Goal: Task Accomplishment & Management: Use online tool/utility

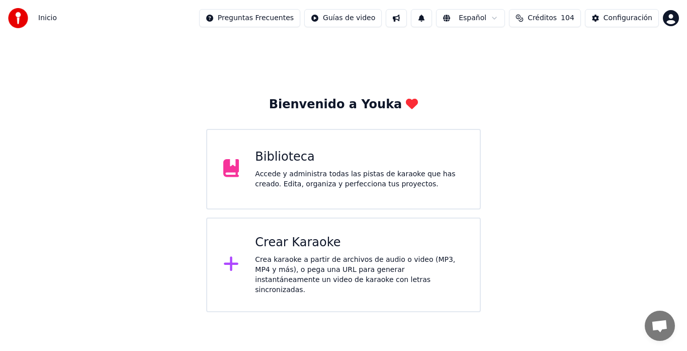
click at [305, 252] on div "Crear Karaoke Crea karaoke a partir de archivos de audio o video (MP3, MP4 y má…" at bounding box center [359, 264] width 209 height 60
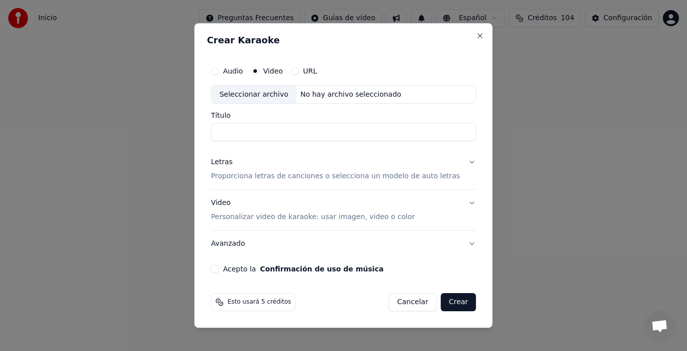
click at [247, 92] on div "Seleccionar archivo" at bounding box center [253, 95] width 85 height 18
type input "**********"
click at [241, 177] on p "Proporciona letras de canciones o selecciona un modelo de auto letras" at bounding box center [335, 177] width 249 height 10
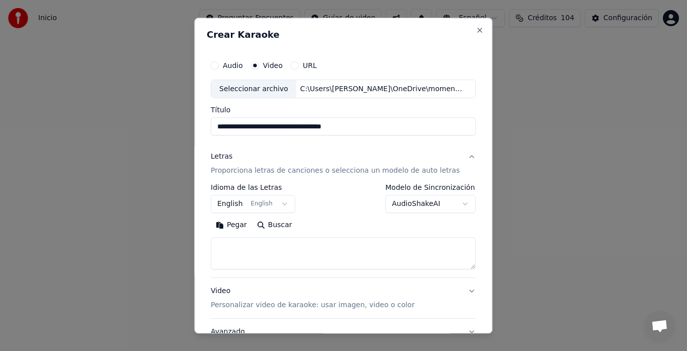
click at [255, 246] on textarea at bounding box center [343, 253] width 265 height 32
paste textarea "**********"
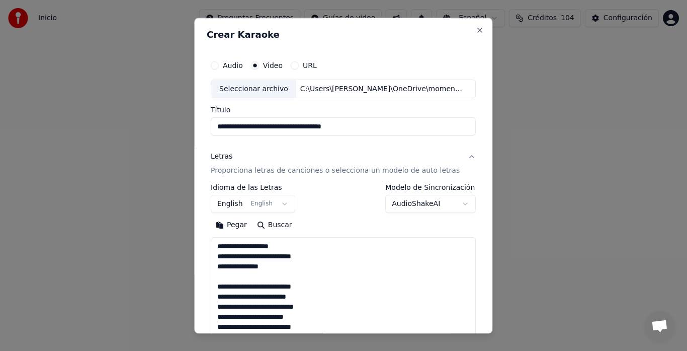
scroll to position [254, 0]
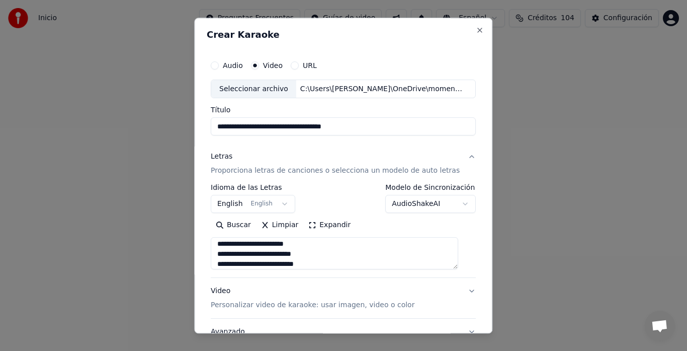
type textarea "**********"
click at [232, 201] on body "**********" at bounding box center [343, 156] width 687 height 312
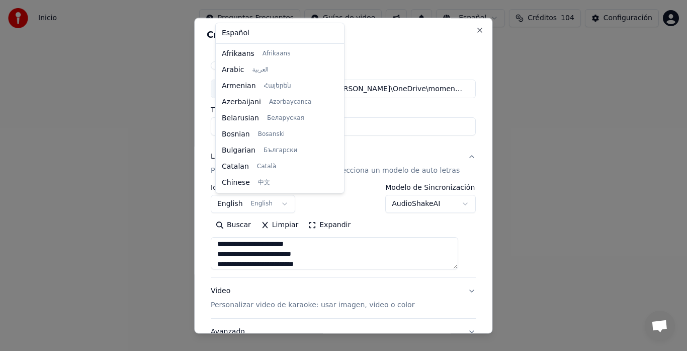
scroll to position [80, 0]
select select "**"
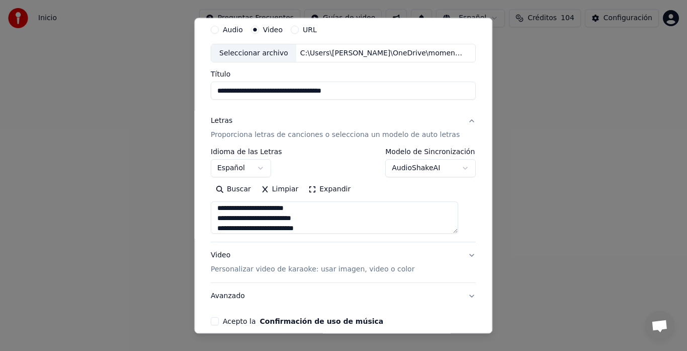
scroll to position [82, 0]
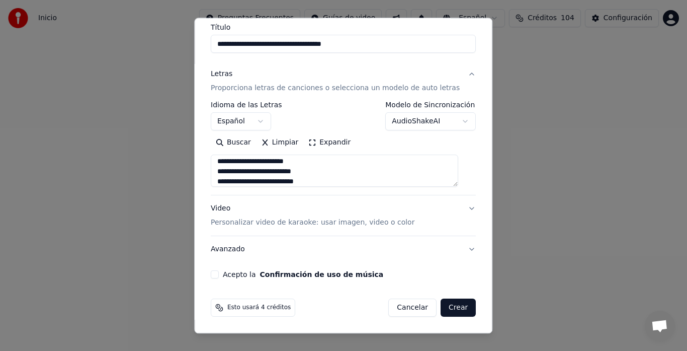
click at [216, 225] on p "Personalizar video de karaoke: usar imagen, video o color" at bounding box center [313, 223] width 204 height 10
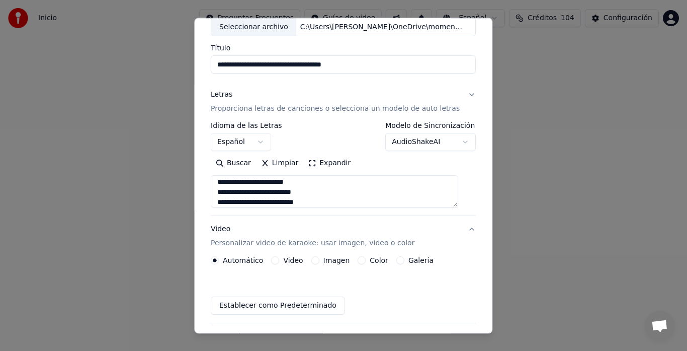
scroll to position [56, 0]
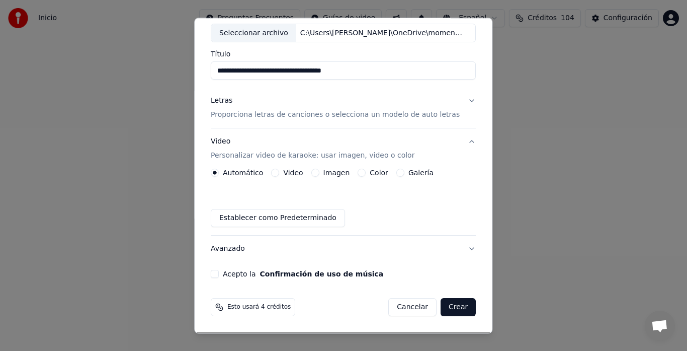
click at [402, 172] on div "Galería" at bounding box center [414, 173] width 37 height 8
click at [396, 174] on button "Galería" at bounding box center [400, 173] width 8 height 8
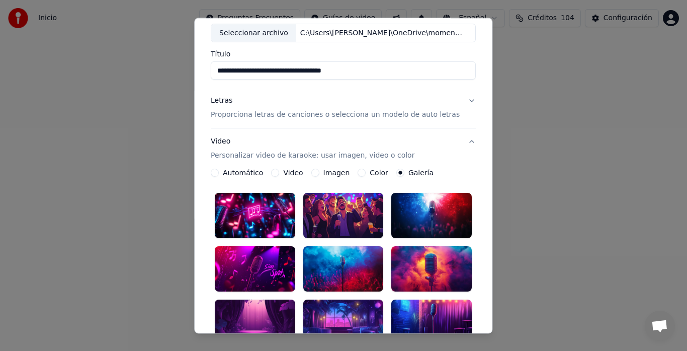
click at [341, 263] on div at bounding box center [343, 268] width 80 height 45
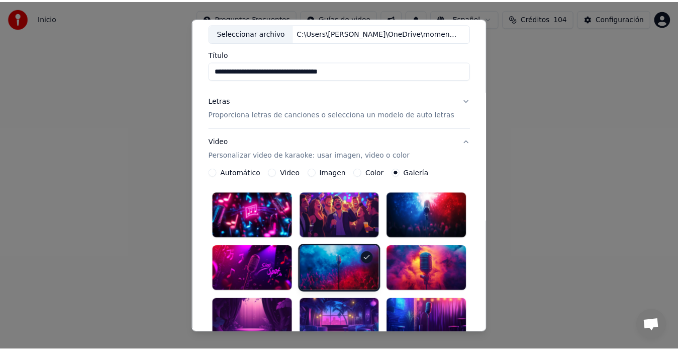
scroll to position [297, 0]
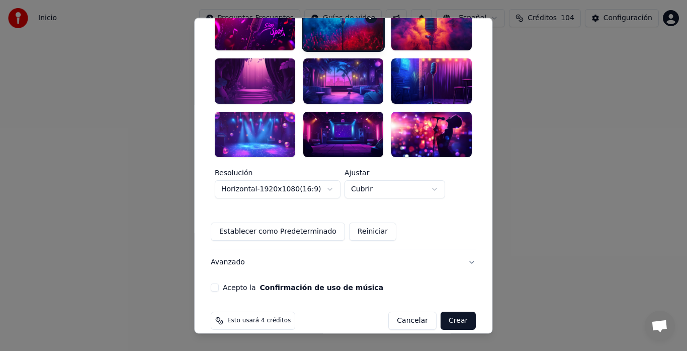
click at [219, 283] on button "Acepto la Confirmación de uso de música" at bounding box center [215, 287] width 8 height 8
click at [449, 311] on button "Crear" at bounding box center [458, 320] width 35 height 18
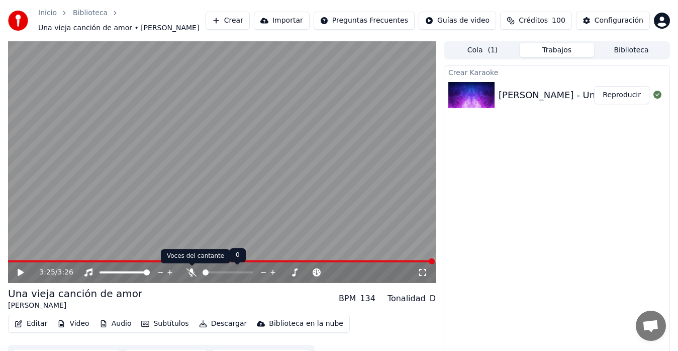
click at [191, 272] on icon at bounding box center [192, 272] width 10 height 8
click at [19, 270] on icon at bounding box center [21, 272] width 6 height 7
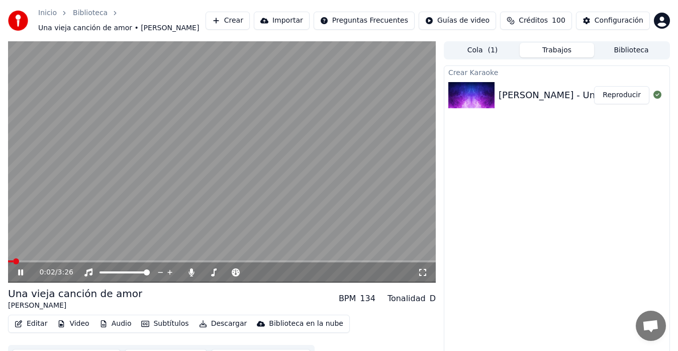
click at [423, 274] on icon at bounding box center [423, 272] width 10 height 8
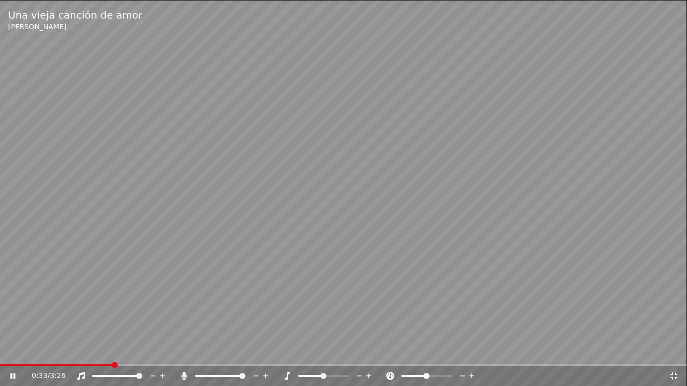
click at [643, 350] on icon at bounding box center [674, 376] width 10 height 8
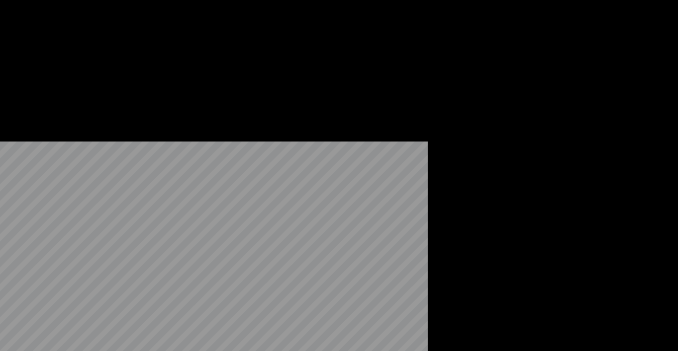
scroll to position [20, 0]
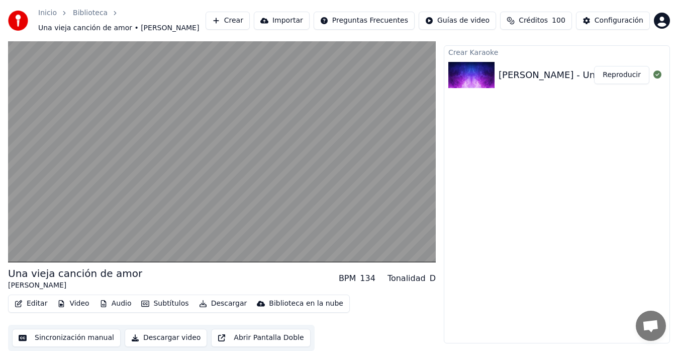
click at [68, 339] on button "Sincronización manual" at bounding box center [66, 337] width 109 height 18
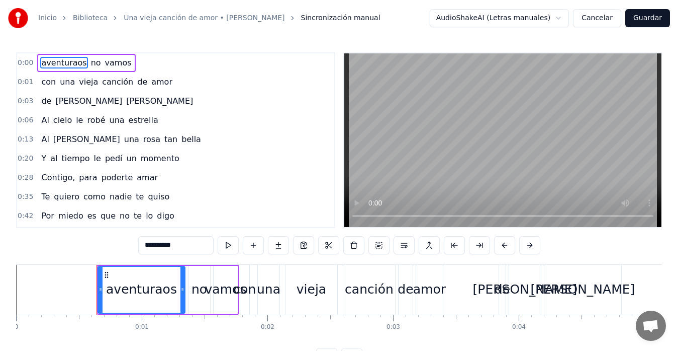
click at [109, 276] on icon at bounding box center [107, 275] width 8 height 8
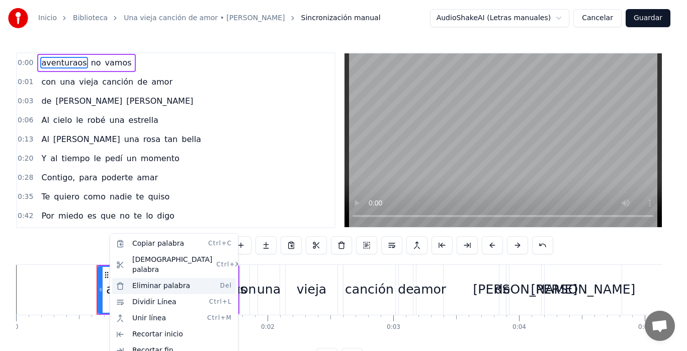
click at [157, 279] on div "Eliminar palabra Del" at bounding box center [174, 286] width 124 height 16
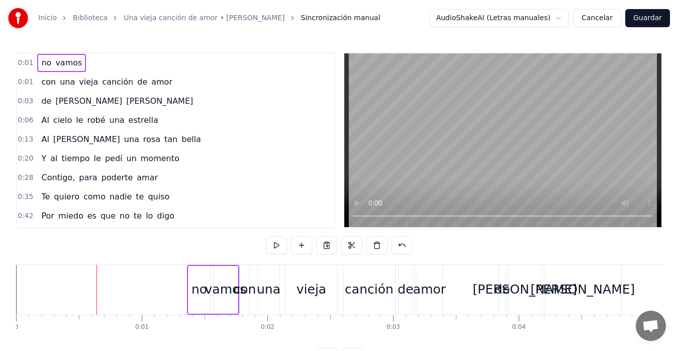
click at [199, 280] on div "no" at bounding box center [200, 289] width 16 height 19
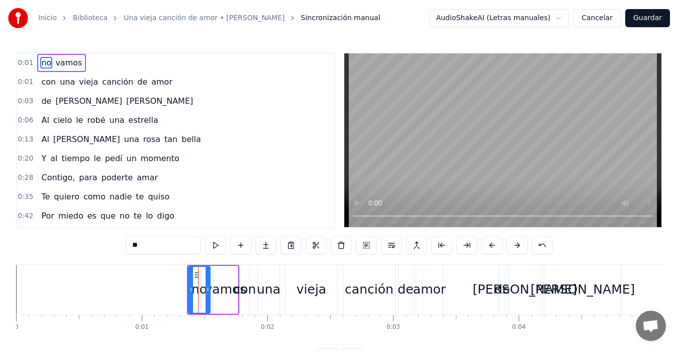
click at [194, 276] on icon at bounding box center [197, 275] width 8 height 8
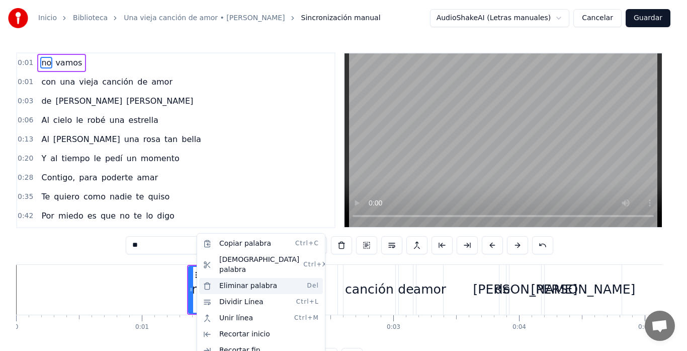
click at [253, 278] on div "Eliminar palabra Del" at bounding box center [261, 286] width 124 height 16
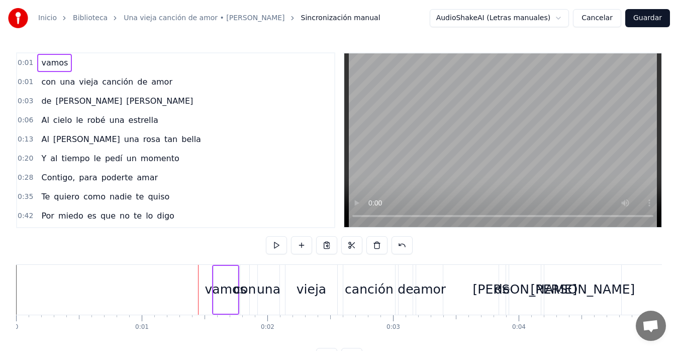
click at [221, 278] on div "vamos" at bounding box center [226, 290] width 24 height 48
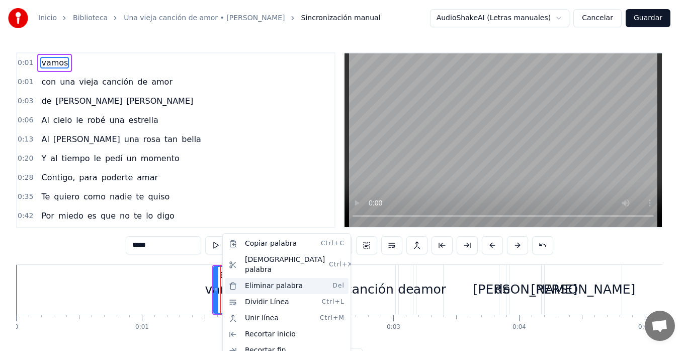
click at [252, 278] on div "Eliminar palabra Del" at bounding box center [287, 286] width 124 height 16
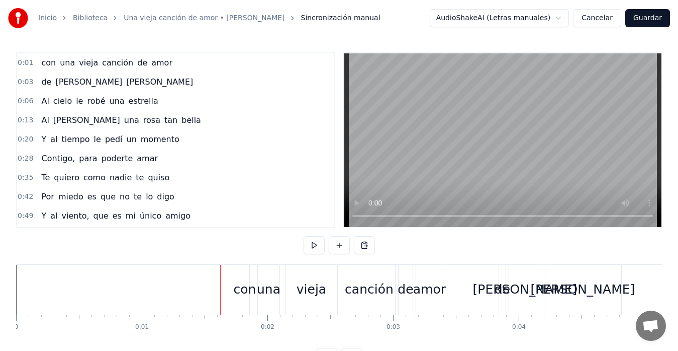
click at [247, 279] on div "con" at bounding box center [244, 290] width 9 height 50
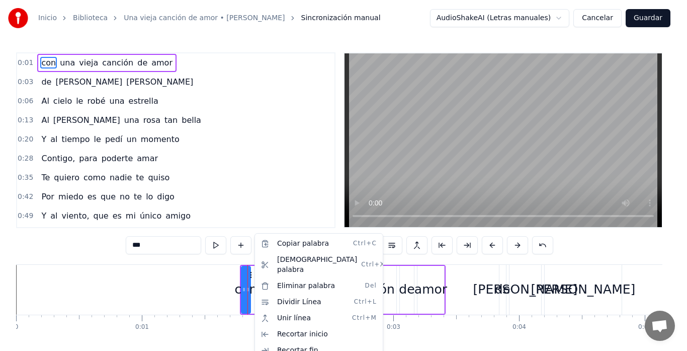
click at [415, 275] on html "Inicio Biblioteca Una vieja canción de amor • [PERSON_NAME] Sincronización manu…" at bounding box center [343, 191] width 687 height 382
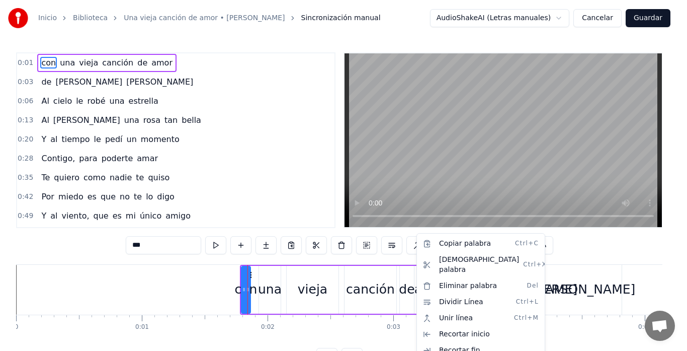
click at [284, 272] on html "Inicio Biblioteca Una vieja canción de amor • [PERSON_NAME] Sincronización manu…" at bounding box center [343, 191] width 687 height 382
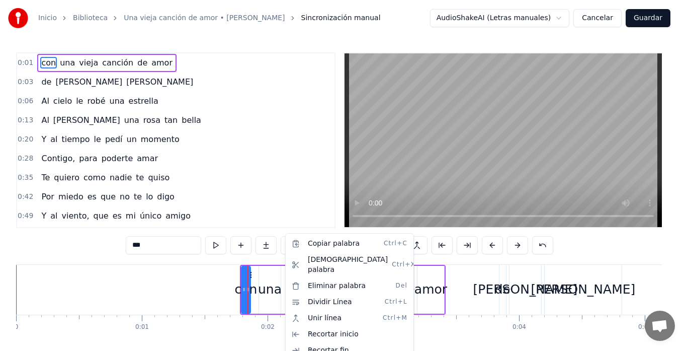
click at [250, 275] on html "Inicio Biblioteca Una vieja canción de amor • [PERSON_NAME] Sincronización manu…" at bounding box center [343, 191] width 687 height 382
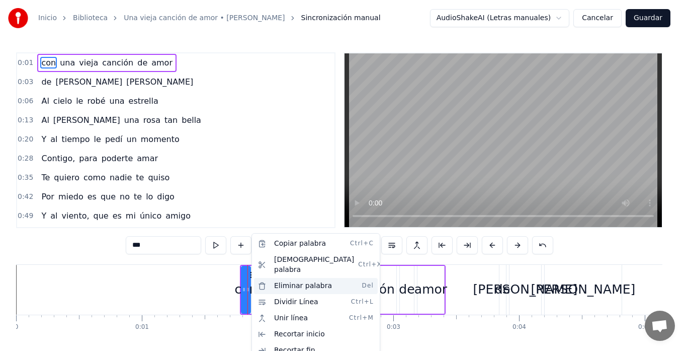
click at [291, 278] on div "Eliminar palabra Del" at bounding box center [316, 286] width 124 height 16
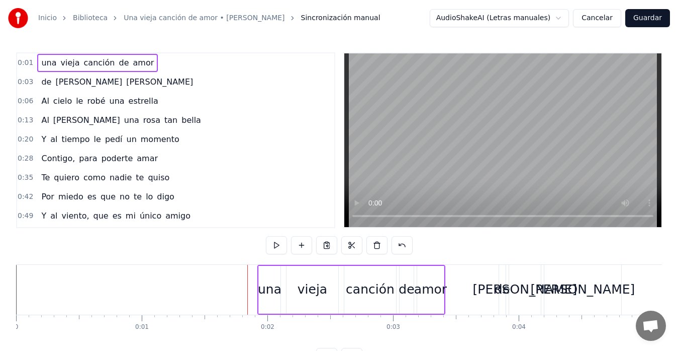
click at [266, 280] on div "una" at bounding box center [270, 289] width 24 height 19
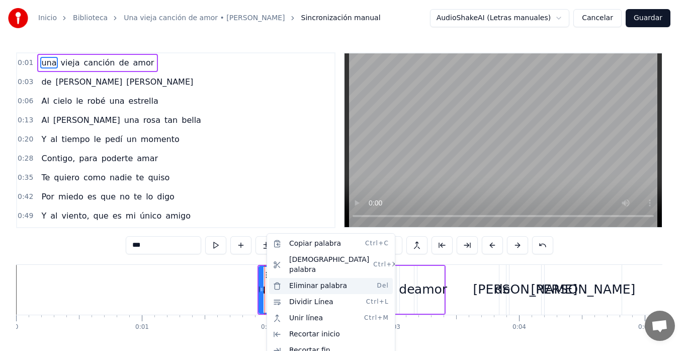
click at [298, 278] on div "Eliminar palabra Del" at bounding box center [331, 286] width 124 height 16
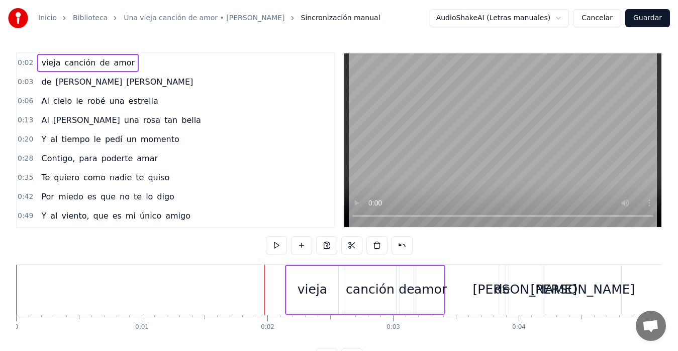
click at [294, 278] on div "vieja" at bounding box center [313, 290] width 52 height 48
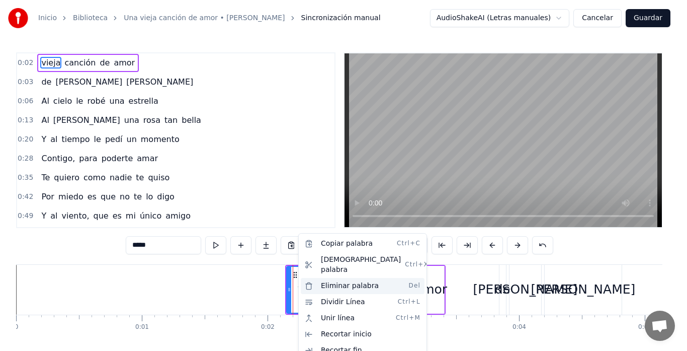
click at [332, 278] on div "Eliminar palabra Del" at bounding box center [363, 286] width 124 height 16
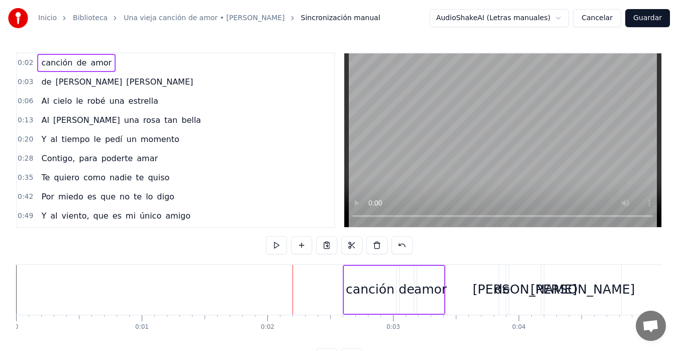
click at [353, 275] on div "canción" at bounding box center [371, 290] width 52 height 48
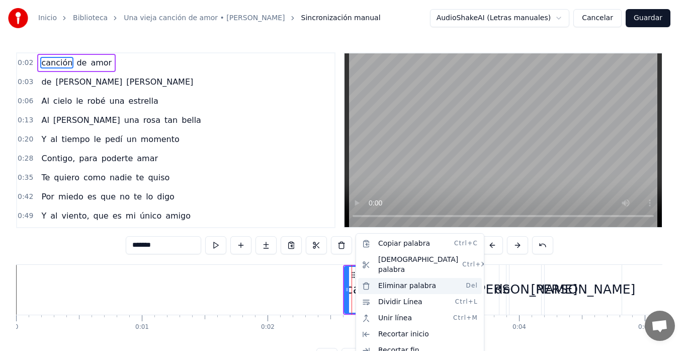
click at [393, 278] on div "Eliminar palabra Del" at bounding box center [420, 286] width 124 height 16
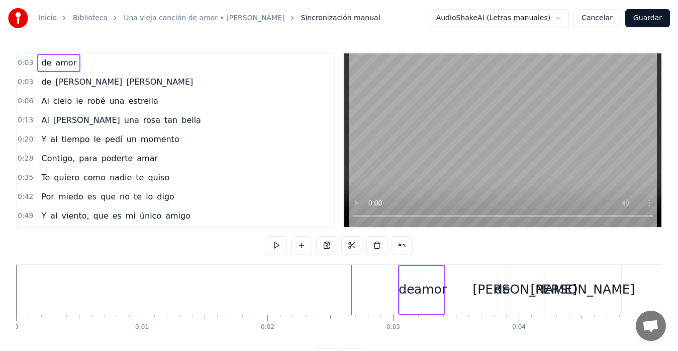
click at [409, 280] on div "de" at bounding box center [407, 289] width 16 height 19
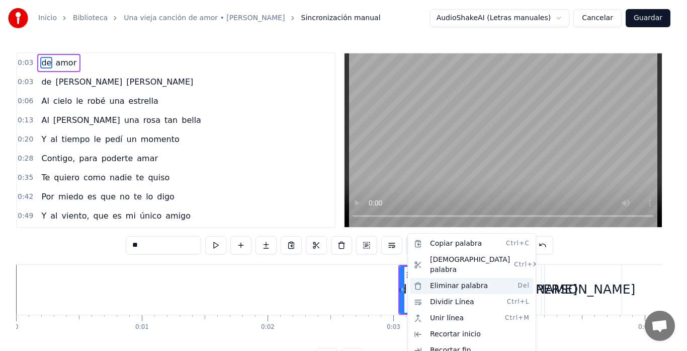
click at [438, 278] on div "Eliminar palabra Del" at bounding box center [472, 286] width 124 height 16
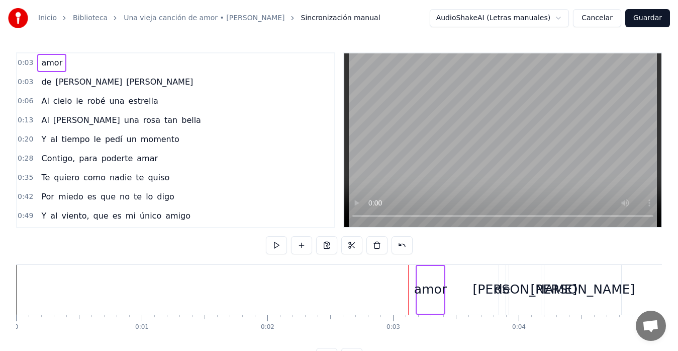
click at [422, 279] on div "amor" at bounding box center [430, 290] width 27 height 48
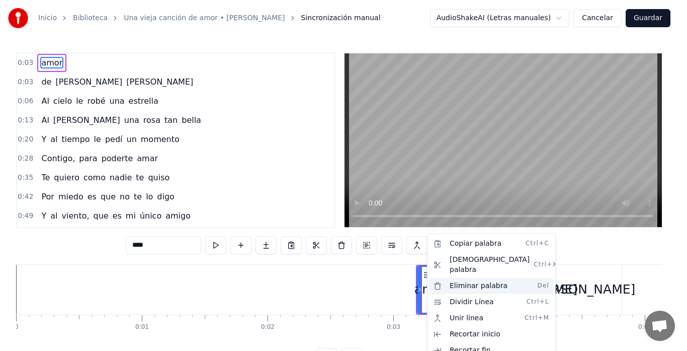
click at [455, 278] on div "Eliminar palabra Del" at bounding box center [492, 286] width 124 height 16
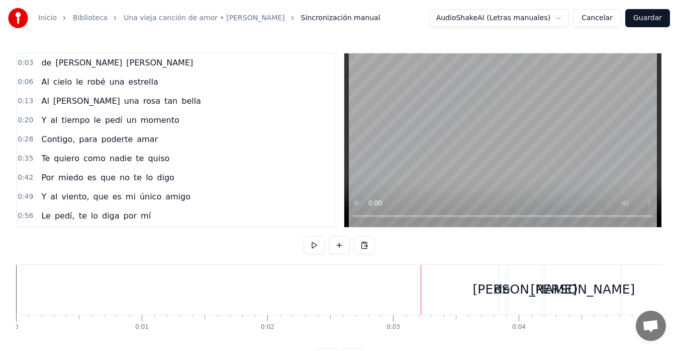
click at [502, 281] on div "de" at bounding box center [503, 289] width 16 height 19
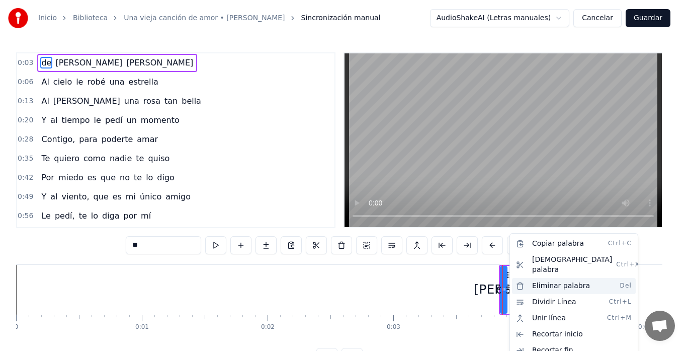
click at [554, 278] on div "Eliminar palabra Del" at bounding box center [574, 286] width 124 height 16
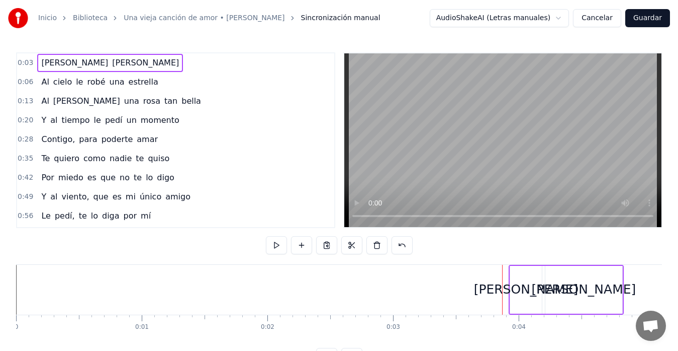
click at [522, 283] on div "[PERSON_NAME]" at bounding box center [526, 289] width 105 height 19
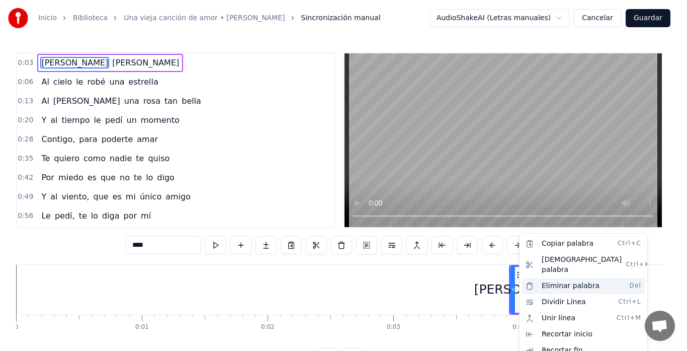
click at [546, 282] on div "Eliminar palabra Del" at bounding box center [584, 286] width 124 height 16
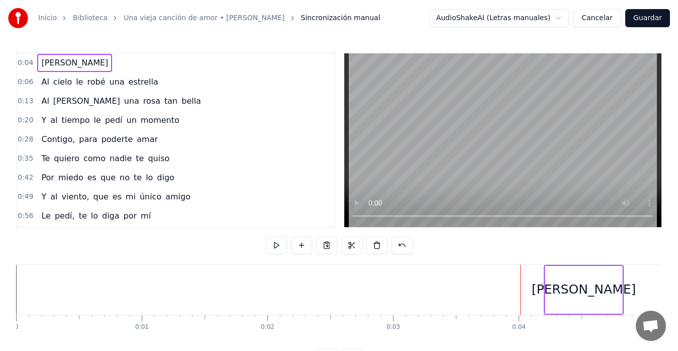
click at [564, 289] on div "[PERSON_NAME]" at bounding box center [584, 289] width 105 height 19
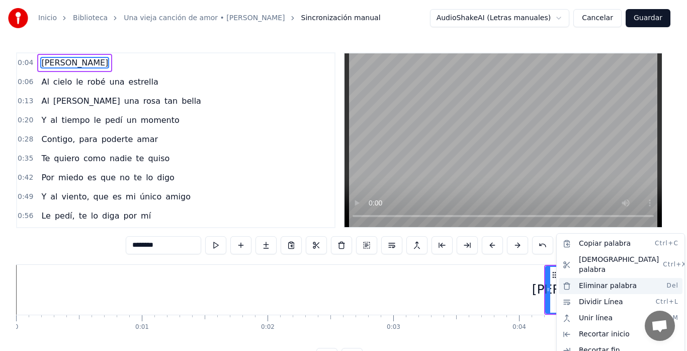
click at [588, 278] on div "Eliminar palabra Del" at bounding box center [621, 286] width 124 height 16
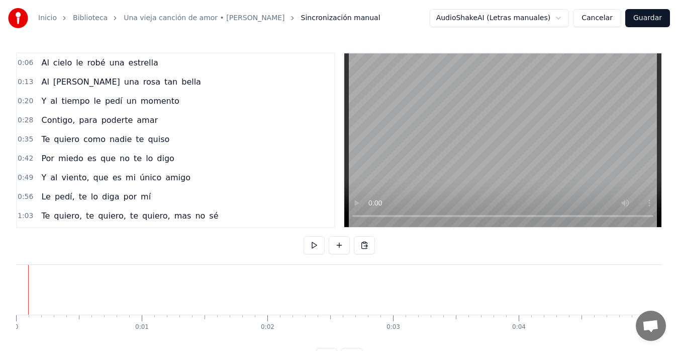
click at [67, 121] on span "Contigo," at bounding box center [58, 120] width 36 height 12
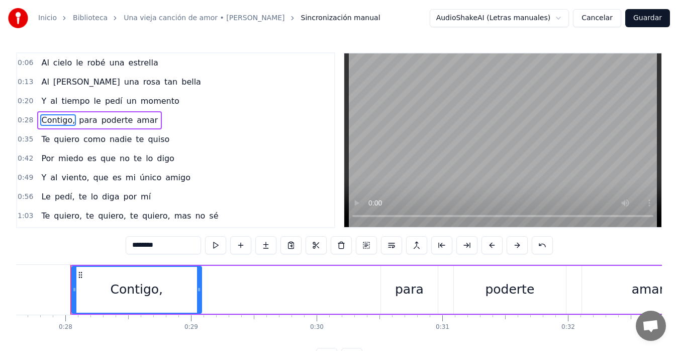
scroll to position [0, 3475]
click at [162, 247] on input "********" at bounding box center [163, 245] width 75 height 18
click at [73, 175] on span "viento," at bounding box center [75, 178] width 30 height 12
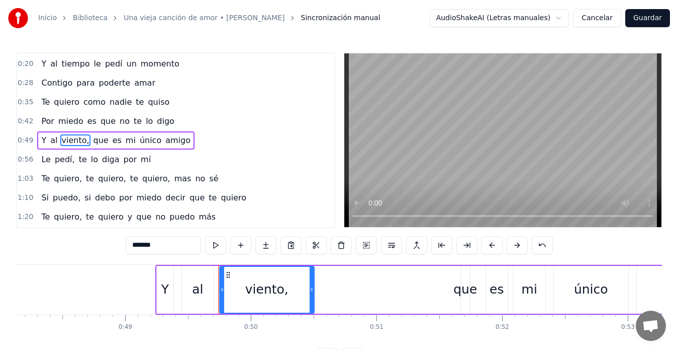
scroll to position [0, 6204]
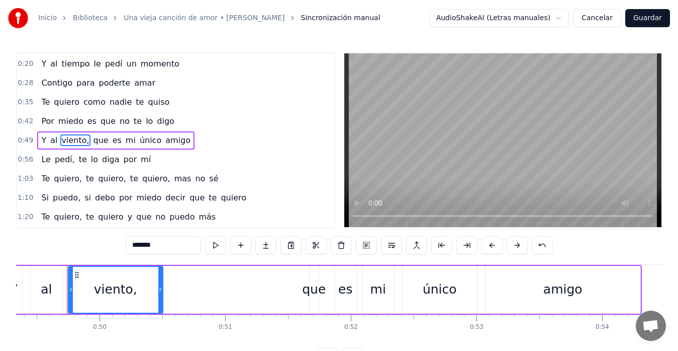
click at [160, 245] on input "*******" at bounding box center [163, 245] width 75 height 18
click at [64, 164] on span "pedí," at bounding box center [65, 159] width 22 height 12
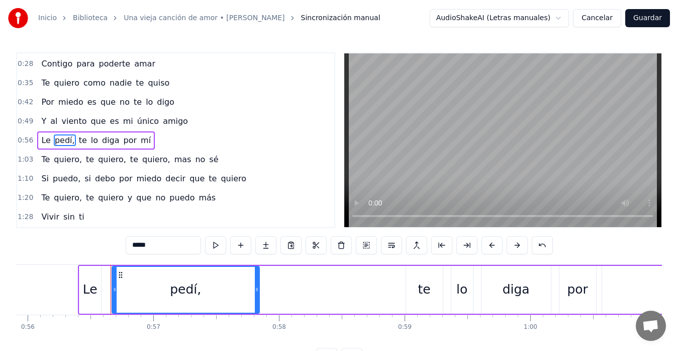
scroll to position [0, 7074]
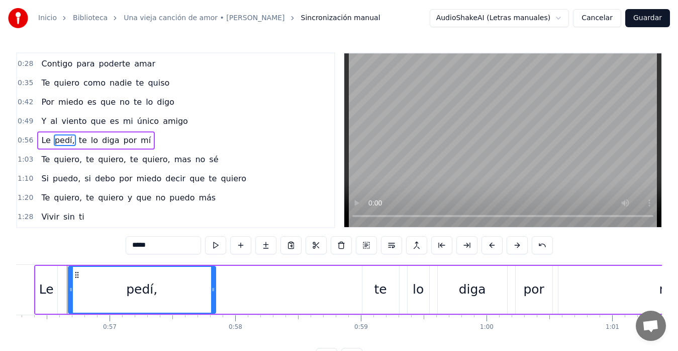
click at [164, 247] on input "*****" at bounding box center [163, 245] width 75 height 18
click at [69, 161] on span "quiero," at bounding box center [68, 159] width 30 height 12
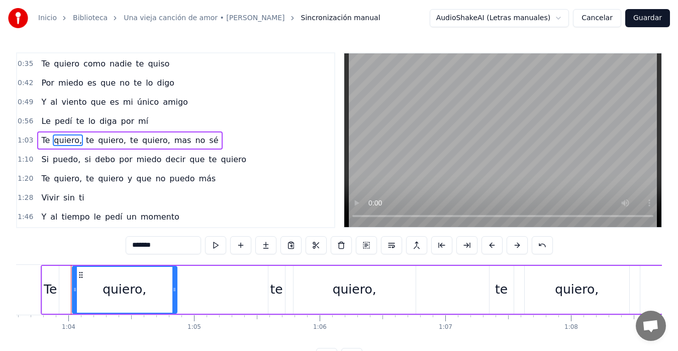
scroll to position [0, 7999]
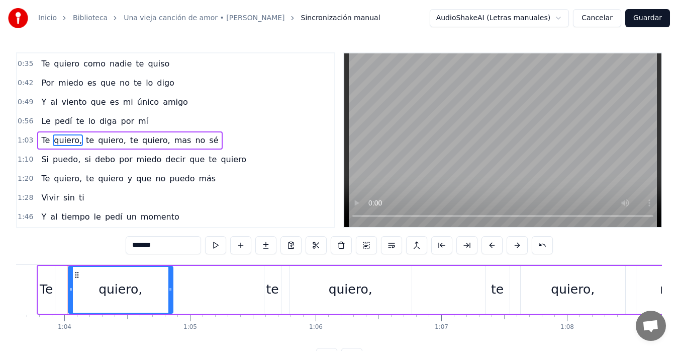
click at [159, 245] on input "*******" at bounding box center [163, 245] width 75 height 18
click at [112, 138] on span "quiero," at bounding box center [110, 140] width 30 height 12
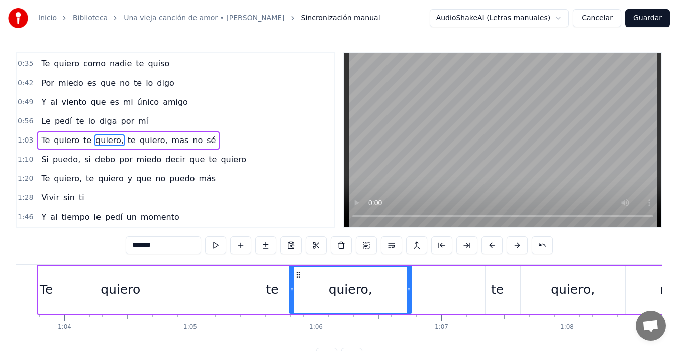
click at [159, 246] on input "*******" at bounding box center [163, 245] width 75 height 18
click at [149, 141] on span "quiero," at bounding box center [151, 140] width 30 height 12
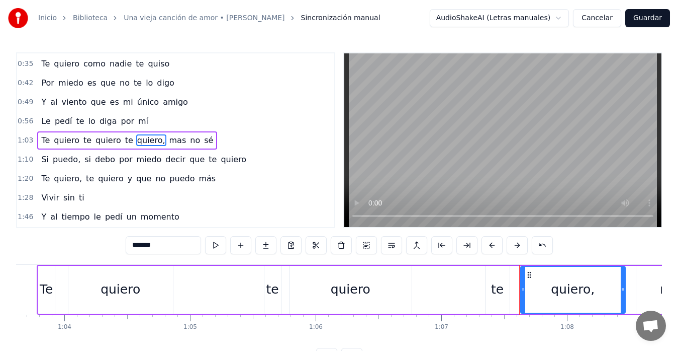
click at [160, 245] on input "*******" at bounding box center [163, 245] width 75 height 18
click at [66, 165] on span "puedo," at bounding box center [67, 159] width 30 height 12
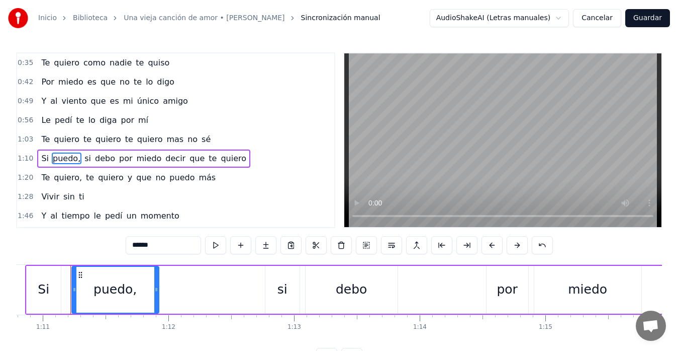
scroll to position [0, 8904]
click at [158, 243] on input "******" at bounding box center [163, 245] width 75 height 18
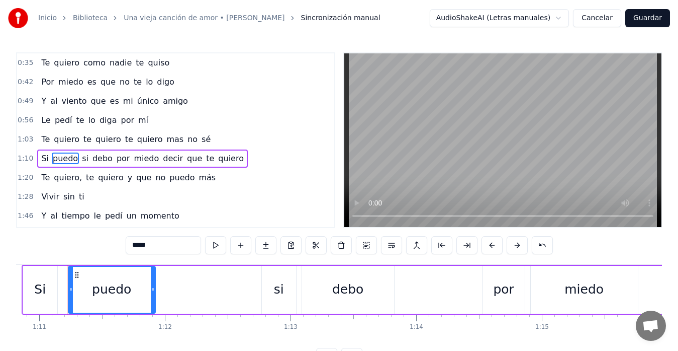
click at [73, 178] on span "quiero," at bounding box center [68, 178] width 30 height 12
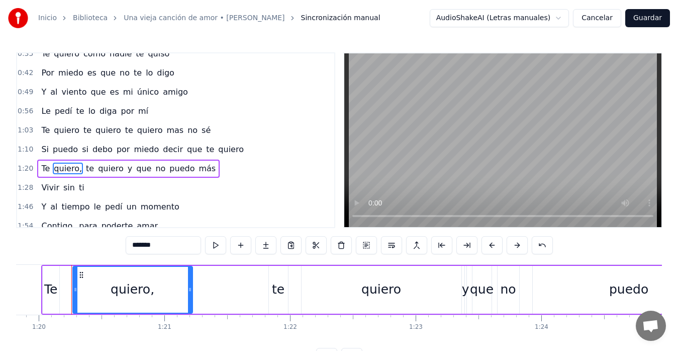
scroll to position [0, 10041]
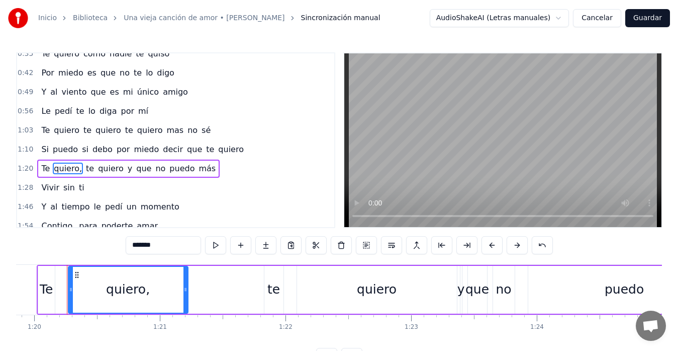
click at [167, 247] on input "*******" at bounding box center [163, 245] width 75 height 18
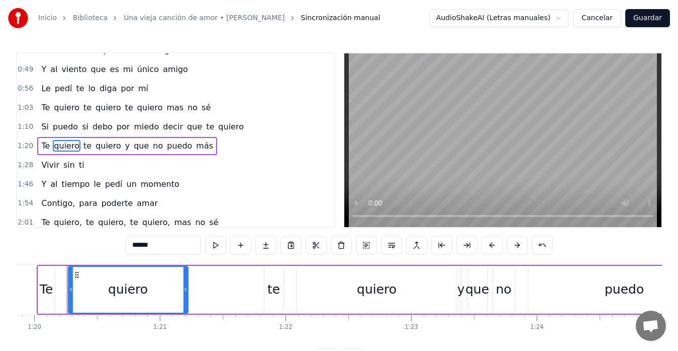
scroll to position [152, 0]
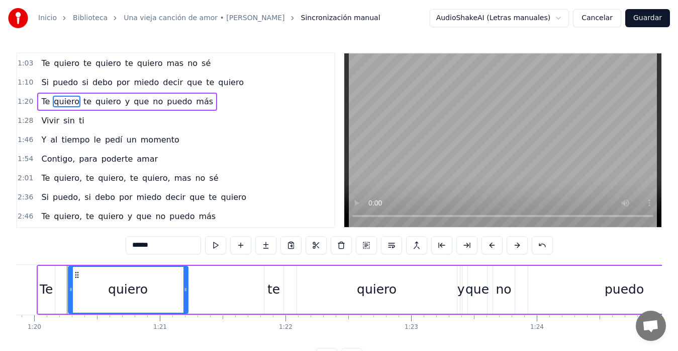
click at [65, 160] on span "Contigo," at bounding box center [58, 159] width 36 height 12
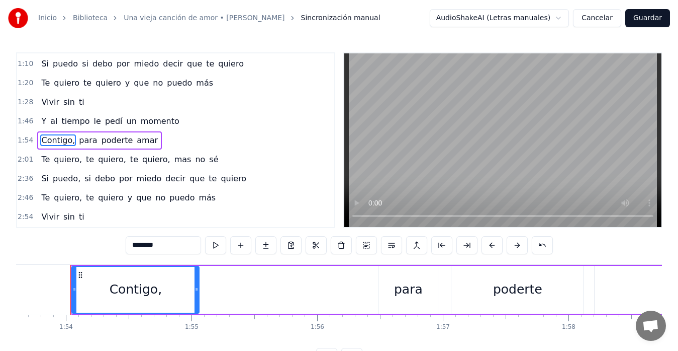
scroll to position [0, 14289]
click at [171, 249] on input "********" at bounding box center [163, 245] width 75 height 18
click at [69, 160] on span "quiero," at bounding box center [68, 159] width 30 height 12
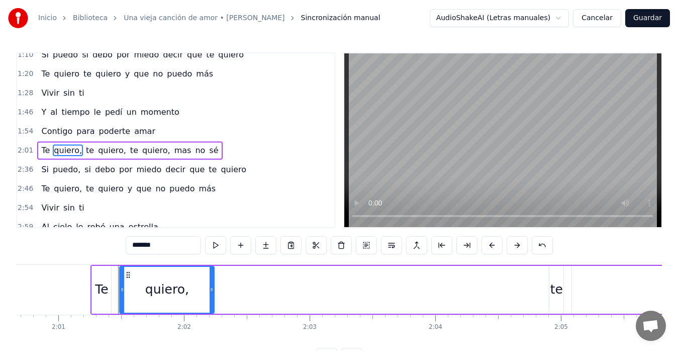
scroll to position [0, 15224]
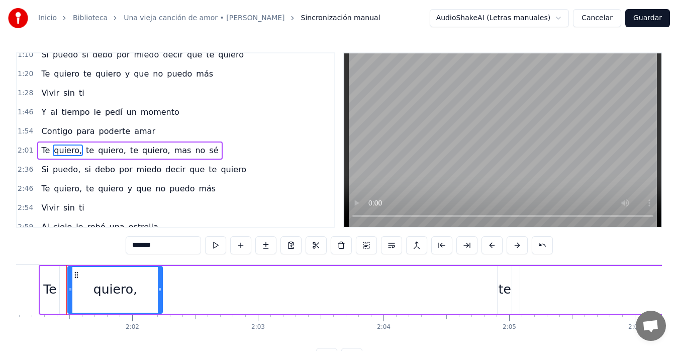
click at [168, 247] on input "*******" at bounding box center [163, 245] width 75 height 18
click at [112, 151] on span "quiero," at bounding box center [110, 150] width 30 height 12
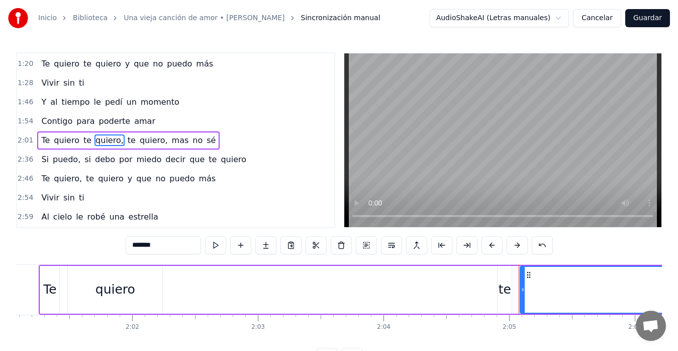
click at [174, 247] on input "*******" at bounding box center [163, 245] width 75 height 18
click at [141, 142] on span "quiero," at bounding box center [151, 140] width 30 height 12
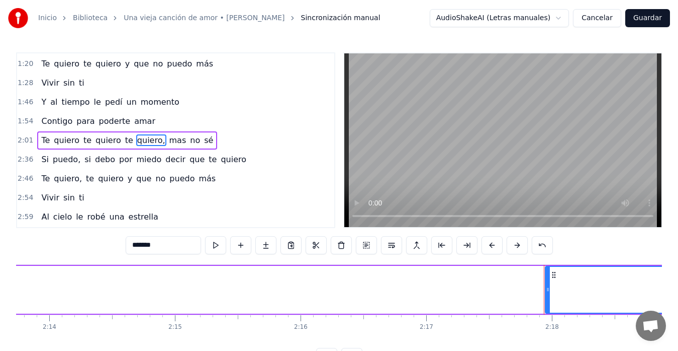
scroll to position [0, 17294]
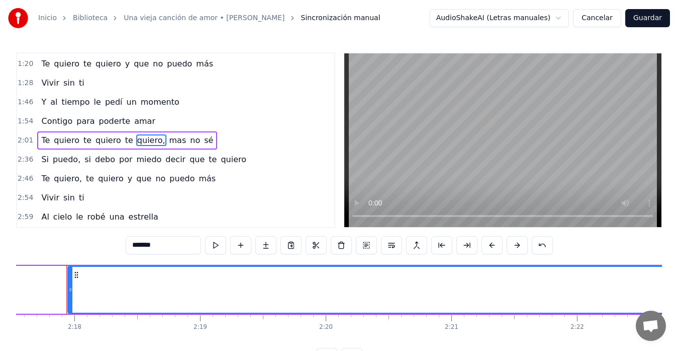
click at [164, 247] on input "*******" at bounding box center [163, 245] width 75 height 18
click at [71, 161] on span "puedo," at bounding box center [67, 159] width 30 height 12
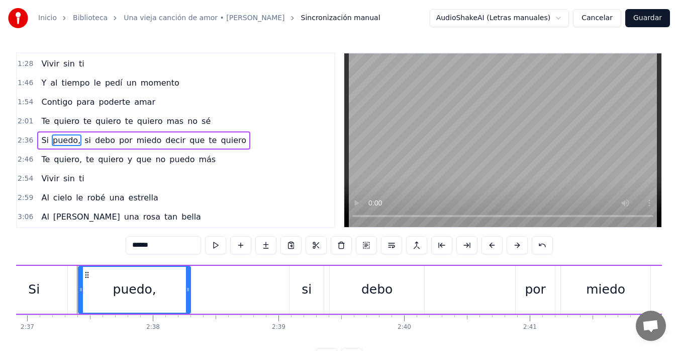
scroll to position [0, 19741]
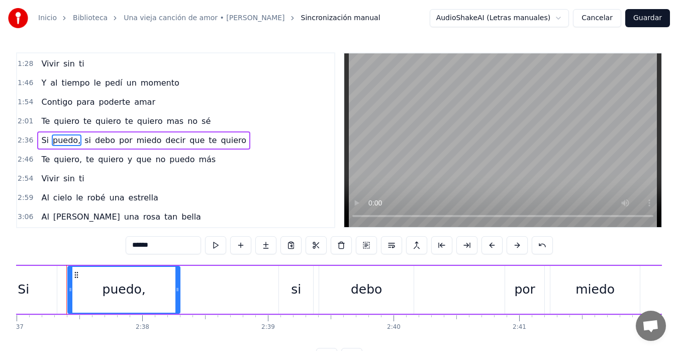
click at [169, 246] on input "******" at bounding box center [163, 245] width 75 height 18
click at [74, 162] on span "quiero," at bounding box center [68, 159] width 30 height 12
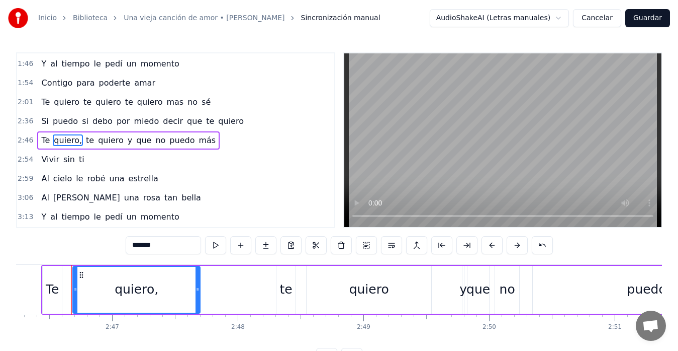
scroll to position [0, 20908]
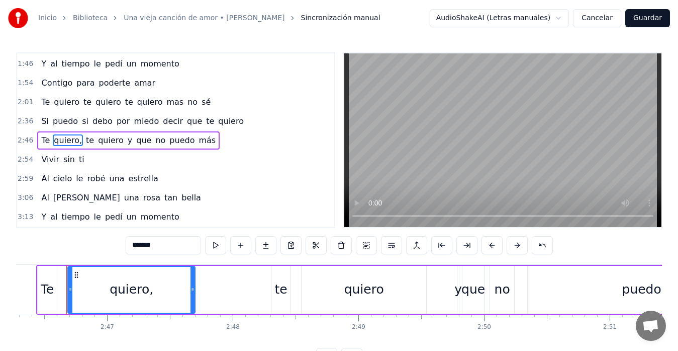
click at [166, 245] on input "*******" at bounding box center [163, 245] width 75 height 18
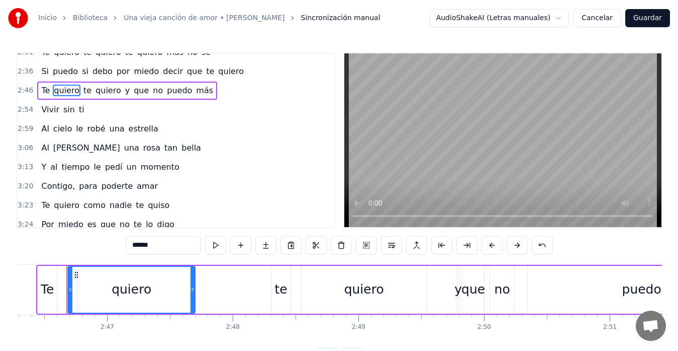
scroll to position [285, 0]
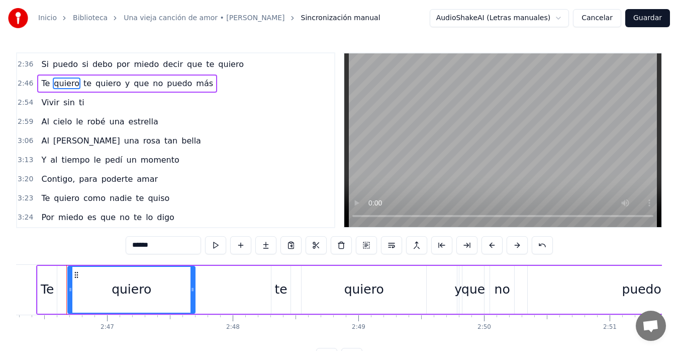
click at [66, 180] on span "Contigo," at bounding box center [58, 179] width 36 height 12
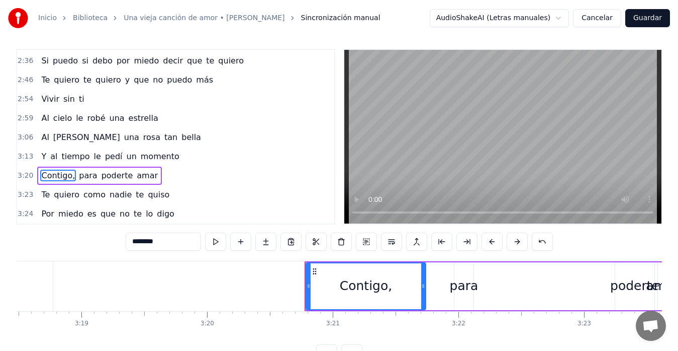
scroll to position [0, 25195]
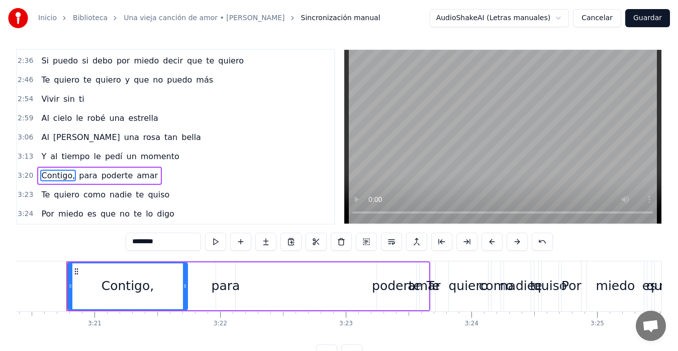
click at [168, 246] on input "********" at bounding box center [163, 241] width 75 height 18
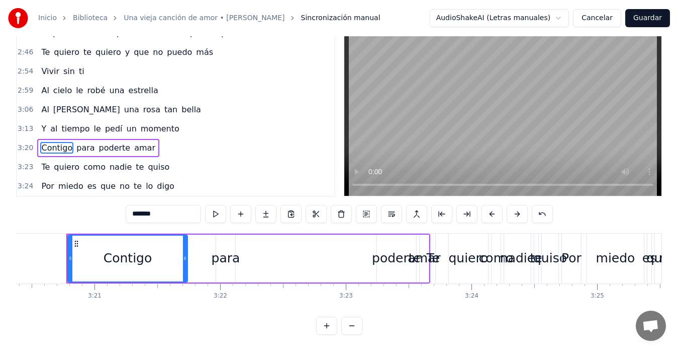
scroll to position [40, 0]
type input "*******"
click at [643, 15] on button "Guardar" at bounding box center [648, 18] width 45 height 18
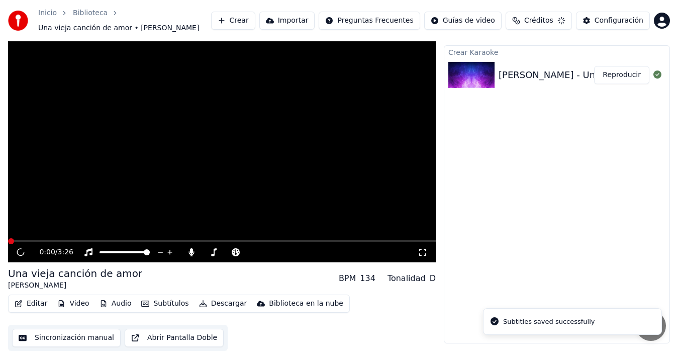
scroll to position [20, 0]
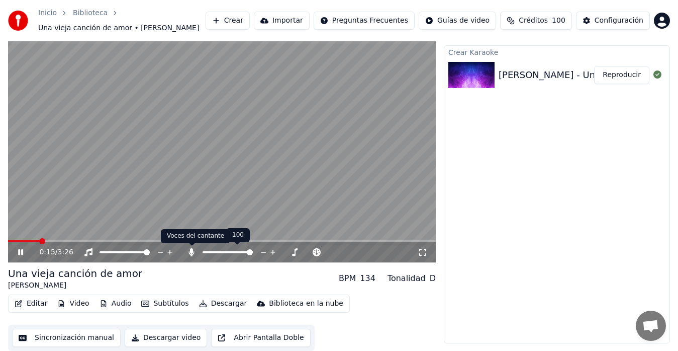
click at [191, 250] on icon at bounding box center [192, 252] width 6 height 8
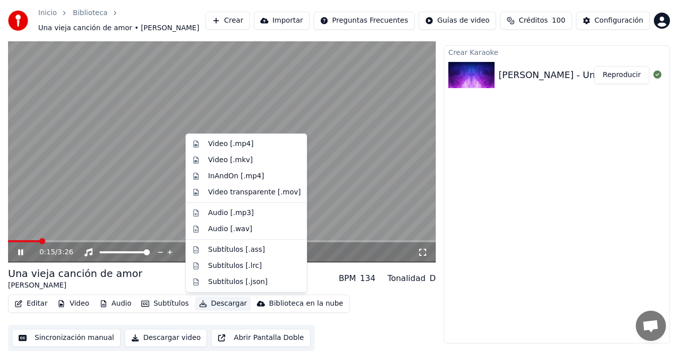
click at [214, 306] on button "Descargar" at bounding box center [223, 303] width 56 height 14
click at [213, 142] on div "Video [.mp4]" at bounding box center [230, 144] width 45 height 10
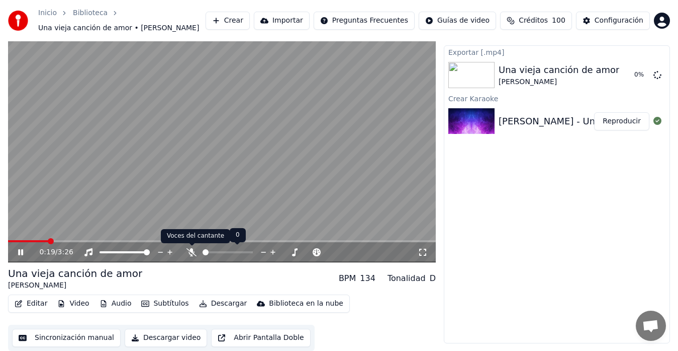
click at [191, 249] on icon at bounding box center [192, 252] width 10 height 8
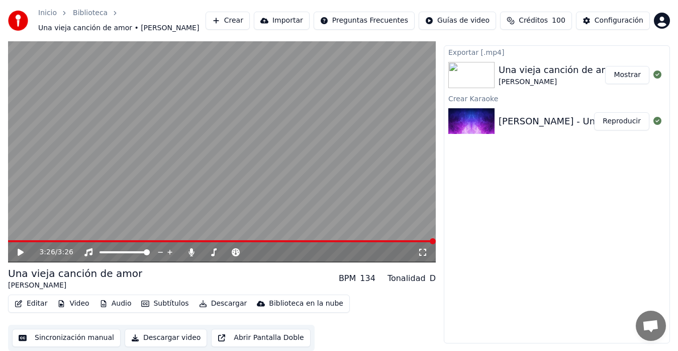
click at [284, 243] on div "3:26 / 3:26" at bounding box center [222, 252] width 428 height 20
click at [284, 240] on span at bounding box center [146, 241] width 276 height 2
click at [272, 239] on video at bounding box center [222, 141] width 428 height 241
click at [272, 240] on span at bounding box center [140, 241] width 264 height 2
click at [267, 240] on span at bounding box center [138, 241] width 260 height 2
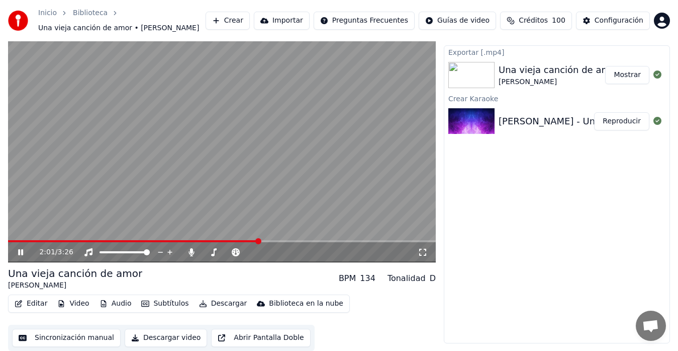
click at [259, 241] on span at bounding box center [133, 241] width 251 height 2
click at [257, 241] on span at bounding box center [132, 241] width 249 height 2
click at [247, 240] on span at bounding box center [127, 241] width 239 height 2
click at [23, 253] on icon at bounding box center [20, 252] width 5 height 6
click at [59, 338] on button "Sincronización manual" at bounding box center [66, 337] width 109 height 18
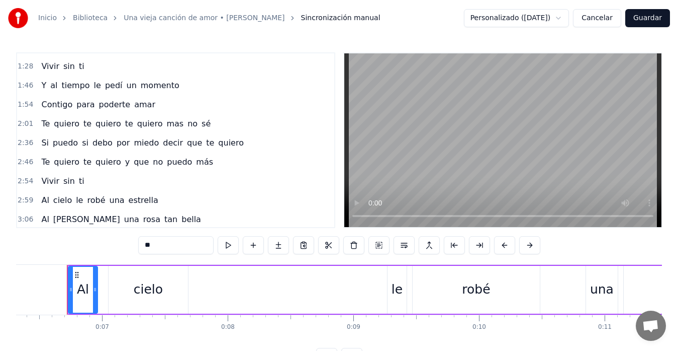
scroll to position [230, 0]
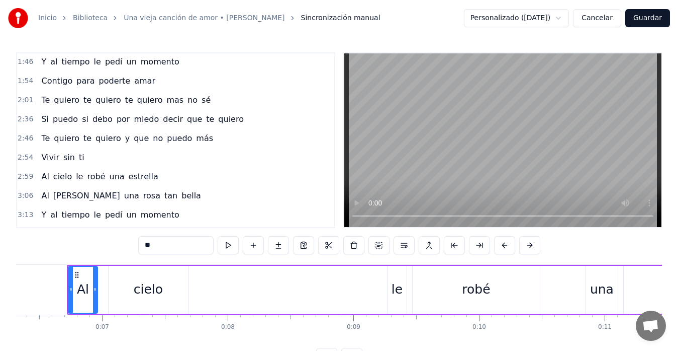
click at [44, 83] on span "Contigo" at bounding box center [56, 81] width 33 height 12
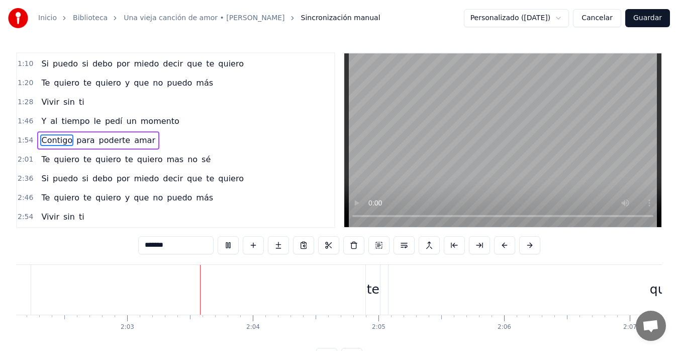
scroll to position [0, 15418]
click at [315, 276] on div "te" at bounding box center [310, 290] width 14 height 50
type input "**"
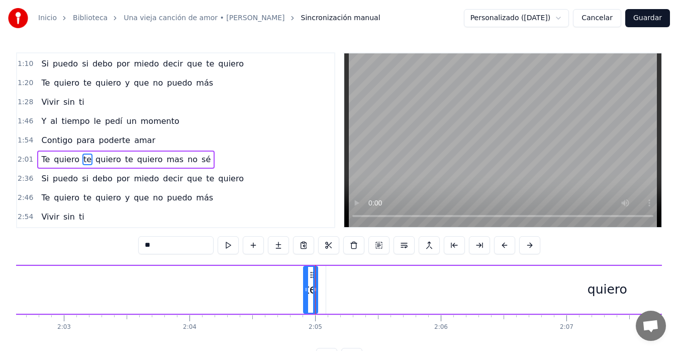
scroll to position [190, 0]
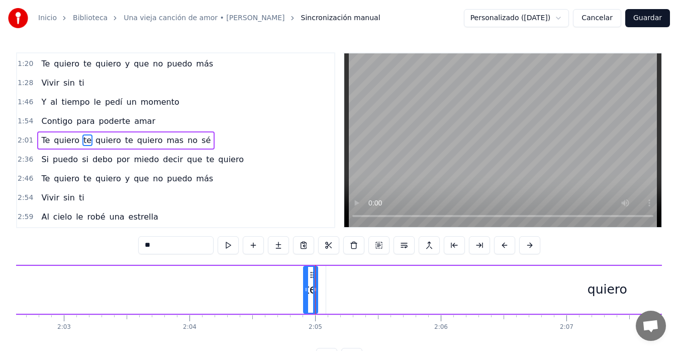
click at [312, 277] on icon at bounding box center [312, 275] width 8 height 8
click at [311, 273] on icon at bounding box center [312, 275] width 8 height 8
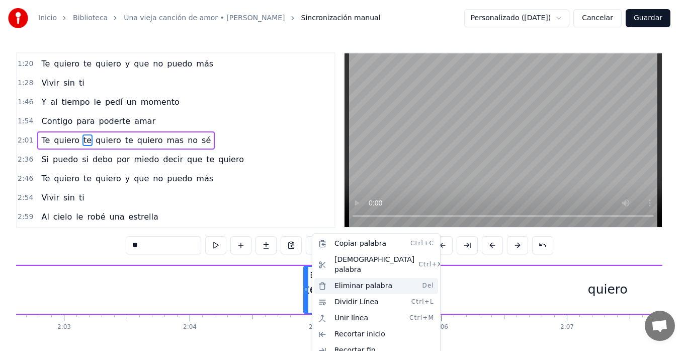
click at [355, 278] on div "Eliminar palabra Del" at bounding box center [376, 286] width 124 height 16
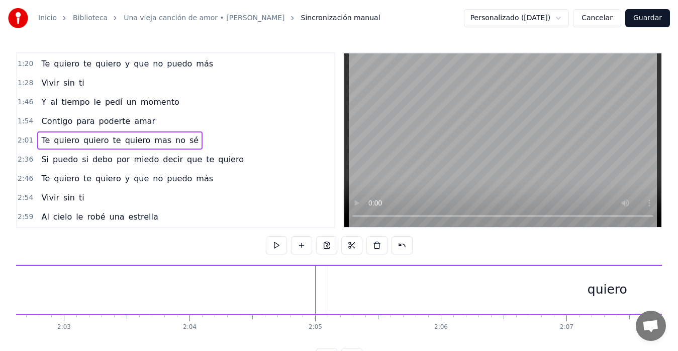
click at [342, 276] on div "quiero" at bounding box center [607, 290] width 562 height 48
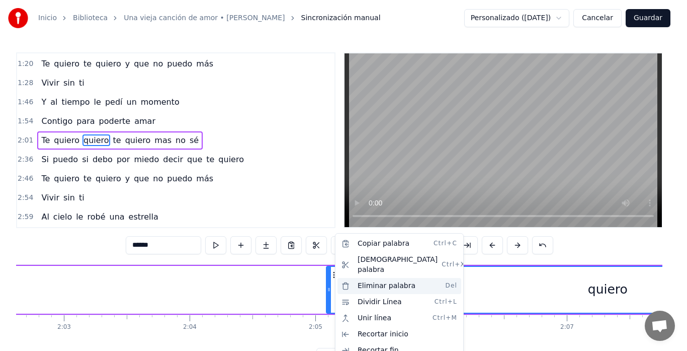
click at [379, 278] on div "Eliminar palabra Del" at bounding box center [399, 286] width 124 height 16
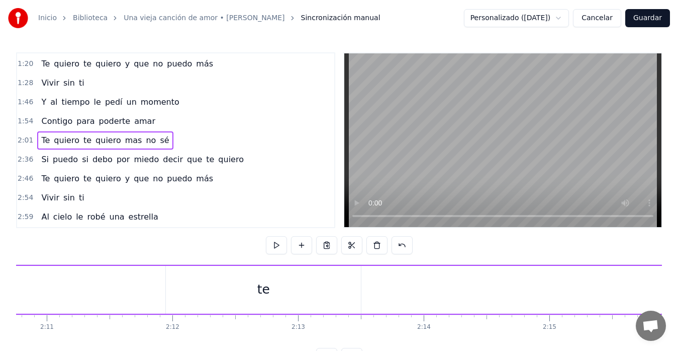
scroll to position [0, 16444]
click at [262, 285] on div "te" at bounding box center [260, 289] width 13 height 19
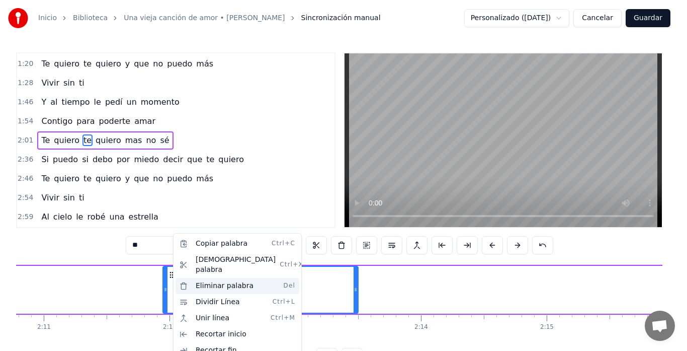
click at [200, 280] on div "Eliminar palabra Del" at bounding box center [238, 286] width 124 height 16
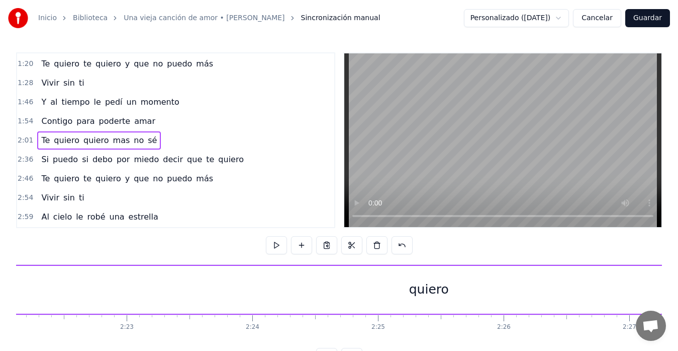
scroll to position [0, 17873]
click at [410, 278] on div "quiero" at bounding box center [426, 290] width 1875 height 48
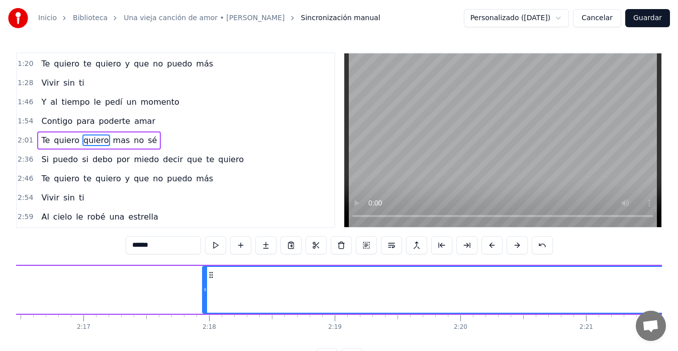
scroll to position [0, 17148]
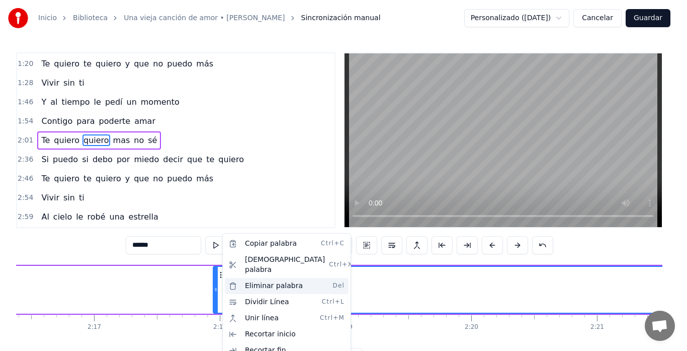
click at [255, 279] on div "Eliminar palabra Del" at bounding box center [287, 286] width 124 height 16
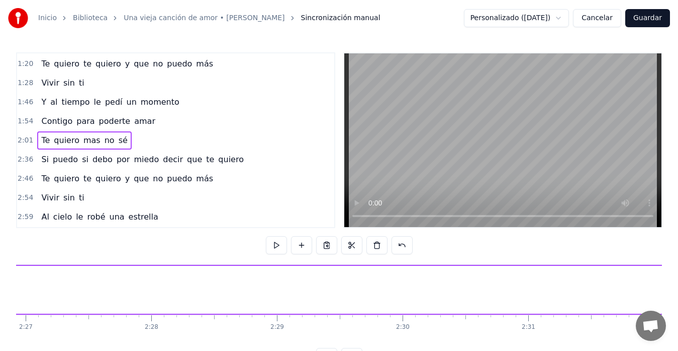
scroll to position [0, 18476]
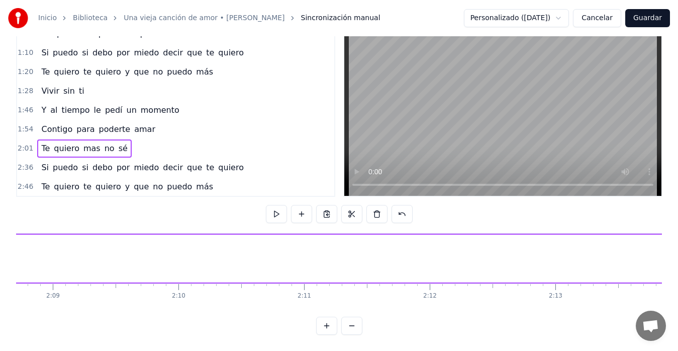
scroll to position [0, 16183]
click at [45, 86] on span "Vivir" at bounding box center [50, 91] width 20 height 12
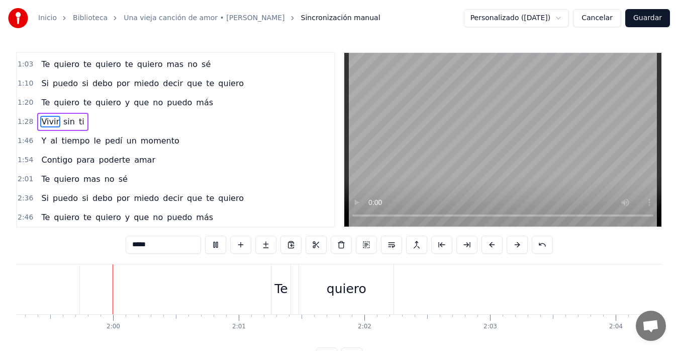
scroll to position [0, 14993]
click at [42, 143] on span "Y" at bounding box center [43, 141] width 7 height 12
type input "*"
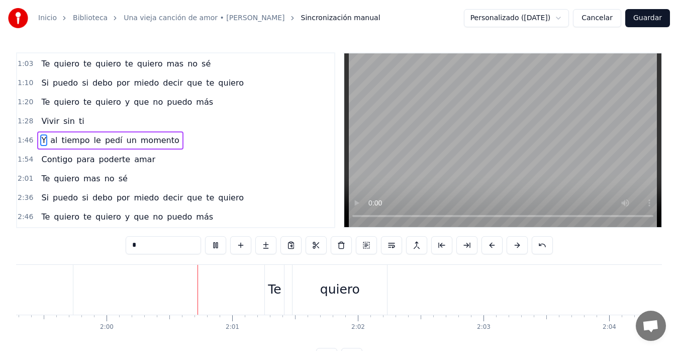
scroll to position [0, 15052]
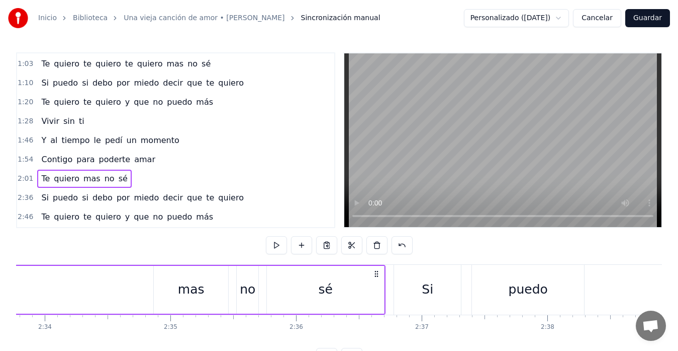
scroll to position [0, 19294]
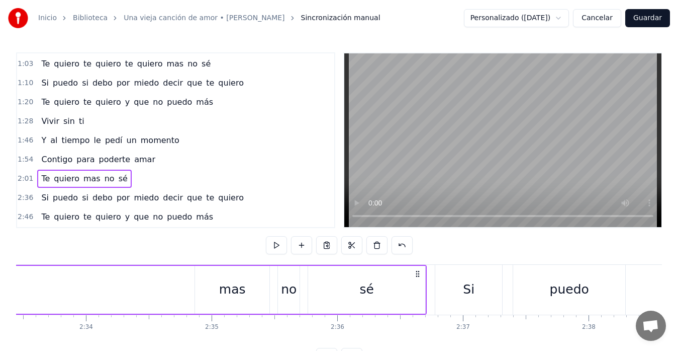
click at [426, 284] on div "sé" at bounding box center [367, 290] width 118 height 48
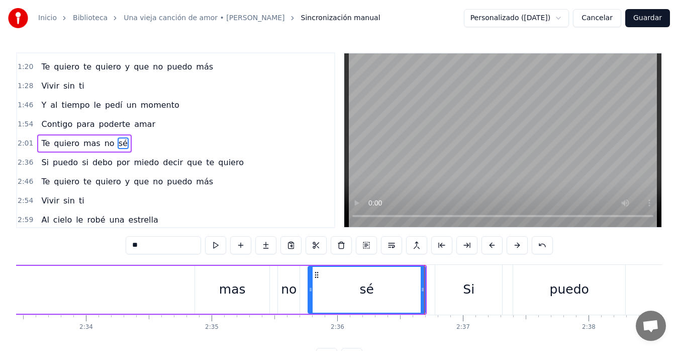
scroll to position [190, 0]
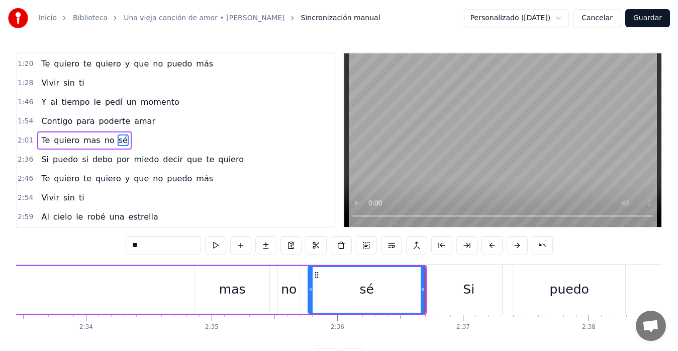
click at [238, 290] on div "mas" at bounding box center [232, 289] width 27 height 19
type input "***"
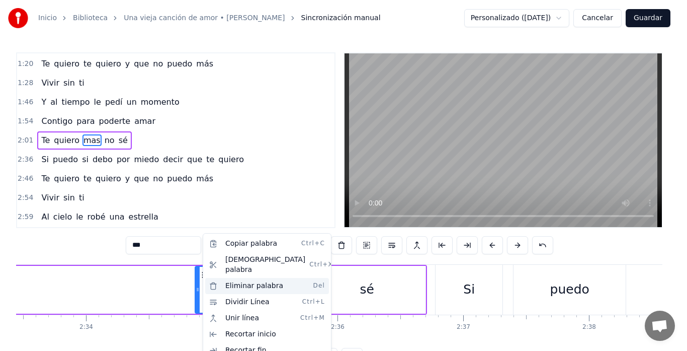
click at [232, 278] on div "Eliminar palabra Del" at bounding box center [267, 286] width 124 height 16
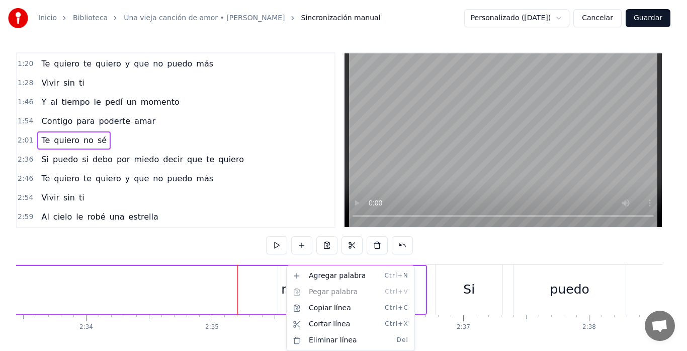
click at [270, 278] on html "Inicio Biblioteca Una vieja canción de amor • [PERSON_NAME] Sincronización manu…" at bounding box center [343, 191] width 687 height 382
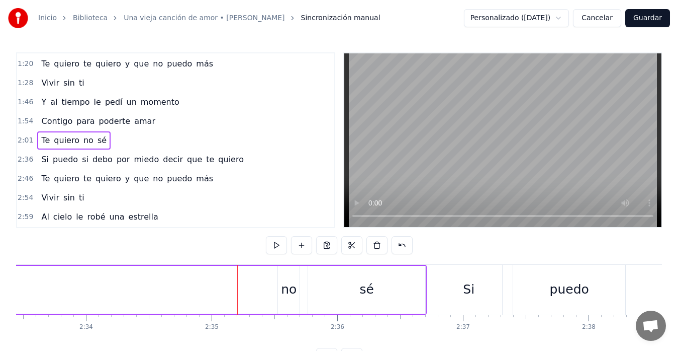
click at [282, 279] on div "no" at bounding box center [289, 290] width 22 height 48
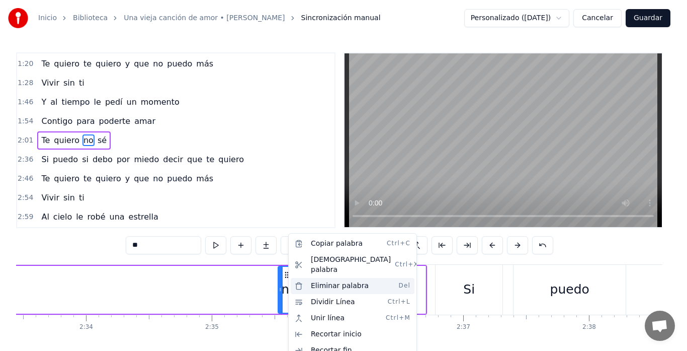
click at [334, 280] on div "Eliminar palabra Del" at bounding box center [353, 286] width 124 height 16
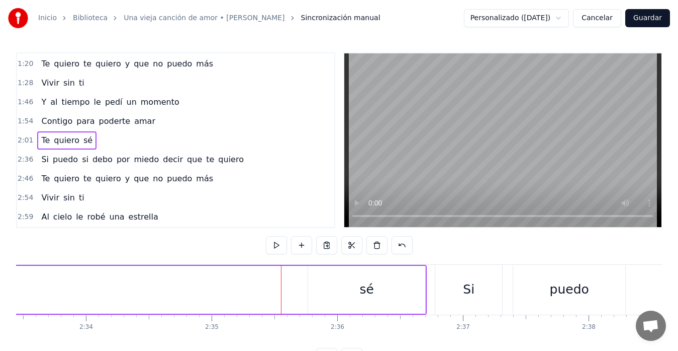
click at [341, 284] on div "sé" at bounding box center [366, 290] width 117 height 48
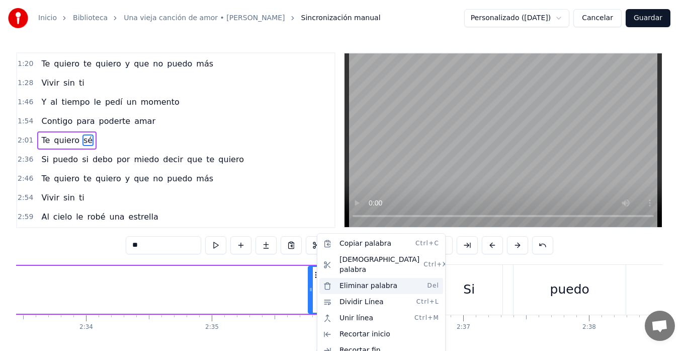
click at [351, 278] on div "Eliminar palabra Del" at bounding box center [381, 286] width 124 height 16
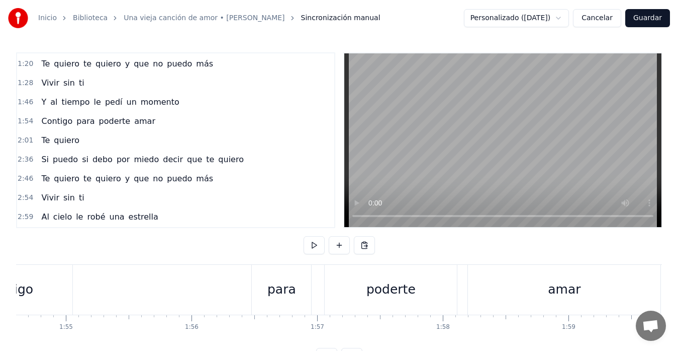
scroll to position [0, 14403]
click at [64, 278] on div "Contigo" at bounding box center [16, 290] width 127 height 50
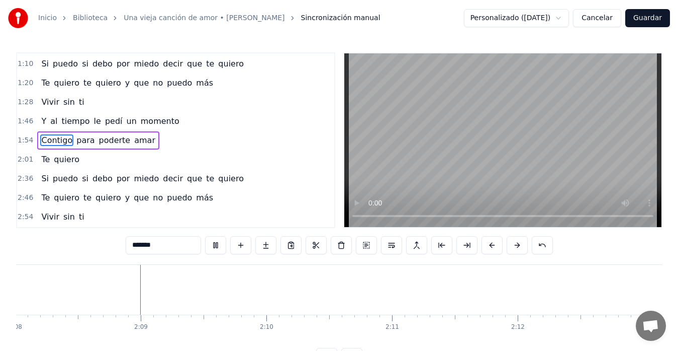
scroll to position [0, 16098]
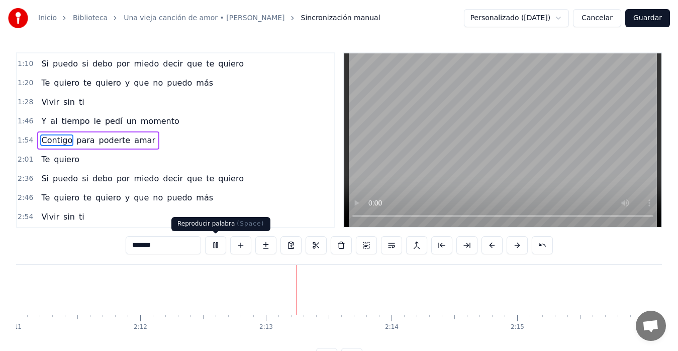
click at [213, 243] on button at bounding box center [215, 245] width 21 height 18
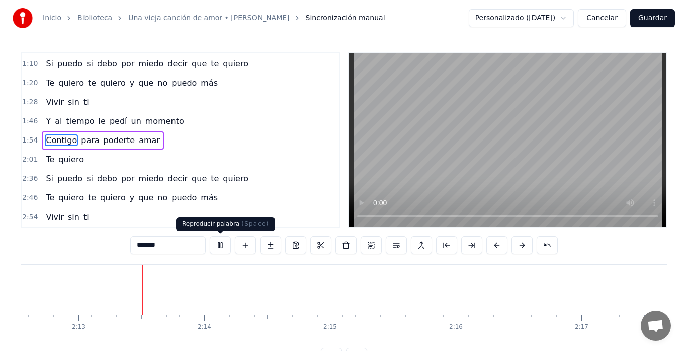
scroll to position [0, 16666]
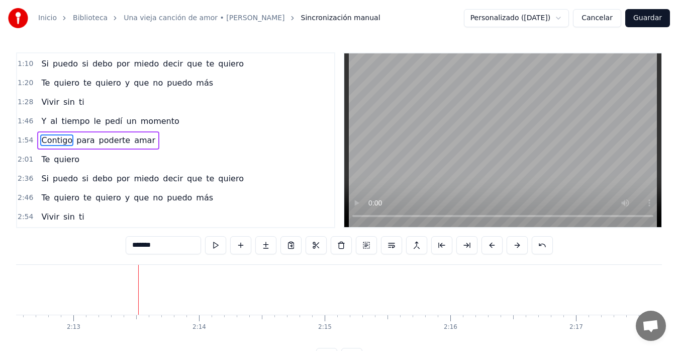
drag, startPoint x: 651, startPoint y: 21, endPoint x: 642, endPoint y: 28, distance: 11.5
click at [643, 22] on button "Guardar" at bounding box center [648, 18] width 45 height 18
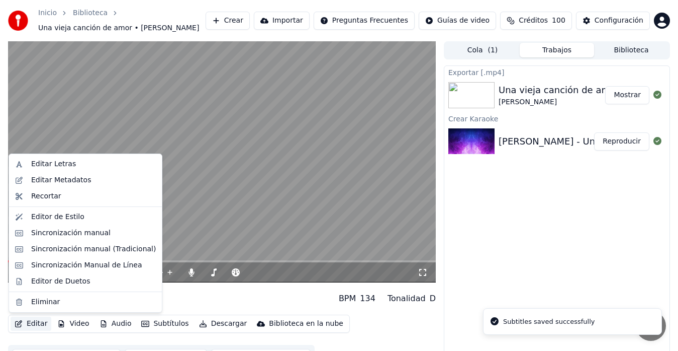
click at [36, 323] on button "Editar" at bounding box center [31, 323] width 41 height 14
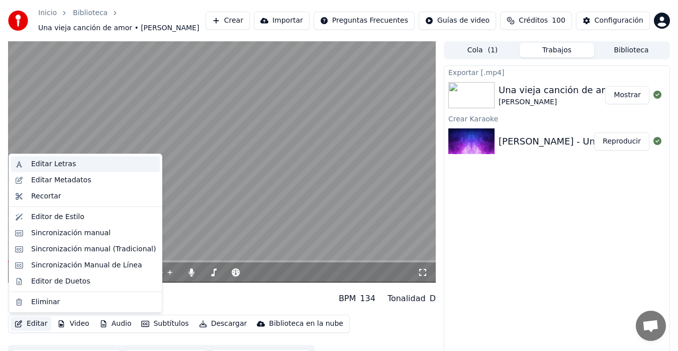
click at [43, 165] on div "Editar Letras" at bounding box center [53, 164] width 45 height 10
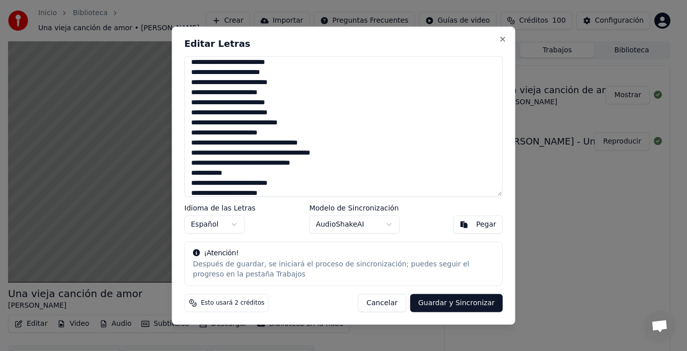
scroll to position [107, 0]
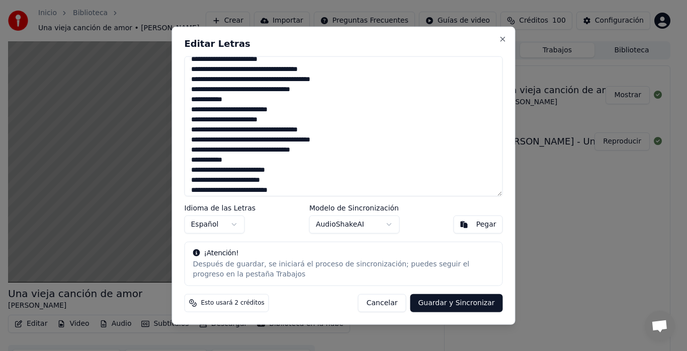
click at [277, 120] on textarea "**********" at bounding box center [344, 126] width 318 height 140
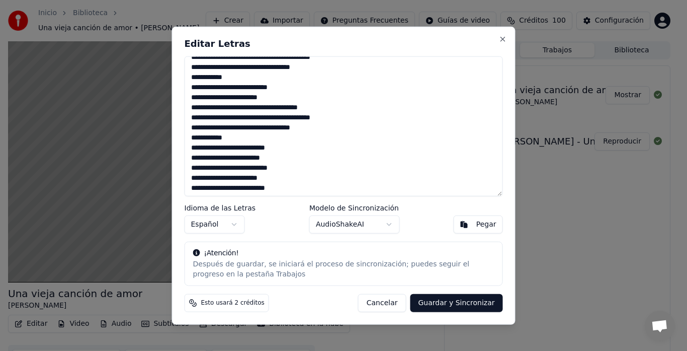
scroll to position [140, 0]
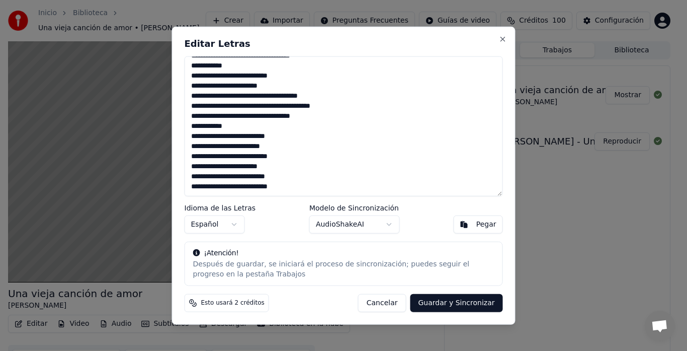
drag, startPoint x: 189, startPoint y: 131, endPoint x: 315, endPoint y: 211, distance: 149.3
click at [317, 215] on div "**********" at bounding box center [344, 175] width 344 height 298
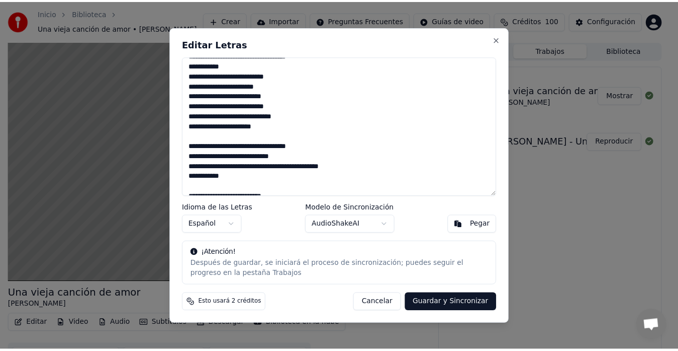
scroll to position [277, 0]
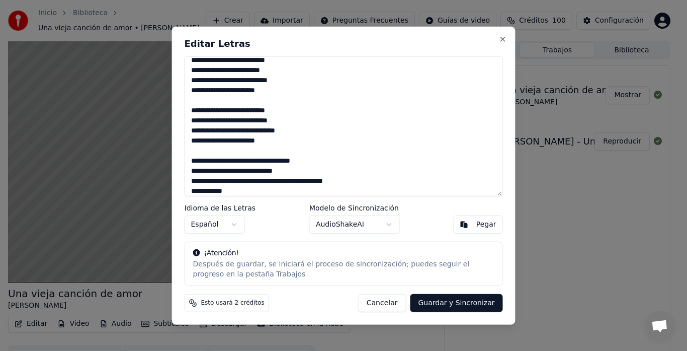
type textarea "**********"
click at [466, 305] on button "Guardar y Sincronizar" at bounding box center [456, 303] width 93 height 18
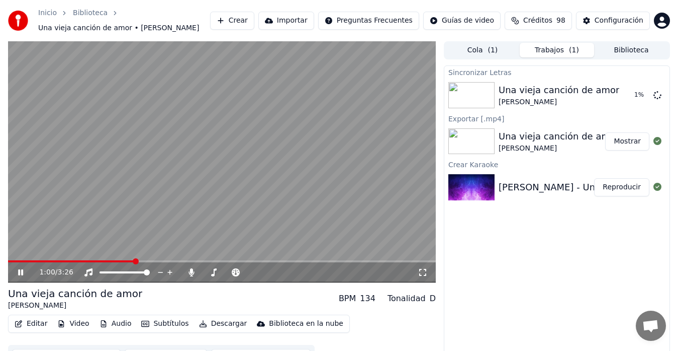
click at [19, 272] on icon at bounding box center [20, 272] width 5 height 6
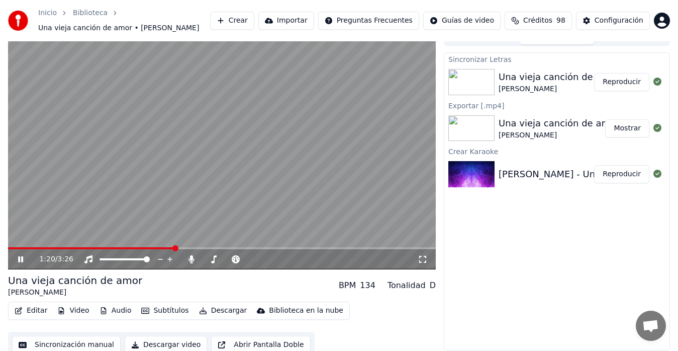
scroll to position [20, 0]
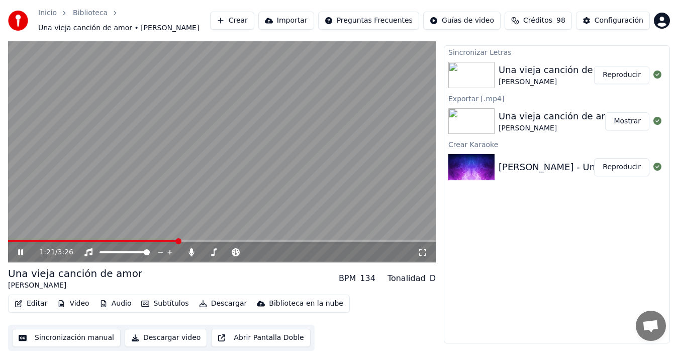
click at [67, 335] on button "Sincronización manual" at bounding box center [66, 337] width 109 height 18
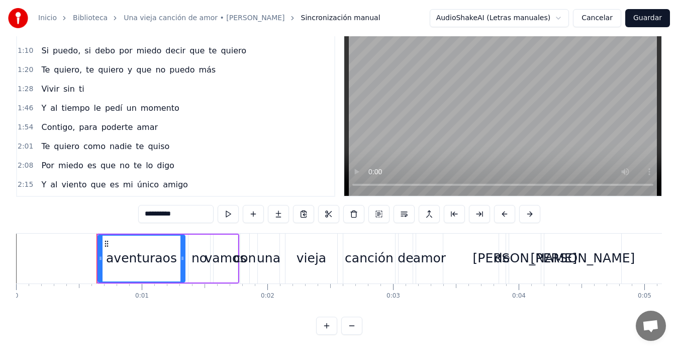
scroll to position [198, 0]
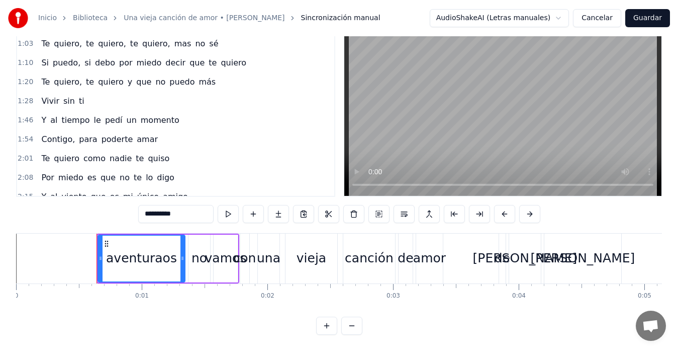
click at [59, 133] on span "Contigo," at bounding box center [58, 139] width 36 height 12
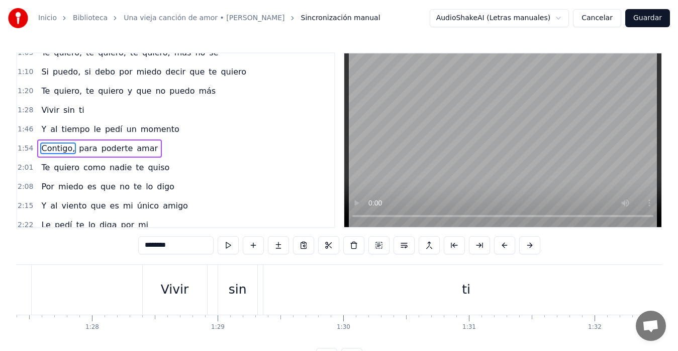
scroll to position [0, 14289]
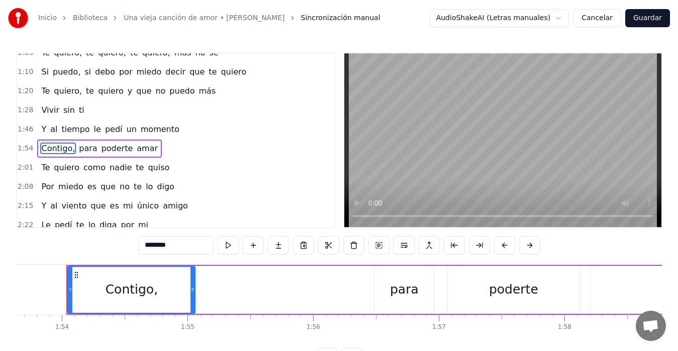
click at [179, 247] on input "********" at bounding box center [175, 245] width 75 height 18
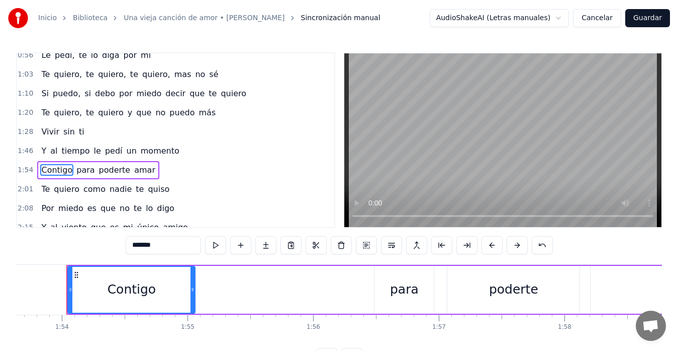
scroll to position [187, 0]
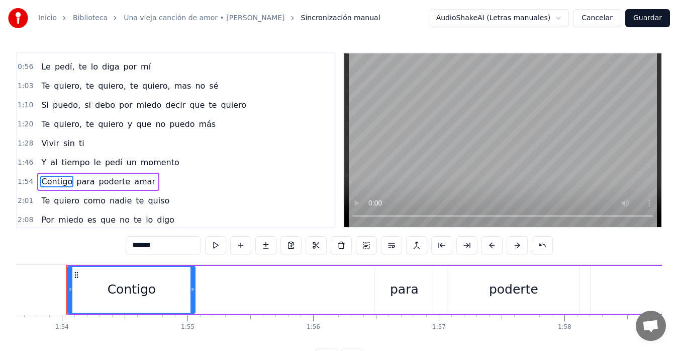
click at [85, 127] on span "te" at bounding box center [90, 124] width 10 height 12
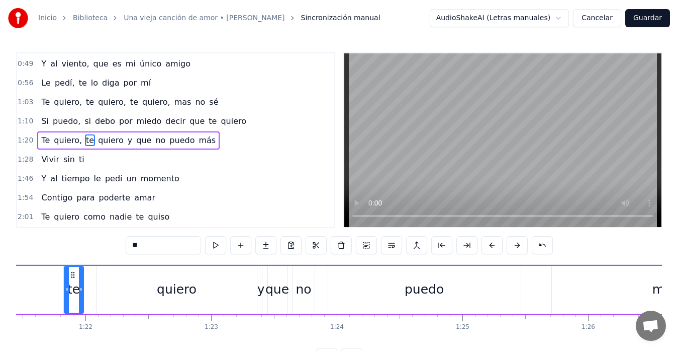
scroll to position [0, 10237]
click at [85, 141] on span "te" at bounding box center [90, 140] width 10 height 12
click at [69, 143] on span "quiero," at bounding box center [68, 140] width 30 height 12
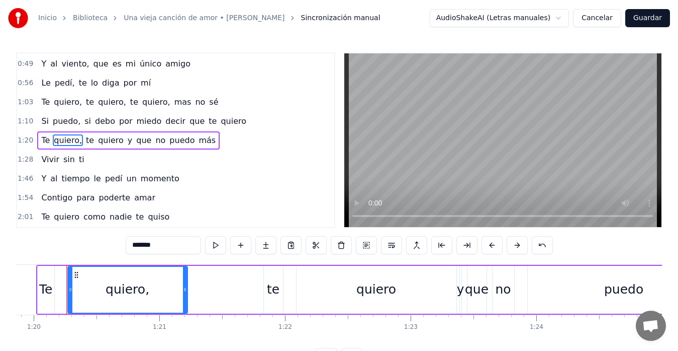
scroll to position [0, 10041]
click at [164, 245] on input "*******" at bounding box center [163, 245] width 75 height 18
click at [62, 120] on span "puedo," at bounding box center [67, 121] width 30 height 12
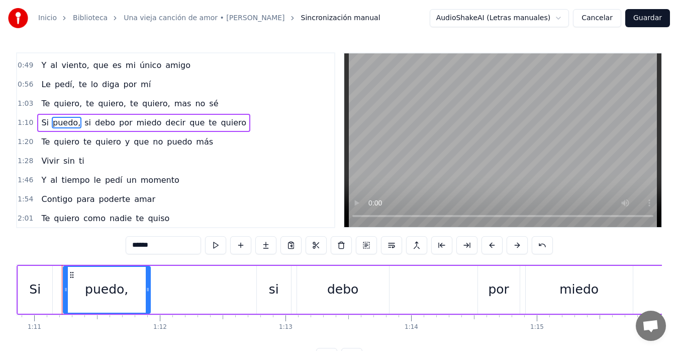
scroll to position [0, 8904]
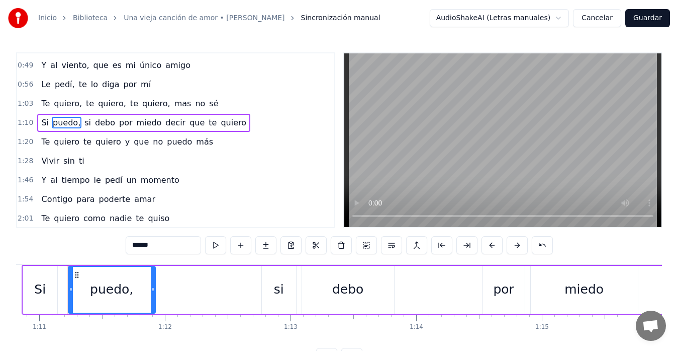
click at [166, 246] on input "******" at bounding box center [163, 245] width 75 height 18
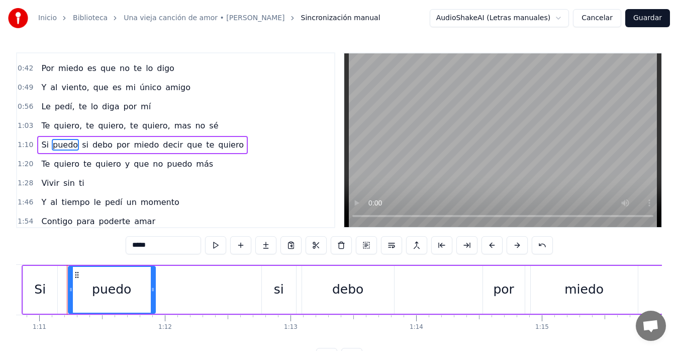
scroll to position [136, 0]
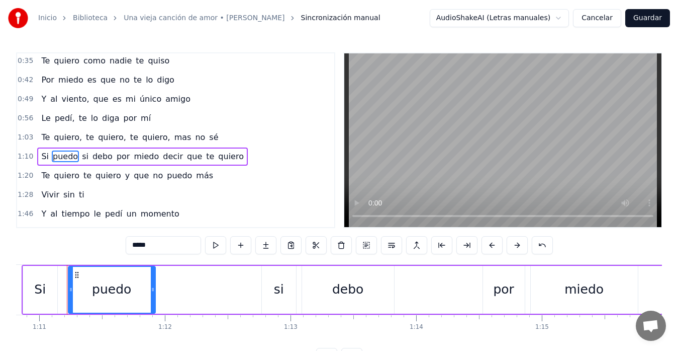
click at [113, 134] on span "quiero," at bounding box center [112, 137] width 30 height 12
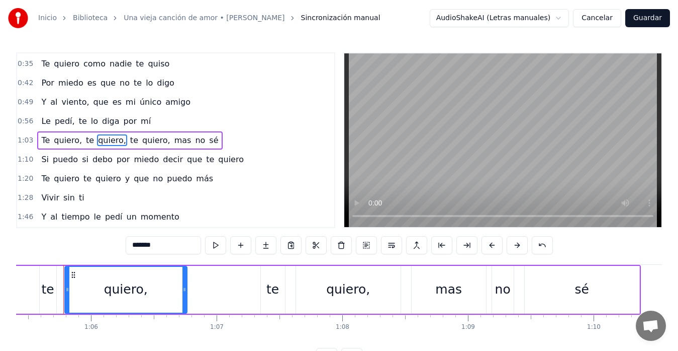
scroll to position [0, 8220]
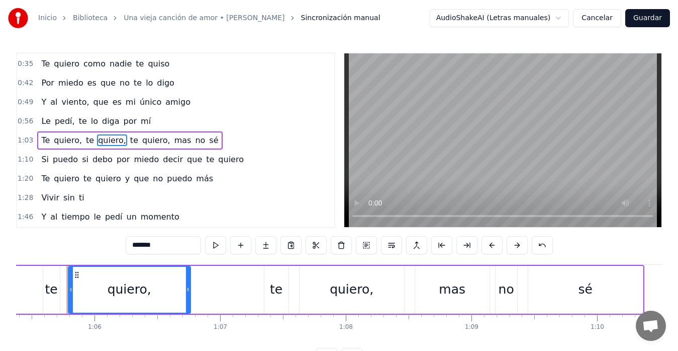
click at [163, 246] on input "*******" at bounding box center [163, 245] width 75 height 18
click at [139, 139] on span "quiero," at bounding box center [154, 140] width 30 height 12
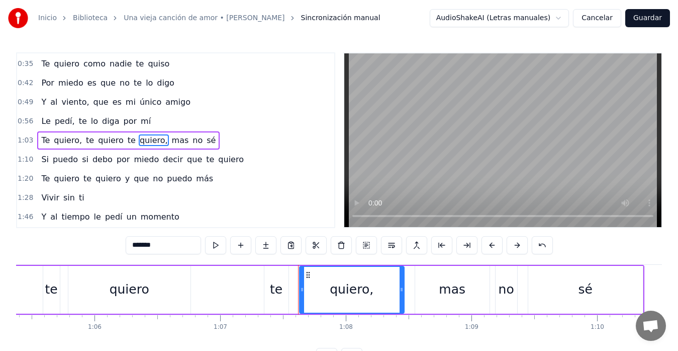
click at [185, 249] on input "*******" at bounding box center [163, 245] width 75 height 18
click at [65, 140] on span "quiero," at bounding box center [68, 140] width 30 height 12
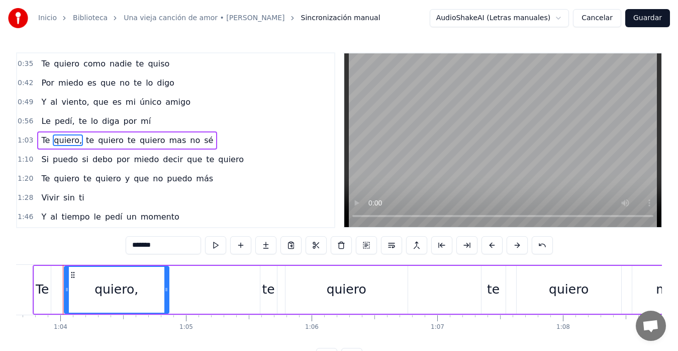
scroll to position [0, 7999]
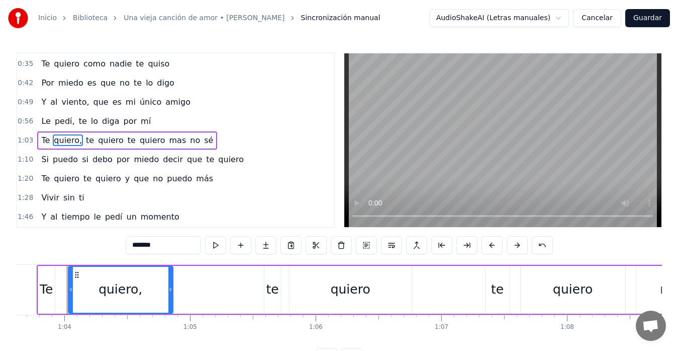
click at [174, 248] on input "*******" at bounding box center [163, 245] width 75 height 18
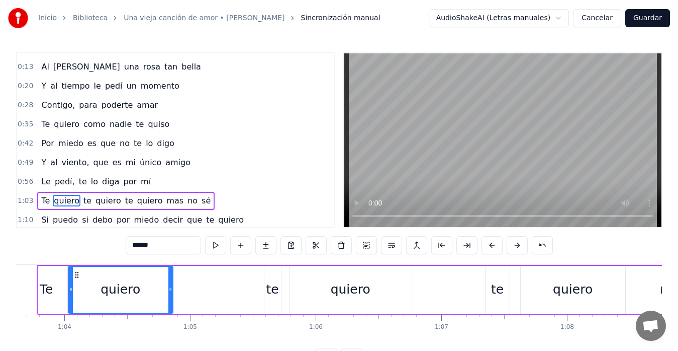
scroll to position [66, 0]
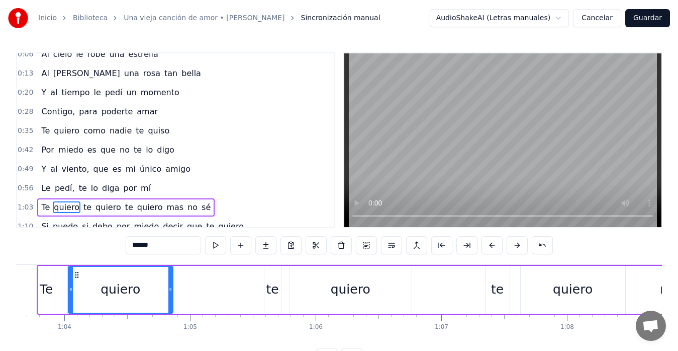
click at [62, 193] on span "pedí," at bounding box center [65, 188] width 22 height 12
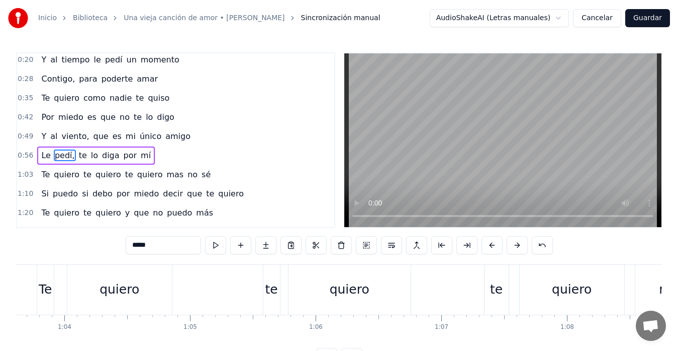
scroll to position [114, 0]
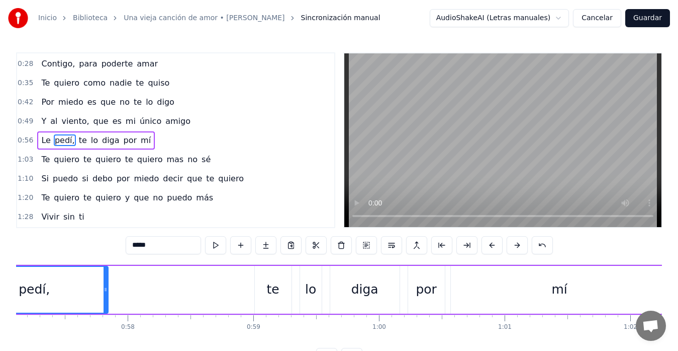
click at [177, 250] on input "*****" at bounding box center [163, 245] width 75 height 18
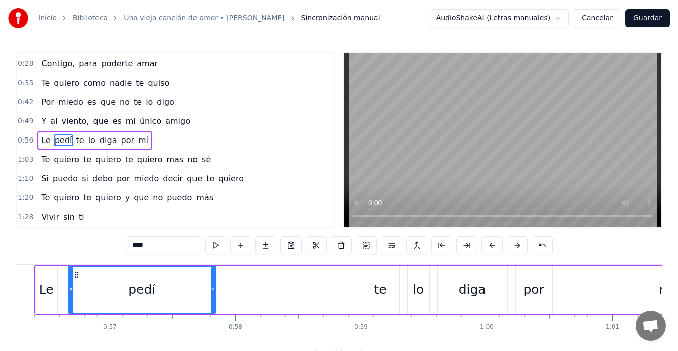
click at [75, 124] on span "viento," at bounding box center [75, 121] width 30 height 12
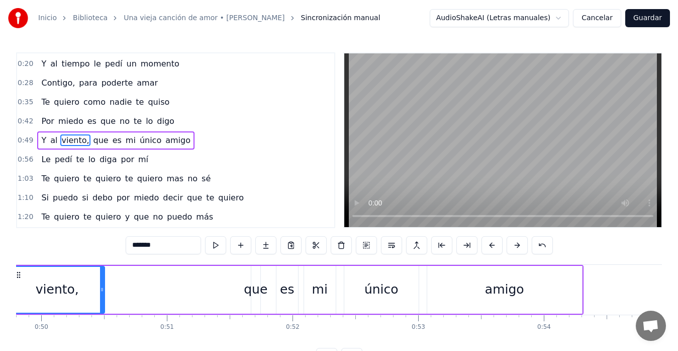
scroll to position [0, 6204]
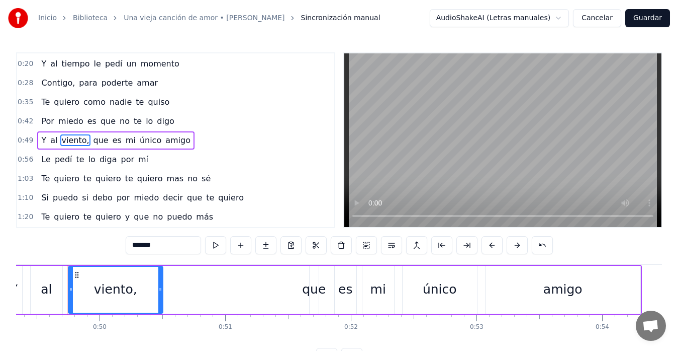
click at [163, 248] on input "*******" at bounding box center [163, 245] width 75 height 18
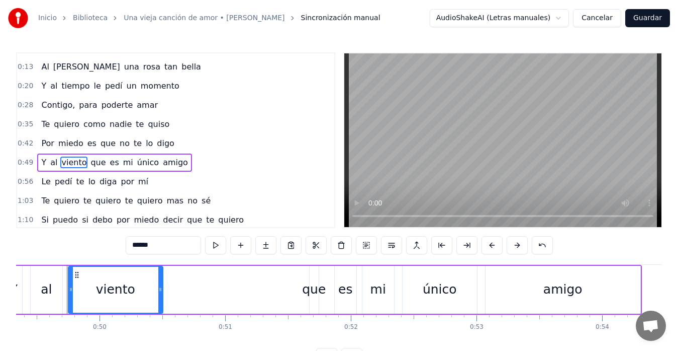
scroll to position [61, 0]
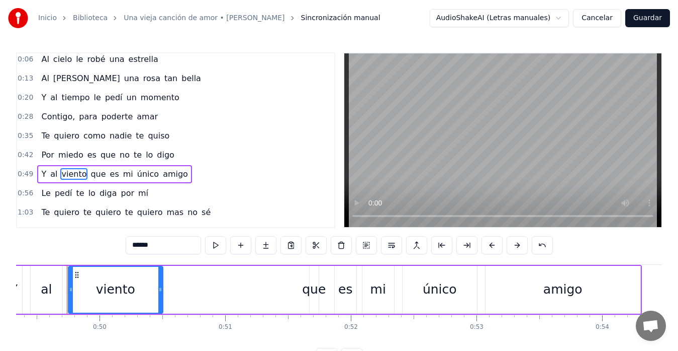
click at [61, 116] on span "Contigo," at bounding box center [58, 117] width 36 height 12
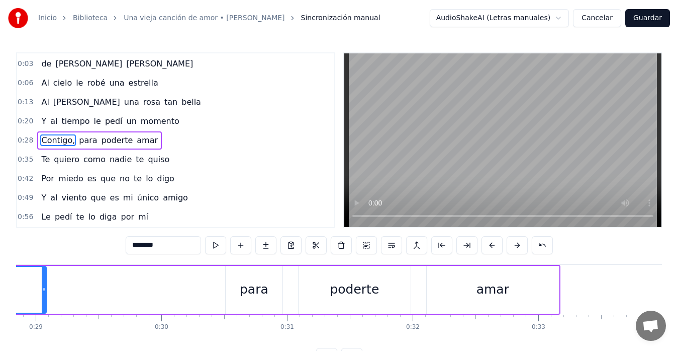
scroll to position [0, 3475]
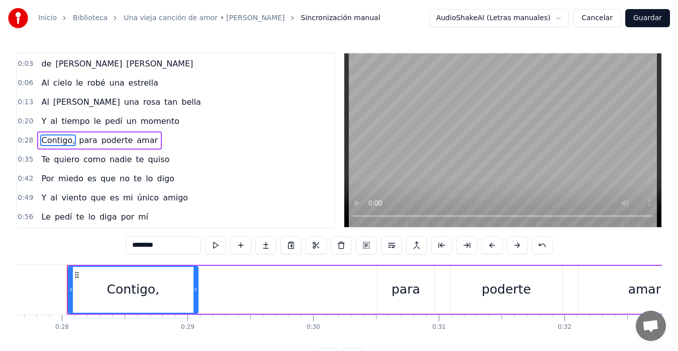
click at [167, 249] on input "********" at bounding box center [163, 245] width 75 height 18
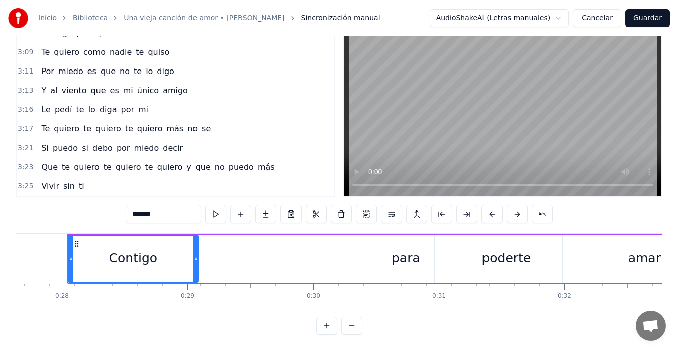
scroll to position [40, 0]
type input "*******"
click at [643, 14] on button "Guardar" at bounding box center [648, 18] width 45 height 18
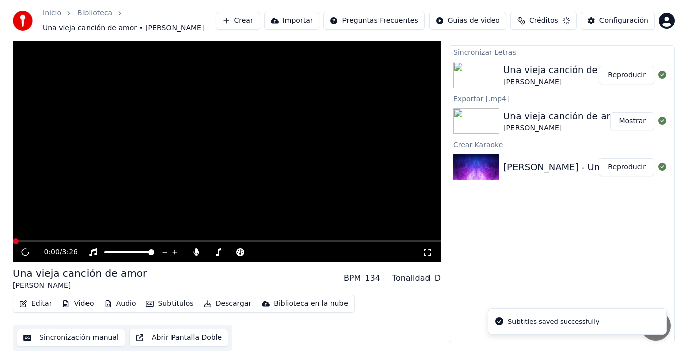
scroll to position [20, 0]
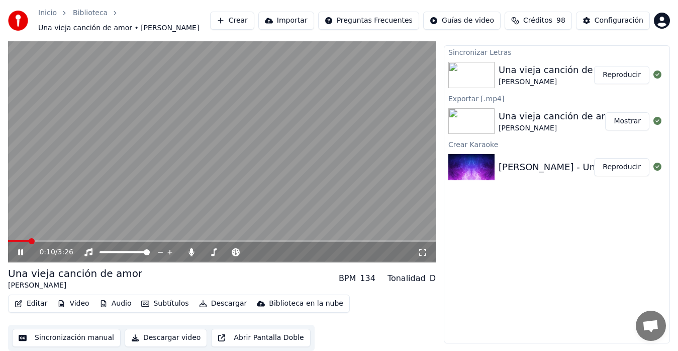
click at [20, 255] on icon at bounding box center [27, 252] width 23 height 8
click at [29, 304] on button "Editar" at bounding box center [31, 303] width 41 height 14
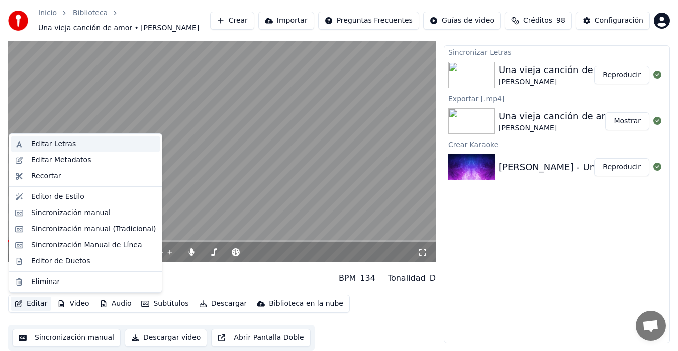
click at [43, 144] on div "Editar Letras" at bounding box center [53, 144] width 45 height 10
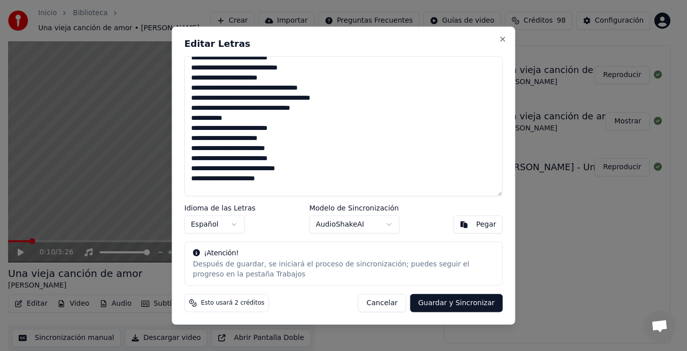
scroll to position [0, 0]
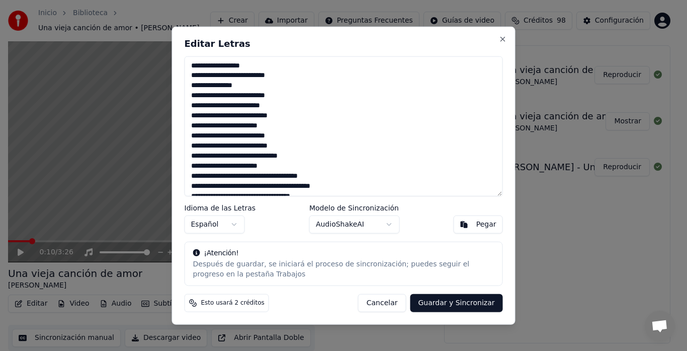
drag, startPoint x: 238, startPoint y: 188, endPoint x: 221, endPoint y: 36, distance: 152.9
click at [188, 2] on body "Inicio Biblioteca Una vieja canción de amor • [PERSON_NAME] Crear Importar Preg…" at bounding box center [339, 155] width 678 height 351
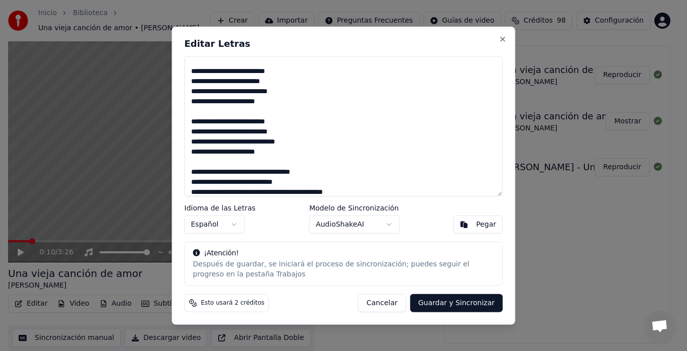
scroll to position [281, 0]
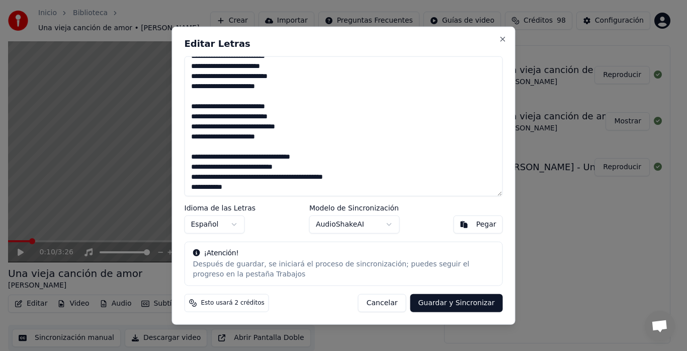
click at [359, 176] on textarea at bounding box center [344, 126] width 318 height 140
drag, startPoint x: 282, startPoint y: 190, endPoint x: 188, endPoint y: 109, distance: 123.7
click at [188, 109] on textarea at bounding box center [344, 126] width 318 height 140
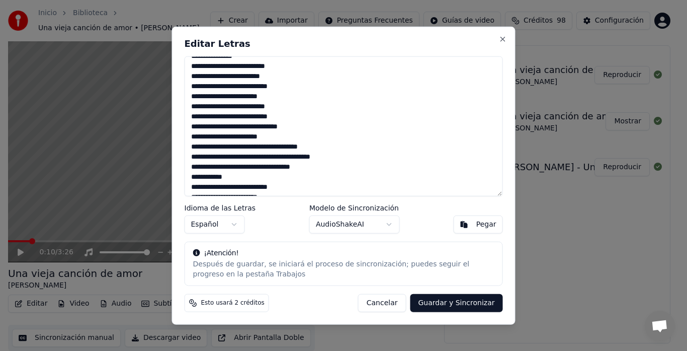
scroll to position [100, 0]
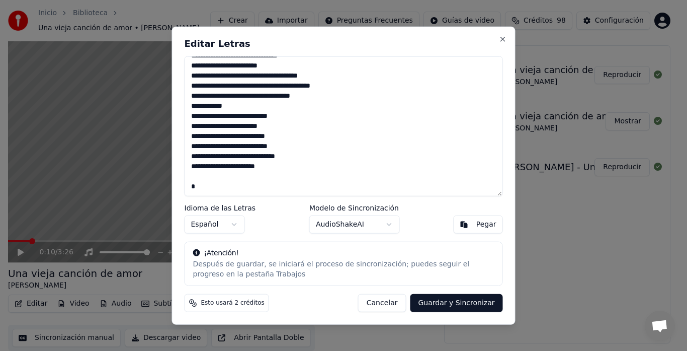
click at [216, 128] on textarea "**********" at bounding box center [344, 126] width 318 height 140
click at [218, 129] on textarea "**********" at bounding box center [344, 126] width 318 height 140
click at [216, 127] on textarea "**********" at bounding box center [344, 126] width 318 height 140
click at [225, 186] on textarea "**********" at bounding box center [344, 126] width 318 height 140
click at [384, 300] on button "Cancelar" at bounding box center [382, 303] width 48 height 18
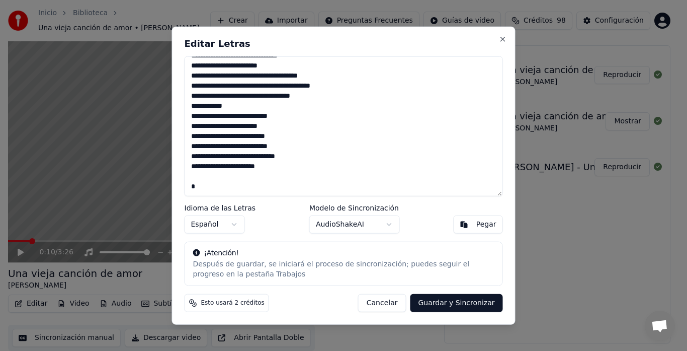
type textarea "**********"
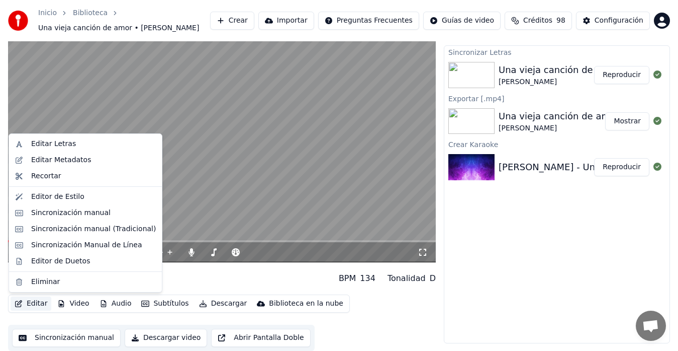
click at [23, 305] on button "Editar" at bounding box center [31, 303] width 41 height 14
click at [38, 283] on div "Eliminar" at bounding box center [45, 282] width 29 height 10
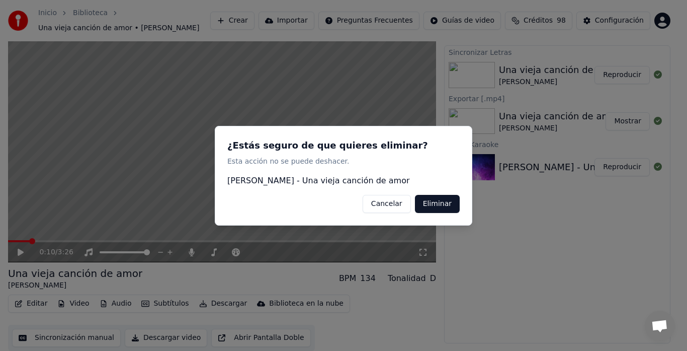
click at [446, 204] on button "Eliminar" at bounding box center [437, 203] width 45 height 18
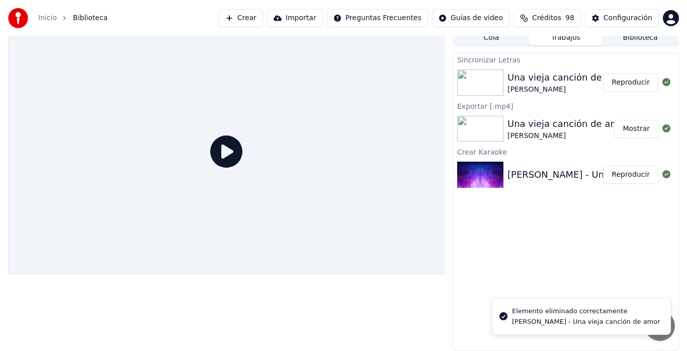
scroll to position [8, 0]
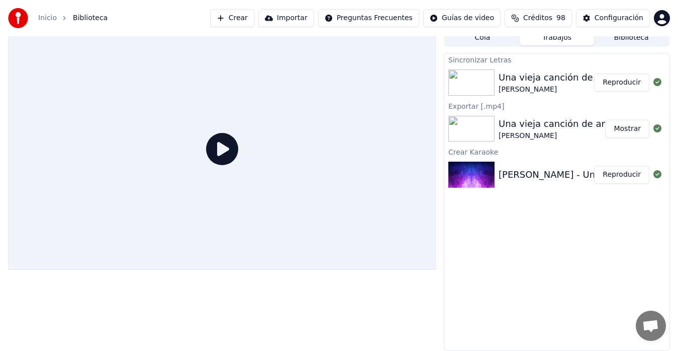
click at [244, 20] on button "Crear" at bounding box center [232, 18] width 44 height 18
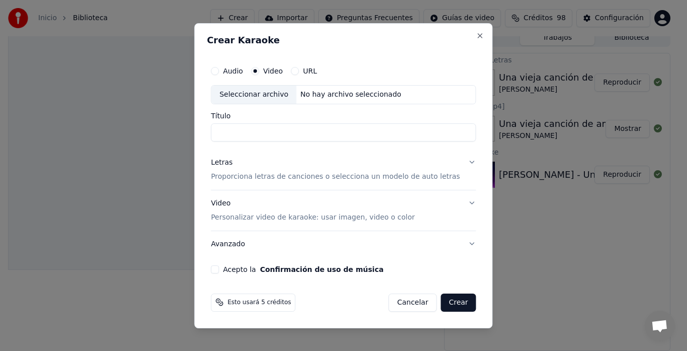
click at [260, 95] on div "Seleccionar archivo" at bounding box center [253, 95] width 85 height 18
type input "**********"
click at [250, 180] on p "Proporciona letras de canciones o selecciona un modelo de auto letras" at bounding box center [335, 177] width 249 height 10
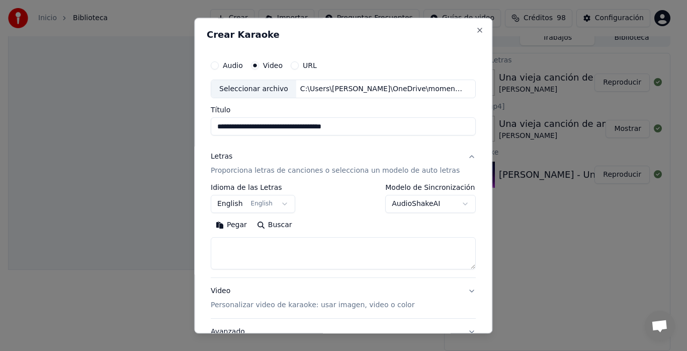
click at [251, 249] on textarea at bounding box center [343, 253] width 265 height 32
paste textarea "**********"
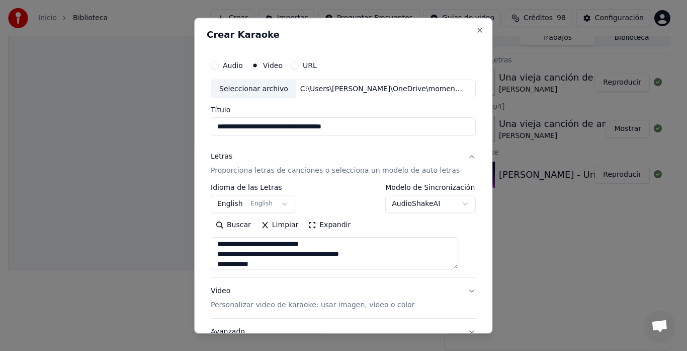
type textarea "**********"
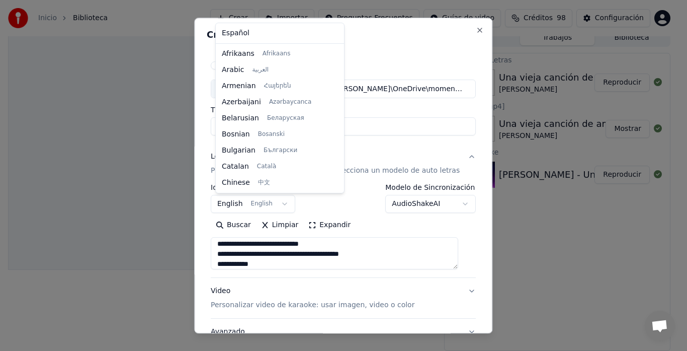
click at [228, 206] on body "**********" at bounding box center [339, 167] width 678 height 351
select select "**"
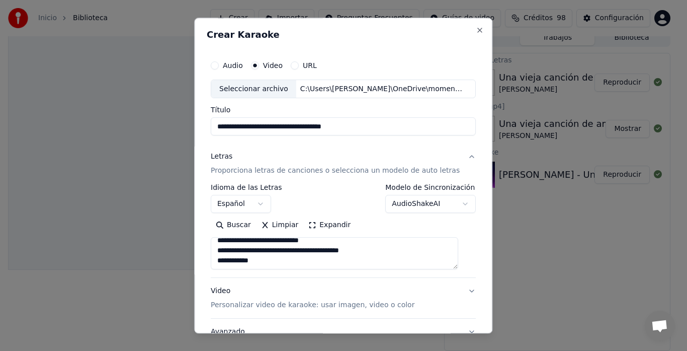
scroll to position [248, 0]
click at [339, 307] on p "Personalizar video de karaoke: usar imagen, video o color" at bounding box center [313, 305] width 204 height 10
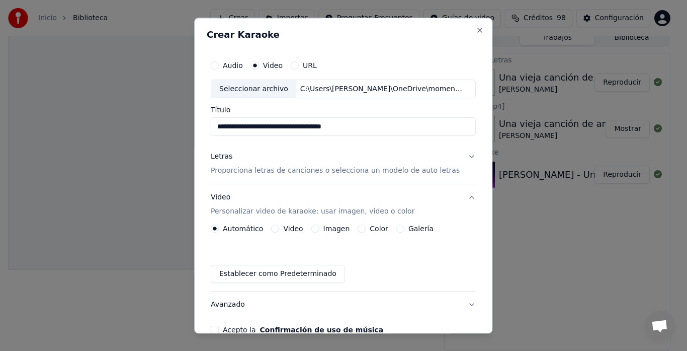
click at [408, 227] on label "Galería" at bounding box center [420, 228] width 25 height 7
click at [404, 227] on button "Galería" at bounding box center [400, 229] width 8 height 8
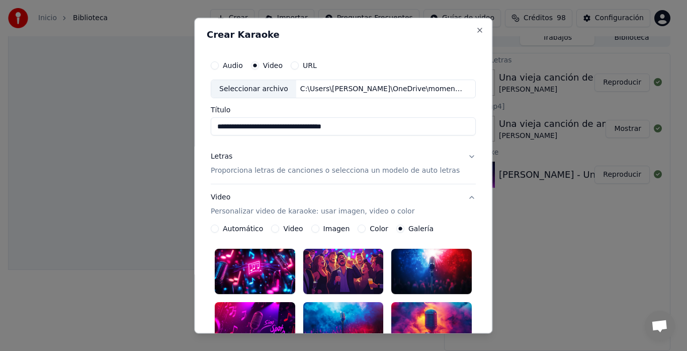
click at [348, 308] on div at bounding box center [343, 324] width 80 height 45
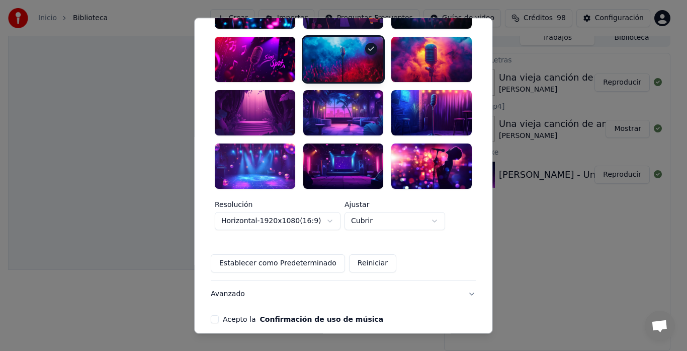
scroll to position [297, 0]
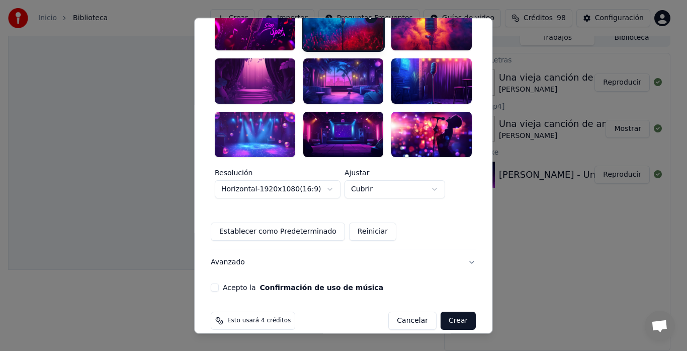
click at [219, 283] on button "Acepto la Confirmación de uso de música" at bounding box center [215, 287] width 8 height 8
click at [448, 311] on button "Crear" at bounding box center [458, 320] width 35 height 18
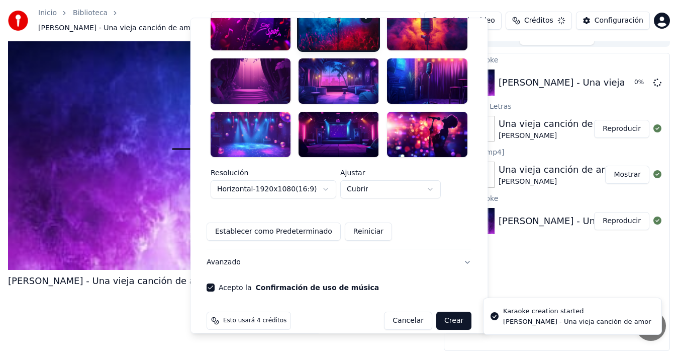
scroll to position [56, 0]
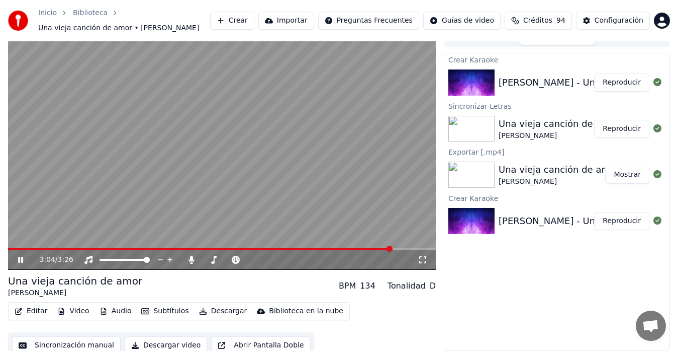
click at [19, 259] on icon at bounding box center [20, 260] width 5 height 6
click at [386, 246] on span at bounding box center [383, 248] width 6 height 6
click at [238, 221] on video at bounding box center [222, 149] width 428 height 241
click at [371, 248] on span at bounding box center [189, 248] width 363 height 2
click at [21, 261] on icon at bounding box center [27, 260] width 23 height 8
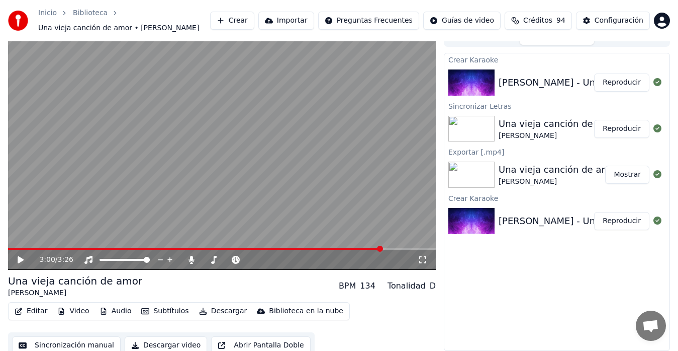
click at [56, 342] on button "Sincronización manual" at bounding box center [66, 345] width 109 height 18
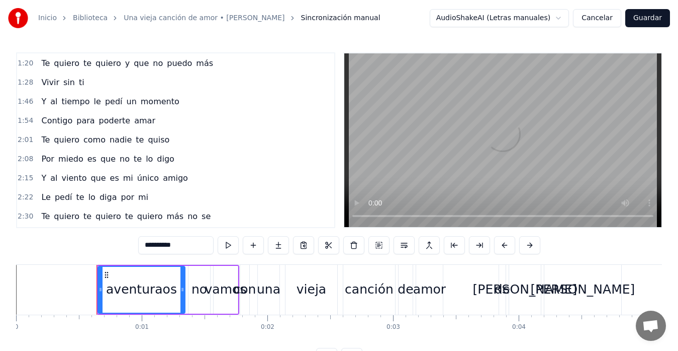
scroll to position [268, 0]
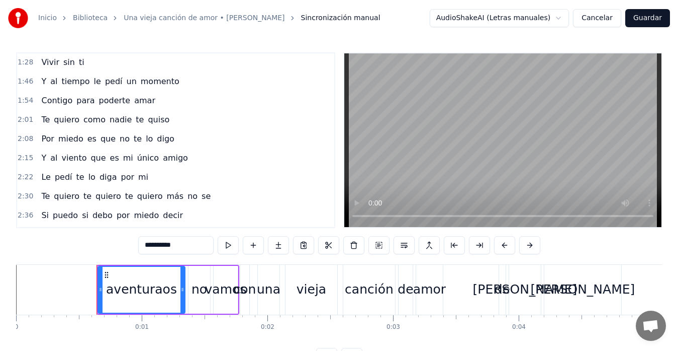
click at [40, 84] on span "Y" at bounding box center [43, 81] width 7 height 12
type input "*"
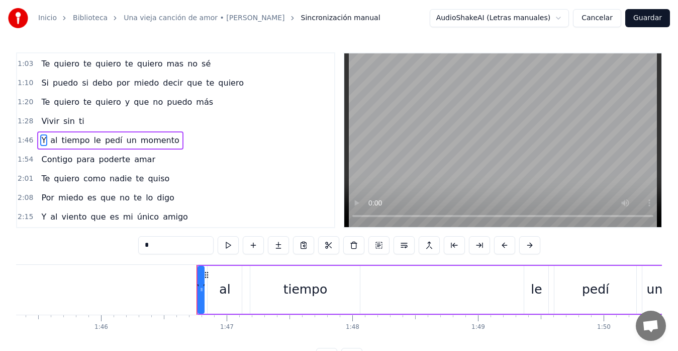
scroll to position [0, 13373]
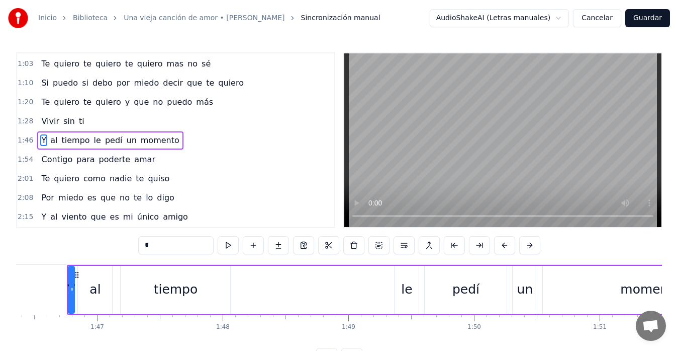
click at [115, 275] on div "Y al tiempo le pedí un momento" at bounding box center [414, 290] width 694 height 50
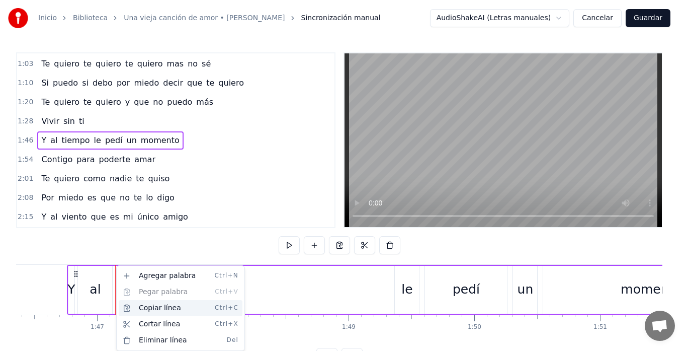
click at [151, 312] on div "Copiar línea Ctrl+C" at bounding box center [181, 308] width 124 height 16
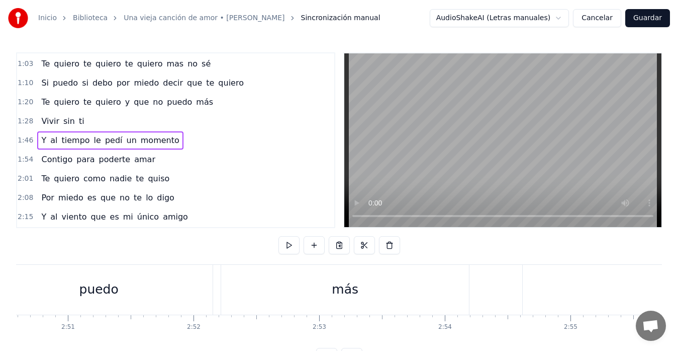
scroll to position [0, 21284]
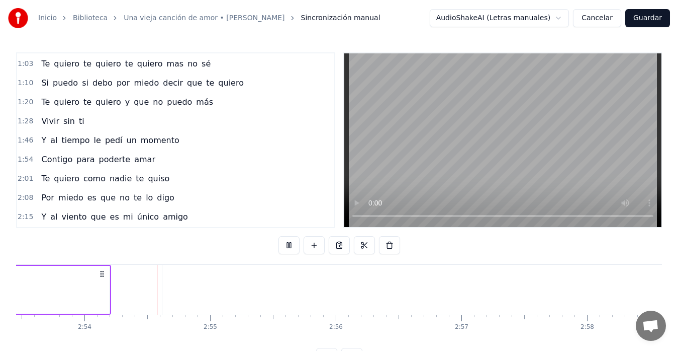
scroll to position [0, 21837]
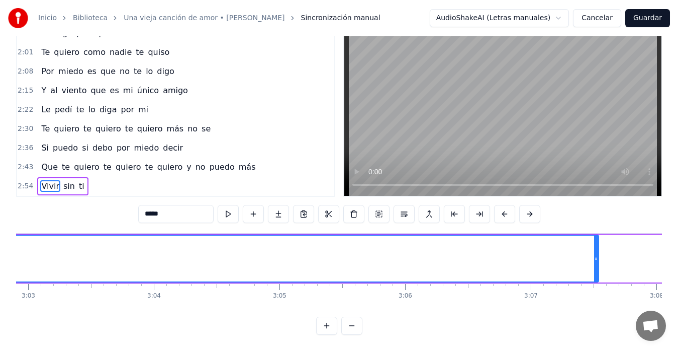
scroll to position [0, 23004]
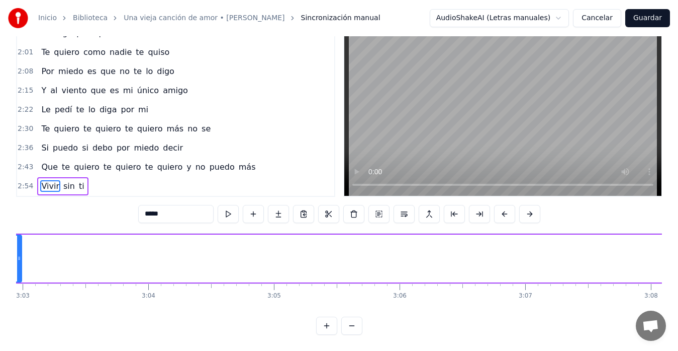
drag, startPoint x: 592, startPoint y: 250, endPoint x: 21, endPoint y: 255, distance: 571.9
click at [21, 255] on div at bounding box center [19, 258] width 4 height 46
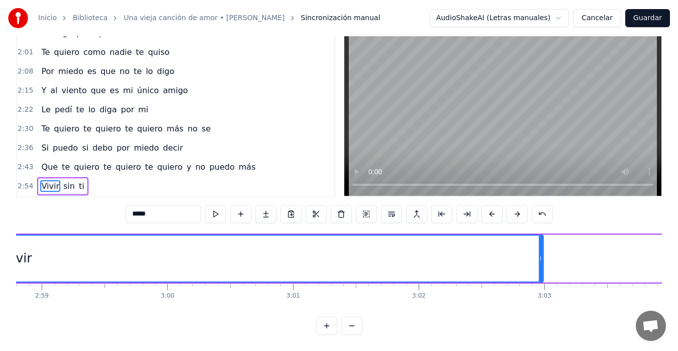
scroll to position [0, 22494]
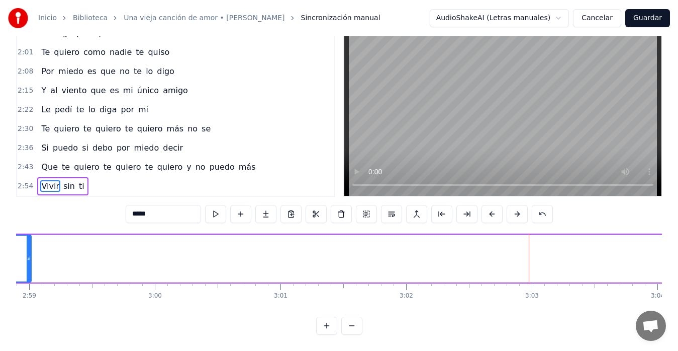
drag, startPoint x: 530, startPoint y: 250, endPoint x: 27, endPoint y: 235, distance: 502.7
click at [27, 235] on div at bounding box center [29, 258] width 4 height 46
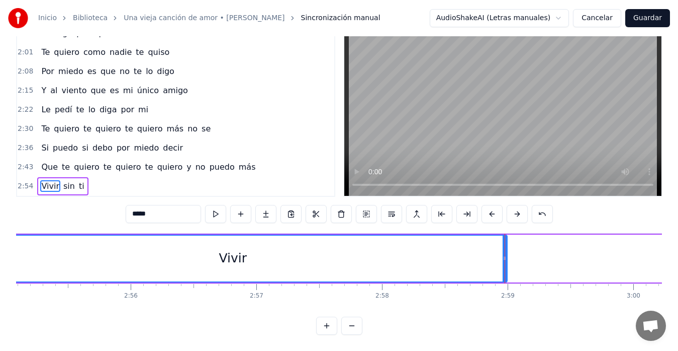
scroll to position [0, 21991]
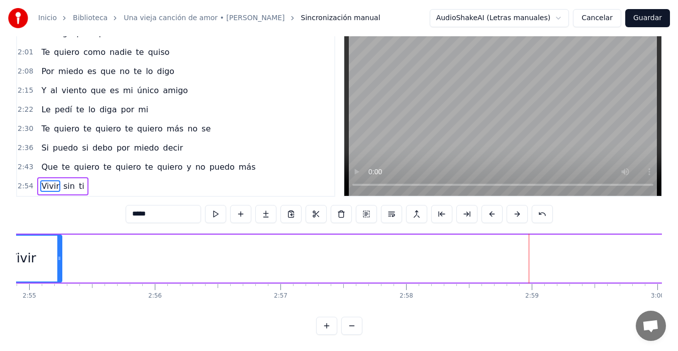
drag, startPoint x: 525, startPoint y: 249, endPoint x: 57, endPoint y: 265, distance: 468.0
click at [57, 265] on div at bounding box center [59, 258] width 4 height 46
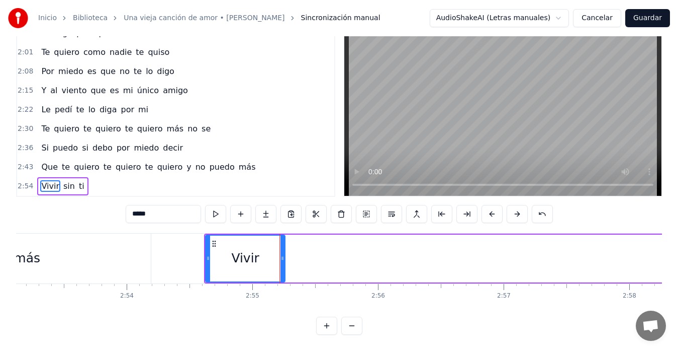
scroll to position [0, 21760]
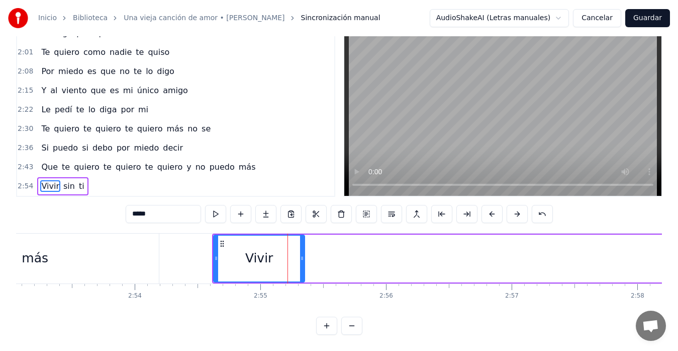
drag, startPoint x: 292, startPoint y: 247, endPoint x: 304, endPoint y: 248, distance: 12.1
click at [304, 254] on icon at bounding box center [302, 258] width 4 height 8
click at [111, 243] on div "más" at bounding box center [35, 258] width 248 height 50
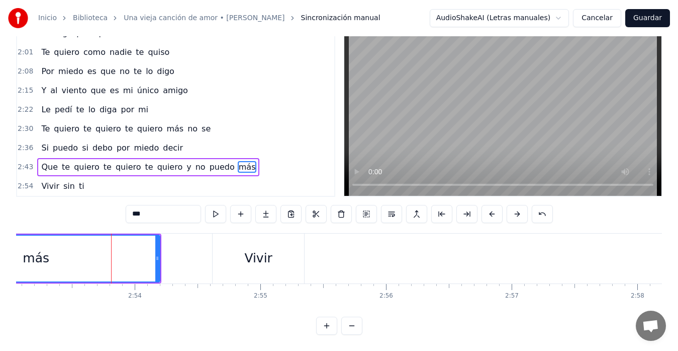
scroll to position [23, 0]
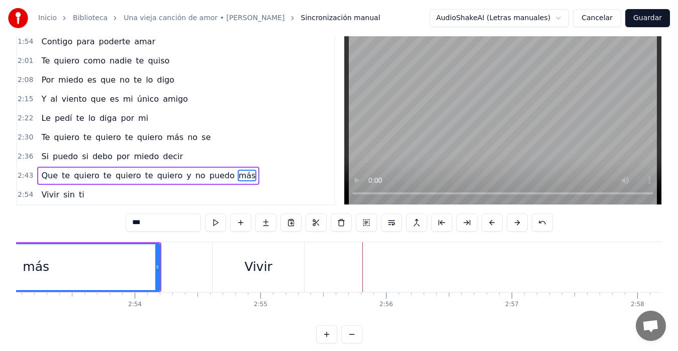
click at [292, 270] on div "Vivir" at bounding box center [259, 267] width 92 height 50
type input "*****"
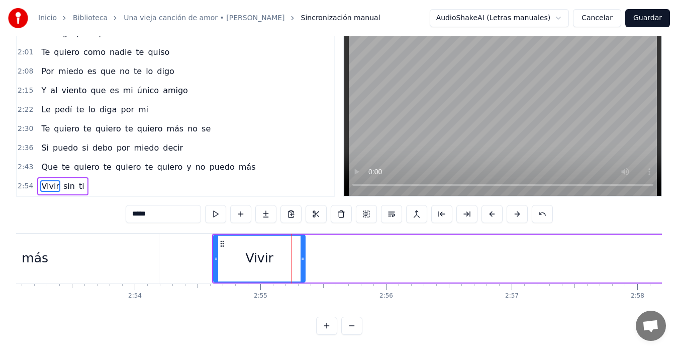
click at [306, 259] on div "Vivir" at bounding box center [259, 258] width 93 height 48
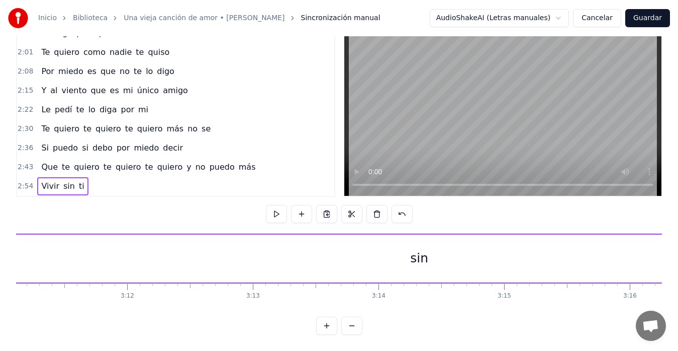
scroll to position [0, 24033]
click at [381, 249] on div "sin" at bounding box center [417, 258] width 1121 height 48
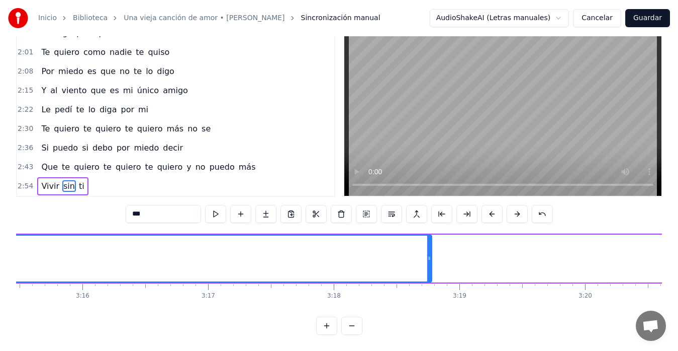
scroll to position [0, 24537]
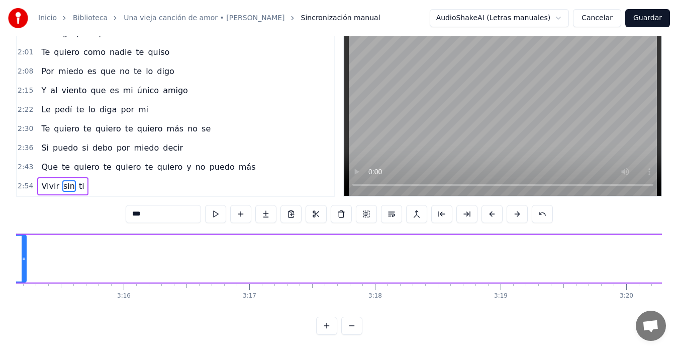
drag, startPoint x: 470, startPoint y: 251, endPoint x: 23, endPoint y: 251, distance: 447.1
click at [23, 254] on icon at bounding box center [24, 258] width 4 height 8
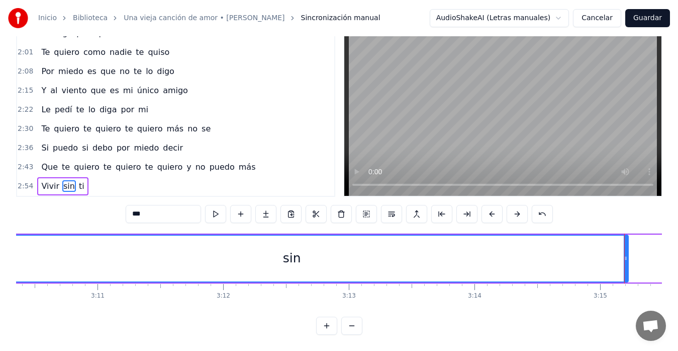
scroll to position [0, 23930]
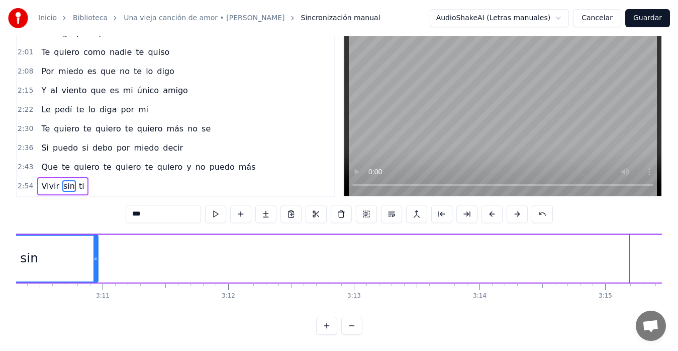
drag, startPoint x: 631, startPoint y: 251, endPoint x: 93, endPoint y: 256, distance: 537.7
click at [95, 254] on icon at bounding box center [96, 258] width 4 height 8
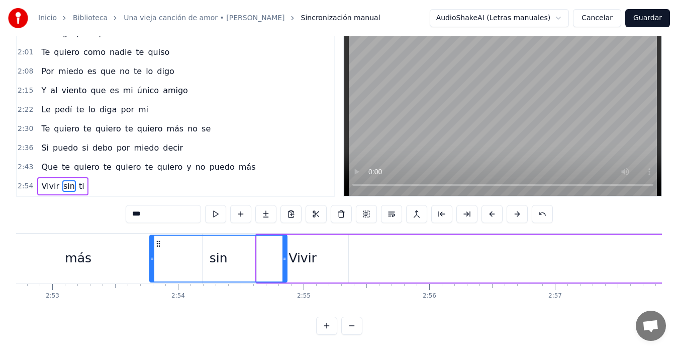
scroll to position [0, 21683]
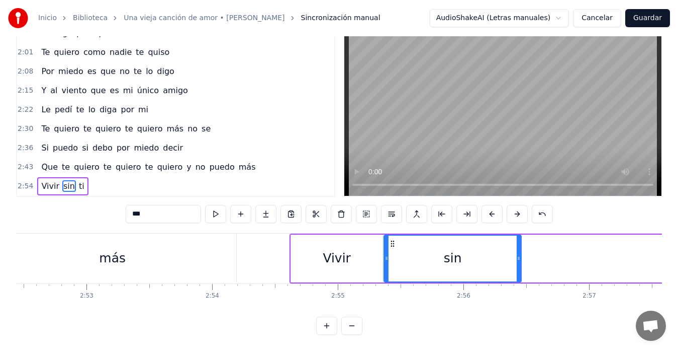
drag, startPoint x: 229, startPoint y: 234, endPoint x: 393, endPoint y: 300, distance: 176.2
click at [392, 300] on div "aventuraos no vamos con una vieja canción de amor de [PERSON_NAME] Al cielo le …" at bounding box center [339, 270] width 646 height 75
click at [121, 248] on div "más" at bounding box center [112, 257] width 27 height 19
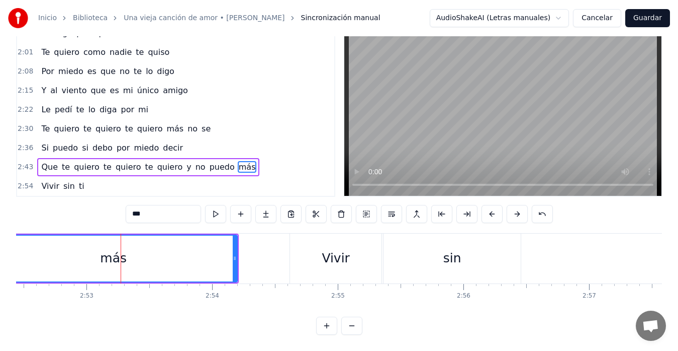
scroll to position [23, 0]
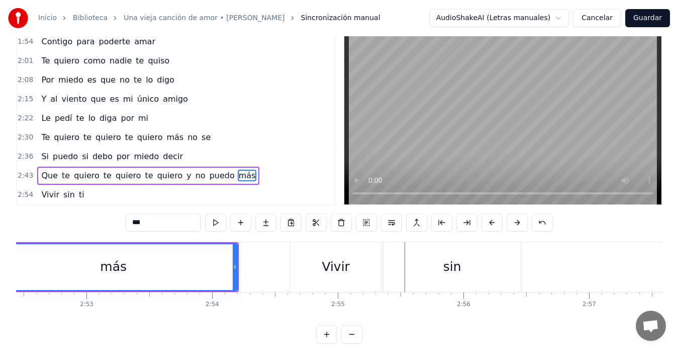
click at [305, 276] on div "Vivir" at bounding box center [336, 267] width 92 height 50
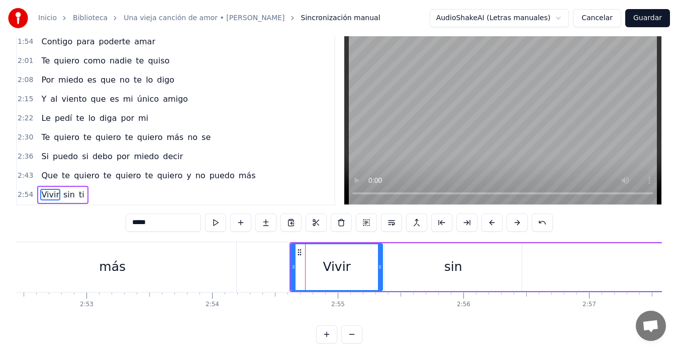
scroll to position [40, 0]
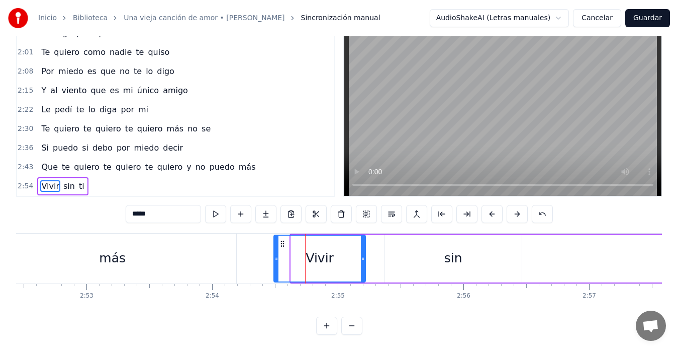
drag, startPoint x: 298, startPoint y: 235, endPoint x: 281, endPoint y: 242, distance: 19.0
click at [281, 242] on div "Vivir" at bounding box center [320, 258] width 91 height 46
click at [69, 235] on div "más" at bounding box center [112, 258] width 248 height 50
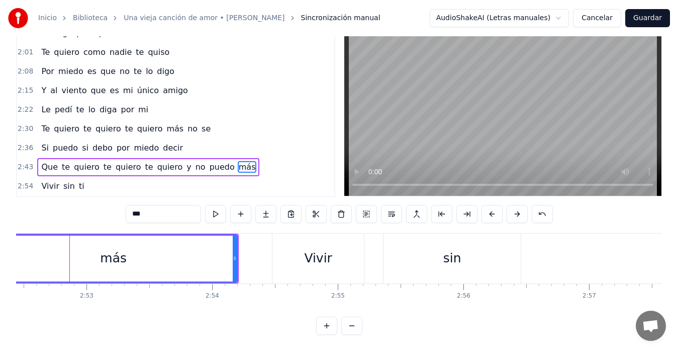
scroll to position [23, 0]
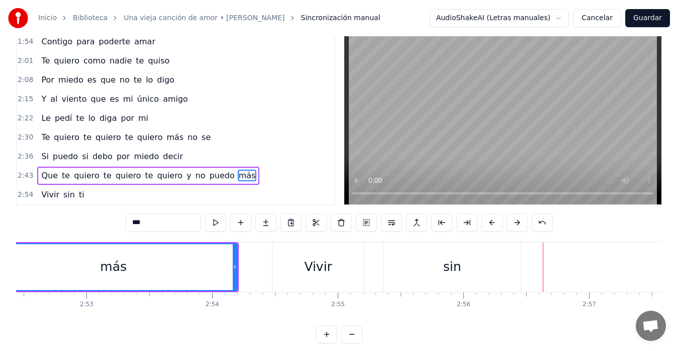
click at [423, 277] on div "sin" at bounding box center [452, 267] width 137 height 50
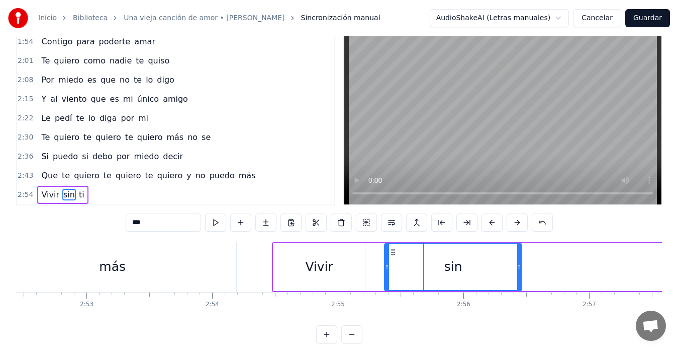
scroll to position [40, 0]
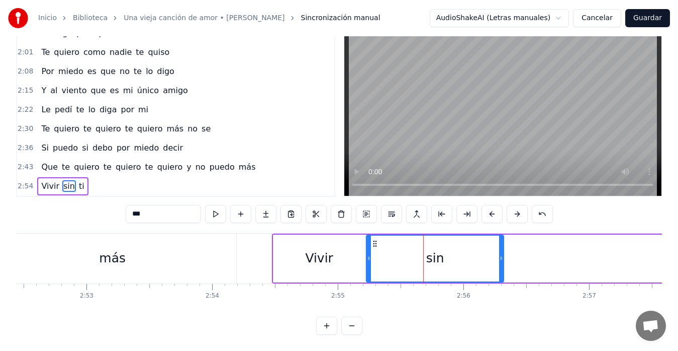
drag, startPoint x: 392, startPoint y: 237, endPoint x: 374, endPoint y: 242, distance: 19.2
click at [374, 242] on div "sin" at bounding box center [435, 258] width 136 height 46
drag, startPoint x: 500, startPoint y: 249, endPoint x: 434, endPoint y: 259, distance: 67.6
click at [434, 259] on div at bounding box center [434, 258] width 4 height 46
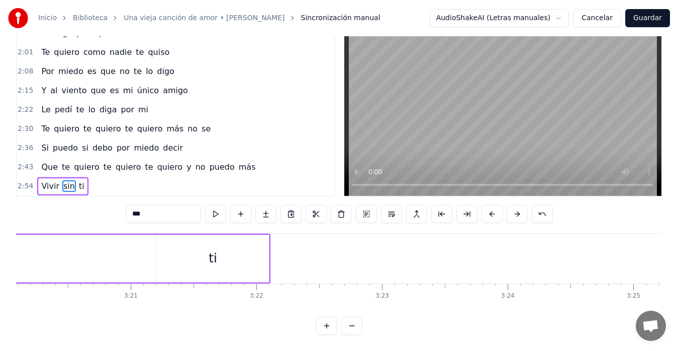
scroll to position [0, 24744]
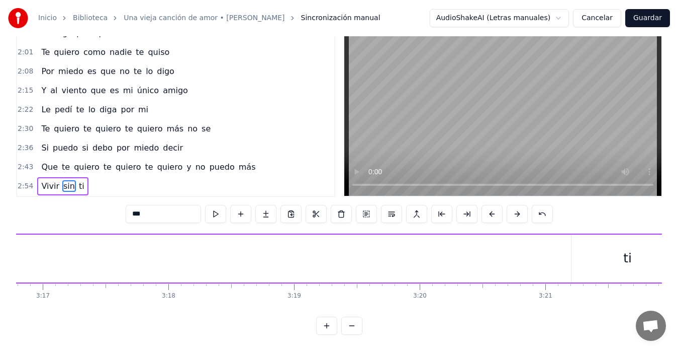
click at [604, 239] on div "ti" at bounding box center [628, 258] width 112 height 48
type input "**"
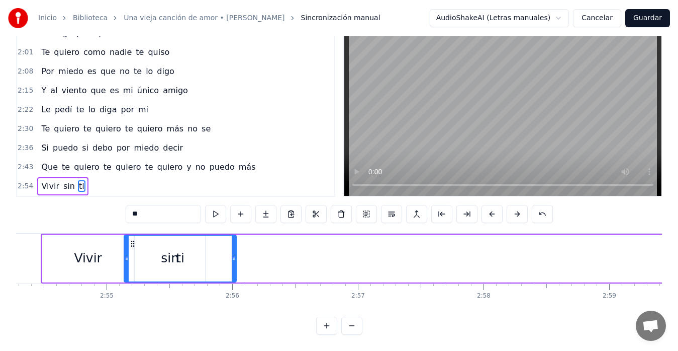
scroll to position [0, 21904]
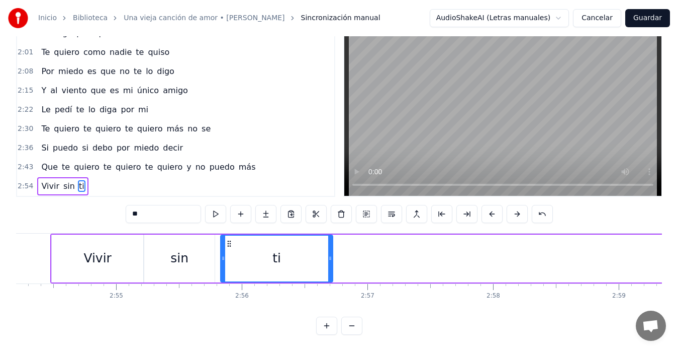
drag, startPoint x: 580, startPoint y: 236, endPoint x: 229, endPoint y: 293, distance: 355.6
click at [229, 293] on div "aventuraos no vamos con una vieja canción de amor de [PERSON_NAME] Al cielo le …" at bounding box center [339, 270] width 646 height 75
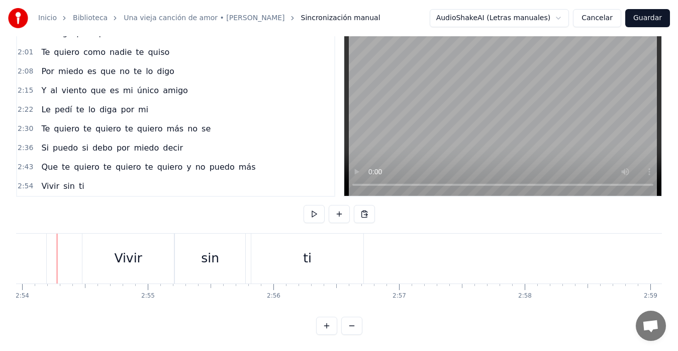
scroll to position [0, 21863]
click at [241, 248] on div "sin" at bounding box center [220, 258] width 70 height 50
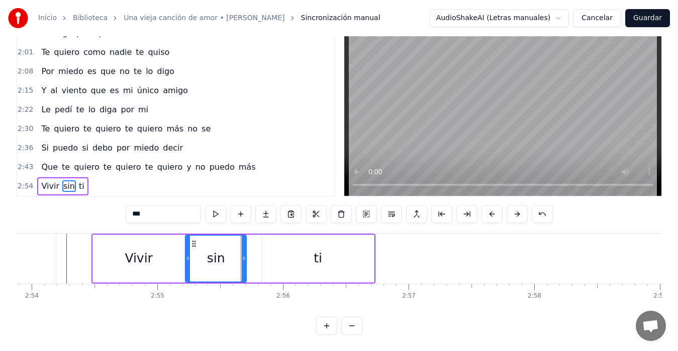
drag, startPoint x: 252, startPoint y: 249, endPoint x: 242, endPoint y: 252, distance: 9.9
click at [242, 254] on icon at bounding box center [244, 258] width 4 height 8
click at [272, 248] on div "ti" at bounding box center [318, 258] width 112 height 48
type input "**"
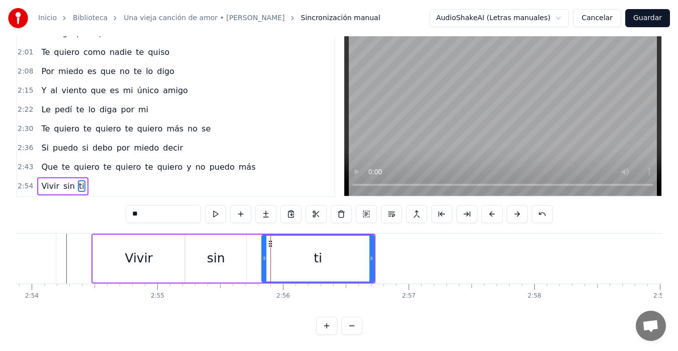
click at [265, 254] on icon at bounding box center [265, 258] width 4 height 8
drag, startPoint x: 269, startPoint y: 236, endPoint x: 259, endPoint y: 239, distance: 9.9
click at [259, 239] on div "ti" at bounding box center [305, 258] width 111 height 46
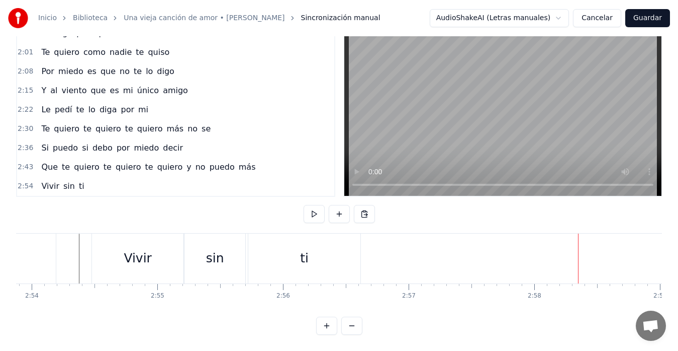
click at [235, 247] on div "sin" at bounding box center [215, 258] width 61 height 50
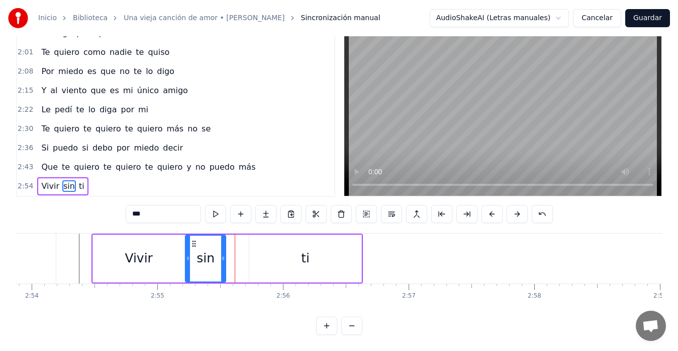
drag, startPoint x: 243, startPoint y: 248, endPoint x: 222, endPoint y: 259, distance: 23.2
click at [222, 259] on div at bounding box center [223, 258] width 4 height 46
click at [256, 248] on div "ti" at bounding box center [305, 258] width 112 height 48
type input "**"
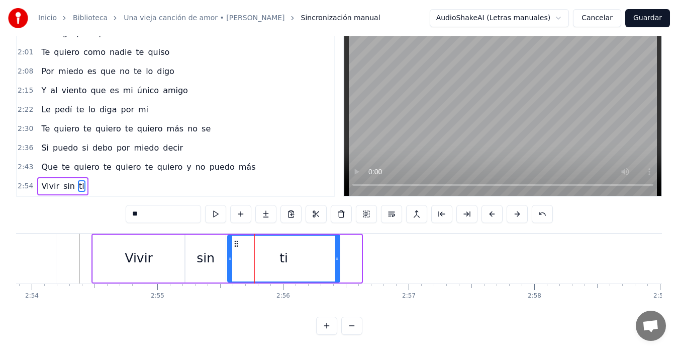
drag, startPoint x: 259, startPoint y: 233, endPoint x: 237, endPoint y: 239, distance: 22.5
click at [237, 239] on div "ti" at bounding box center [283, 258] width 111 height 46
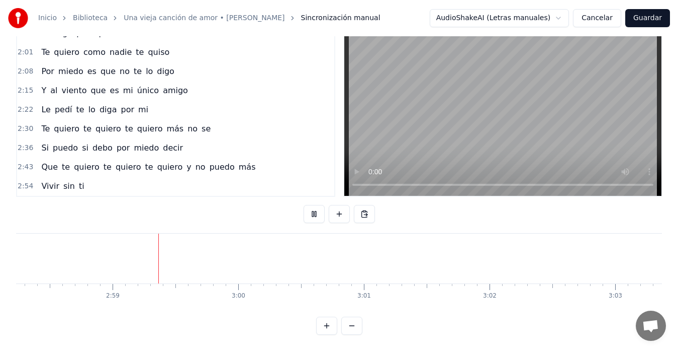
scroll to position [0, 22422]
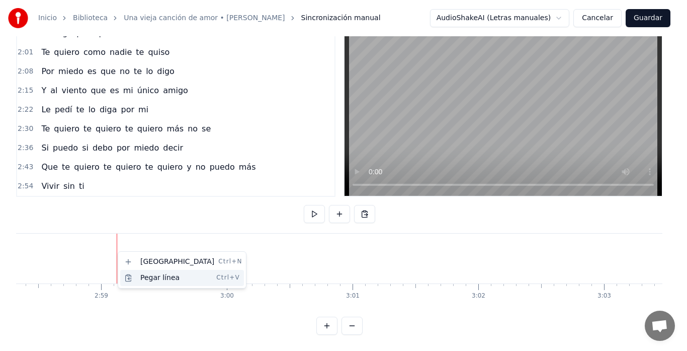
click at [164, 281] on div "Pegar línea Ctrl+V" at bounding box center [182, 278] width 124 height 16
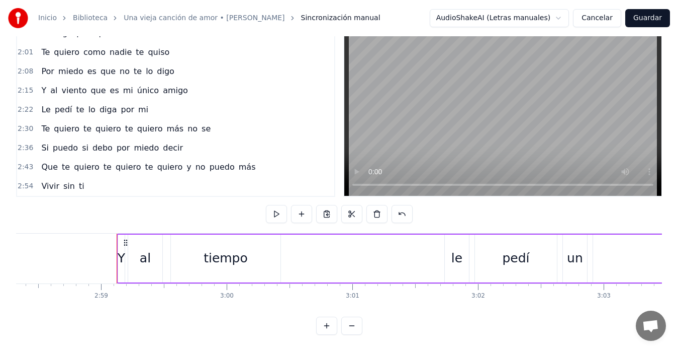
click at [229, 256] on div "tiempo" at bounding box center [226, 257] width 44 height 19
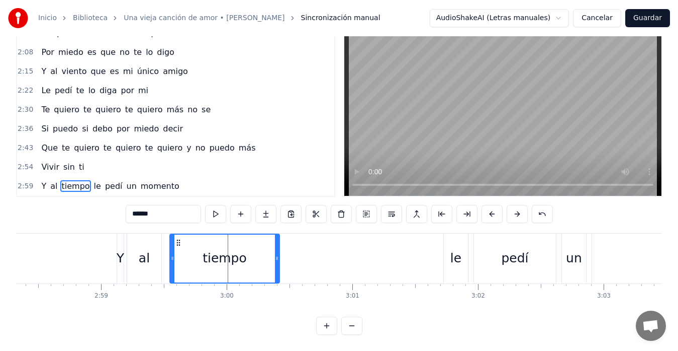
drag, startPoint x: 159, startPoint y: 202, endPoint x: 109, endPoint y: 206, distance: 50.5
click at [109, 206] on div "0:00 aventuraos no vamos 0:01 con una vieja canción de amor 0:03 de [PERSON_NAM…" at bounding box center [339, 177] width 646 height 313
type input "*****"
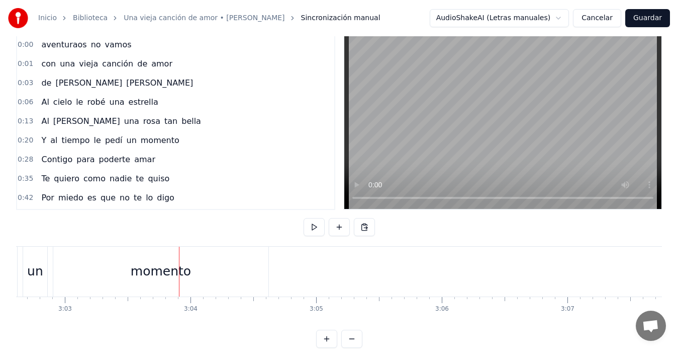
scroll to position [6, 0]
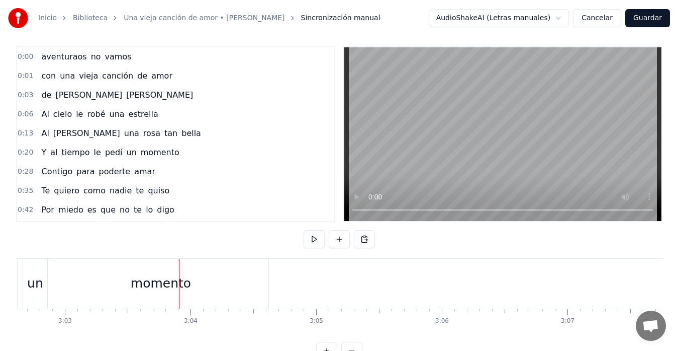
click at [75, 112] on span "le" at bounding box center [79, 114] width 9 height 12
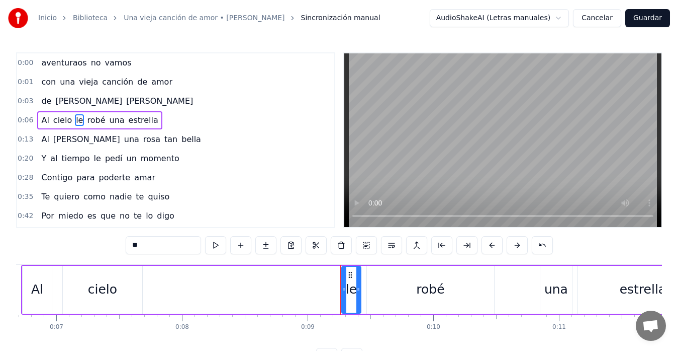
scroll to position [0, 832]
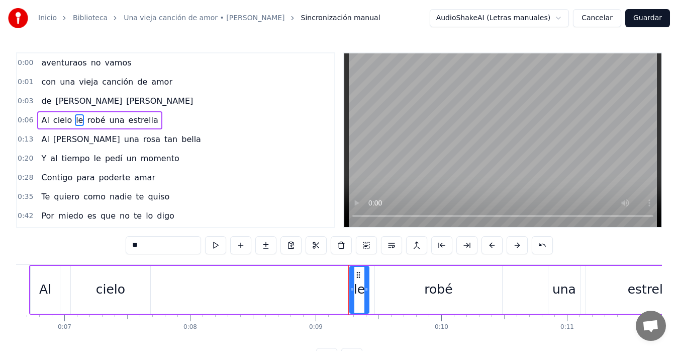
click at [66, 275] on div "Al cielo le robé una estrella" at bounding box center [373, 290] width 689 height 50
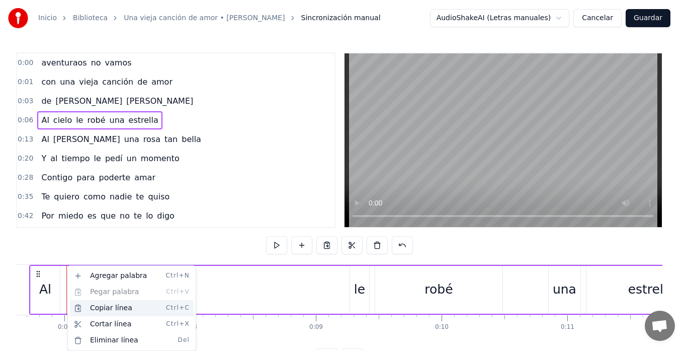
click at [106, 309] on div "Copiar línea Ctrl+C" at bounding box center [132, 308] width 124 height 16
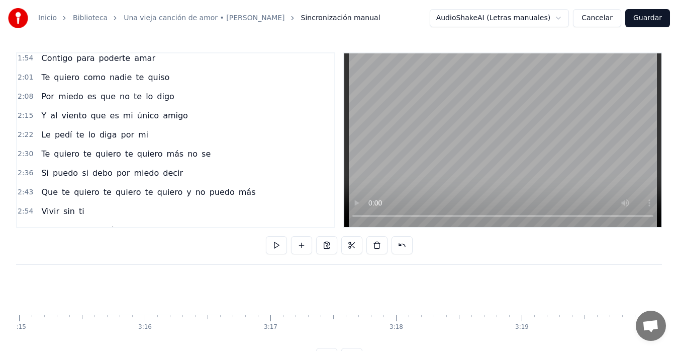
scroll to position [323, 0]
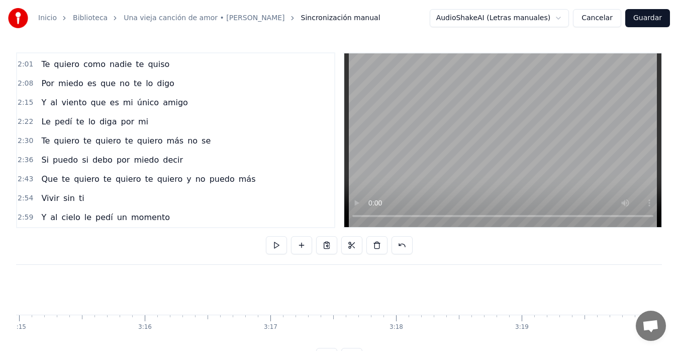
click at [69, 215] on span "cielo" at bounding box center [70, 217] width 21 height 12
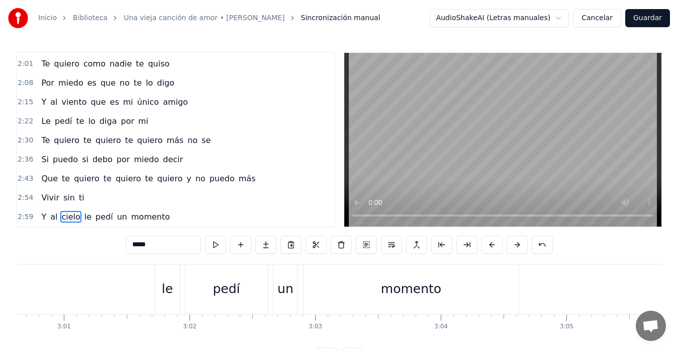
scroll to position [0, 22525]
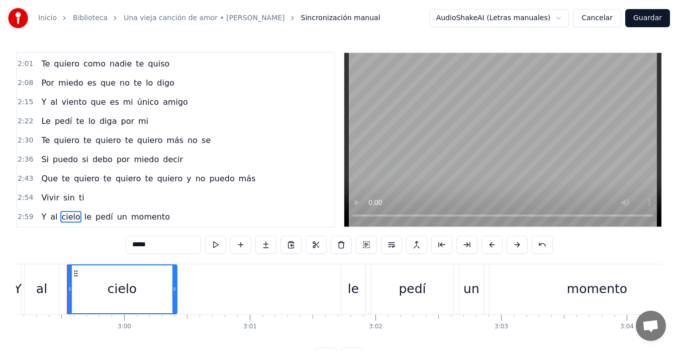
click at [66, 303] on div "Y al cielo le pedí un momento" at bounding box center [361, 289] width 694 height 50
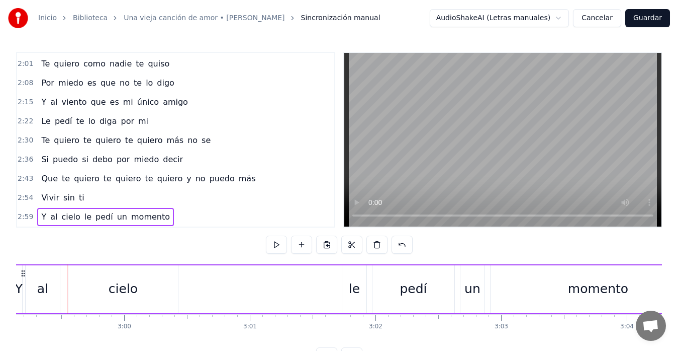
scroll to position [0, 22525]
click at [63, 282] on div "Y al cielo le pedí un momento" at bounding box center [362, 289] width 694 height 50
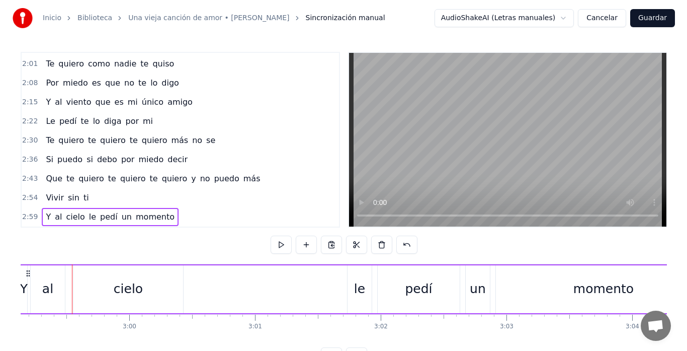
scroll to position [0, 22521]
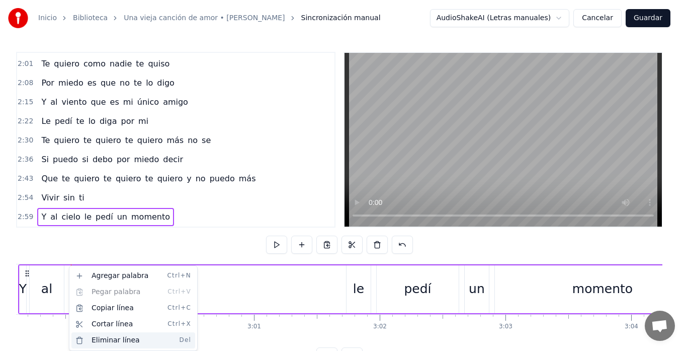
click at [115, 338] on div "Eliminar línea Del" at bounding box center [133, 340] width 124 height 16
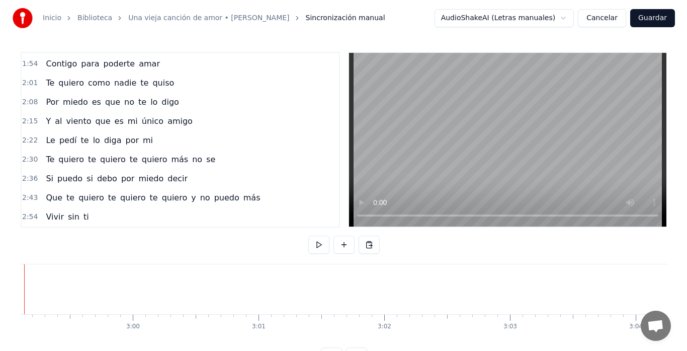
scroll to position [0, 22474]
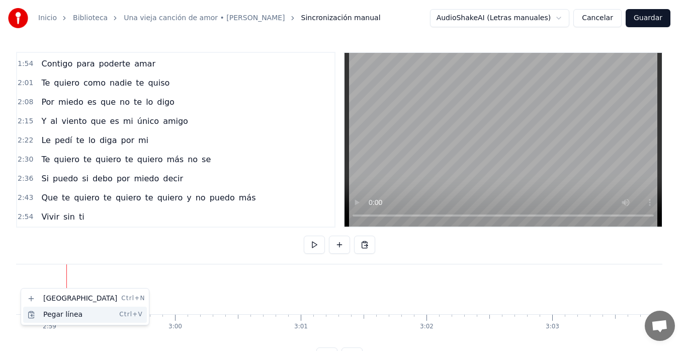
click at [52, 314] on div "Pegar línea Ctrl+V" at bounding box center [85, 314] width 124 height 16
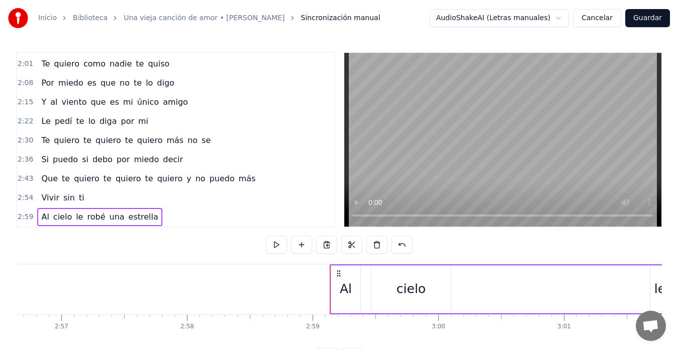
scroll to position [0, 22193]
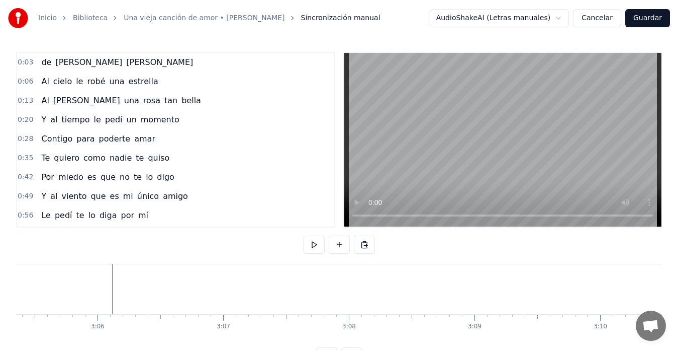
scroll to position [0, 0]
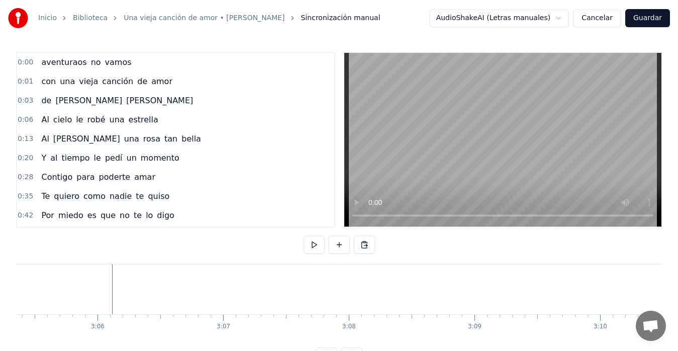
click at [48, 139] on div "[PERSON_NAME] una [PERSON_NAME] tan bella" at bounding box center [120, 139] width 167 height 18
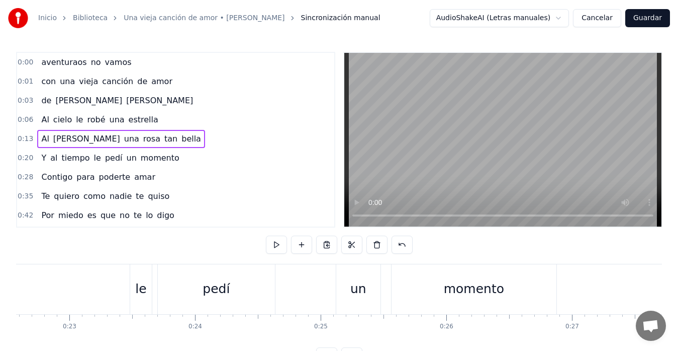
scroll to position [0, 1687]
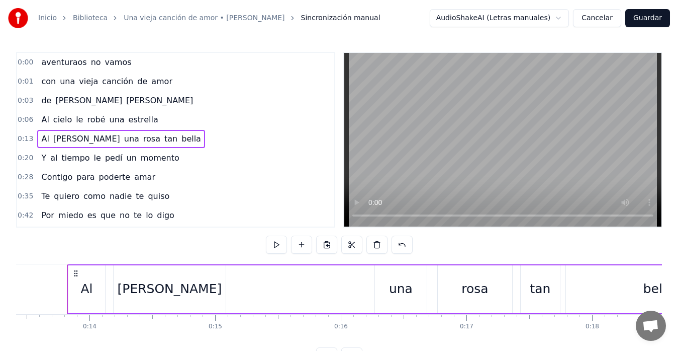
click at [110, 277] on div "[PERSON_NAME] una [PERSON_NAME] tan bella" at bounding box center [410, 289] width 686 height 50
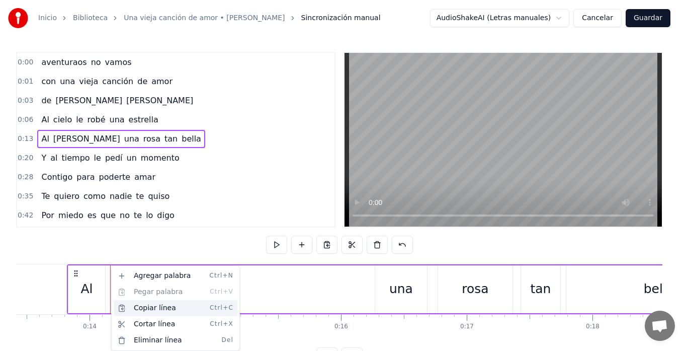
click at [143, 308] on div "Copiar línea Ctrl+C" at bounding box center [176, 308] width 124 height 16
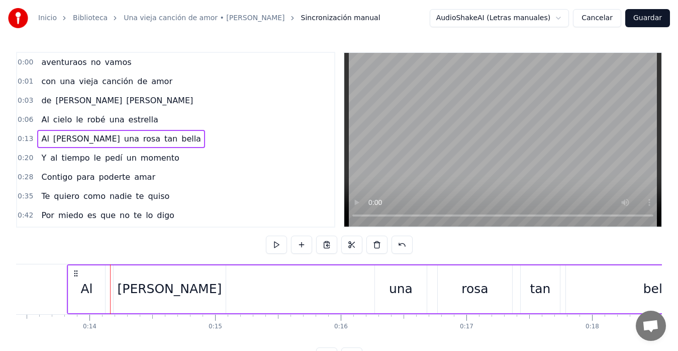
scroll to position [323, 0]
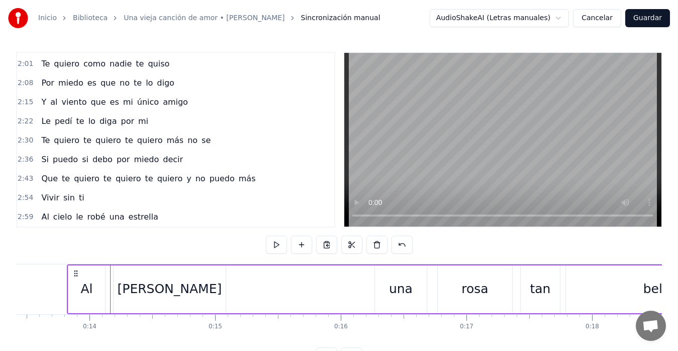
click at [138, 219] on span "estrella" at bounding box center [144, 217] width 32 height 12
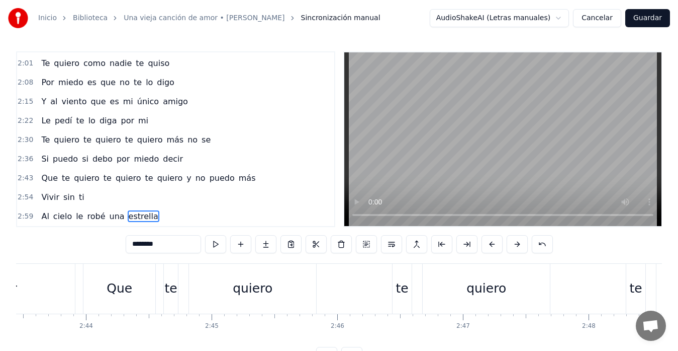
scroll to position [0, 23030]
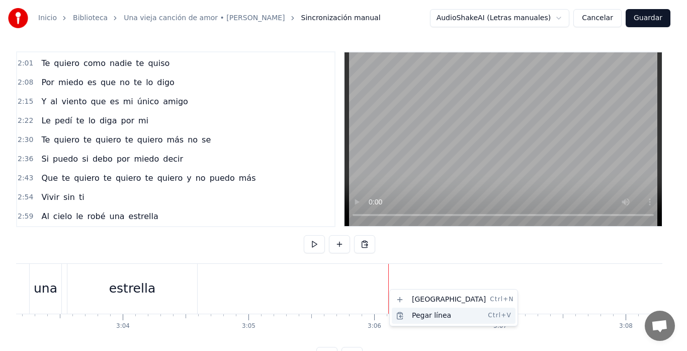
click at [421, 313] on div "Pegar línea Ctrl+V" at bounding box center [454, 315] width 124 height 16
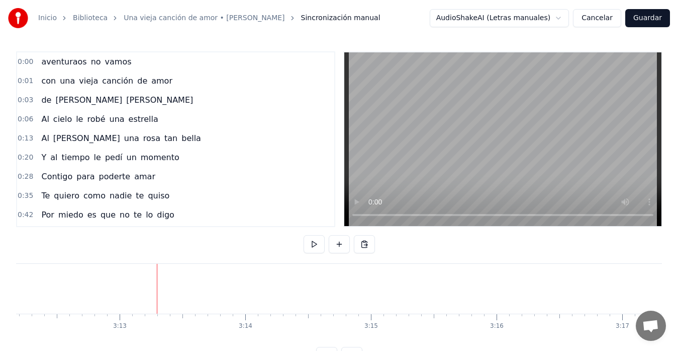
scroll to position [0, 0]
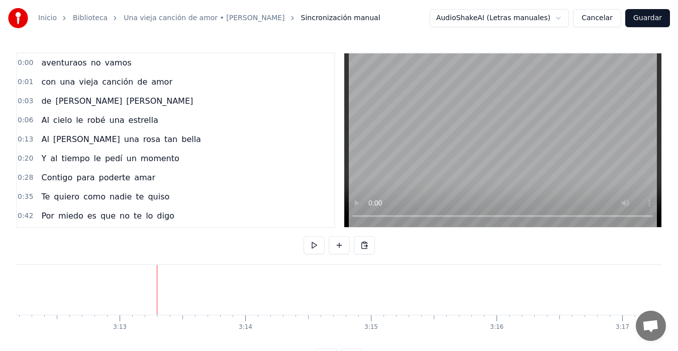
click at [51, 156] on span "al" at bounding box center [53, 158] width 9 height 12
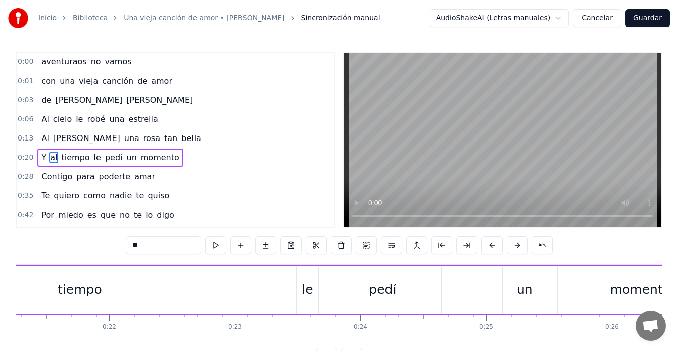
scroll to position [0, 2582]
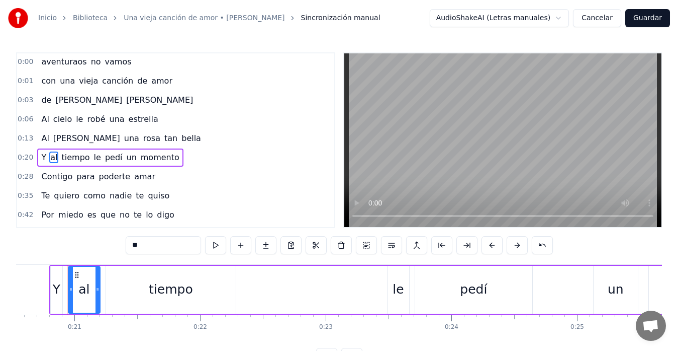
click at [103, 274] on div "Y al tiempo le pedí un momento" at bounding box center [432, 290] width 767 height 50
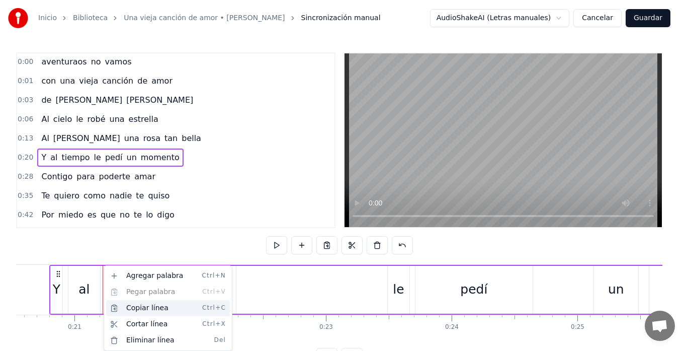
click at [137, 309] on div "Copiar línea Ctrl+C" at bounding box center [168, 308] width 124 height 16
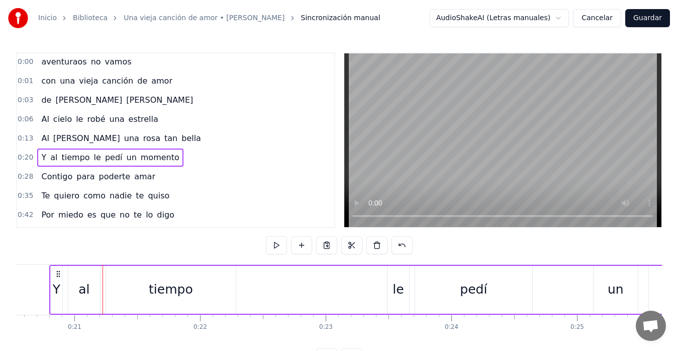
scroll to position [343, 0]
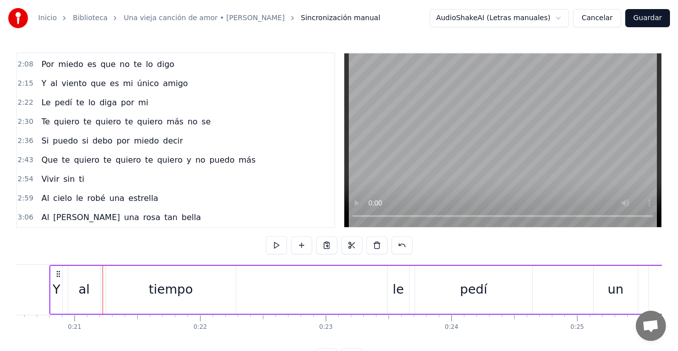
click at [181, 220] on span "bella" at bounding box center [192, 217] width 22 height 12
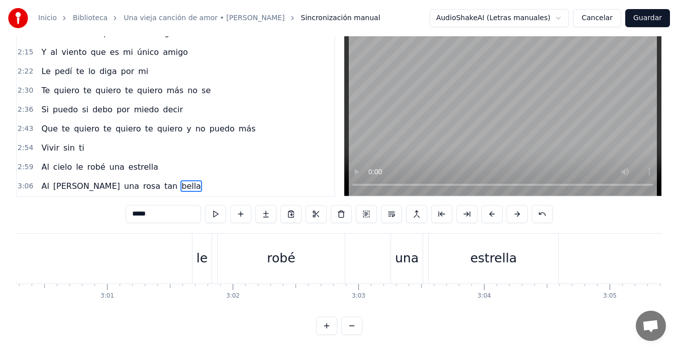
scroll to position [0, 23849]
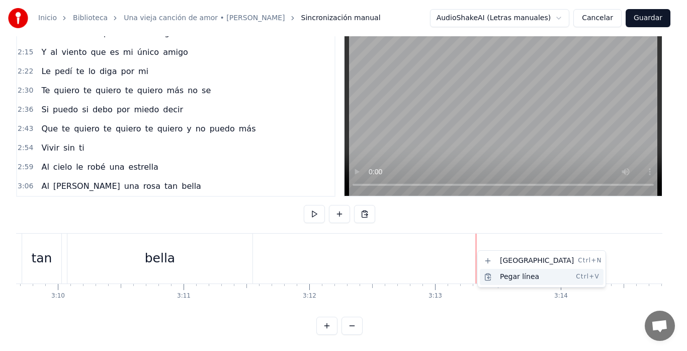
click at [509, 276] on div "Pegar línea Ctrl+V" at bounding box center [542, 277] width 124 height 16
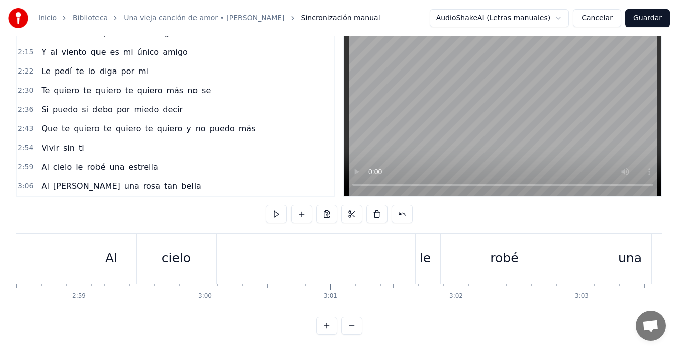
scroll to position [0, 22441]
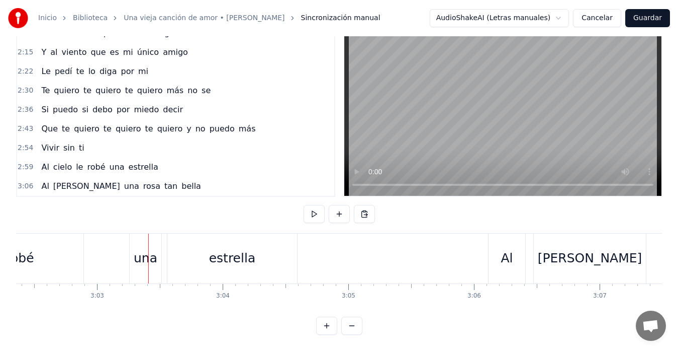
scroll to position [0, 22967]
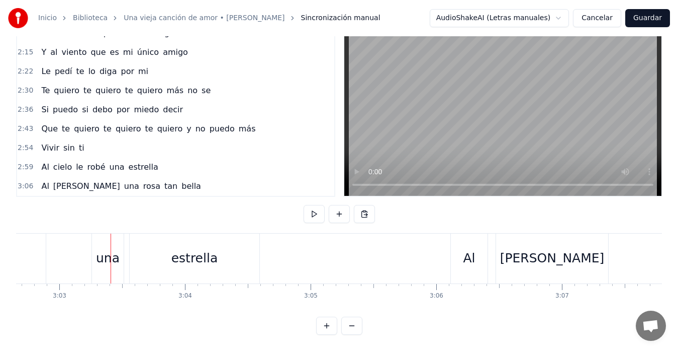
click at [186, 123] on span "y" at bounding box center [189, 129] width 7 height 12
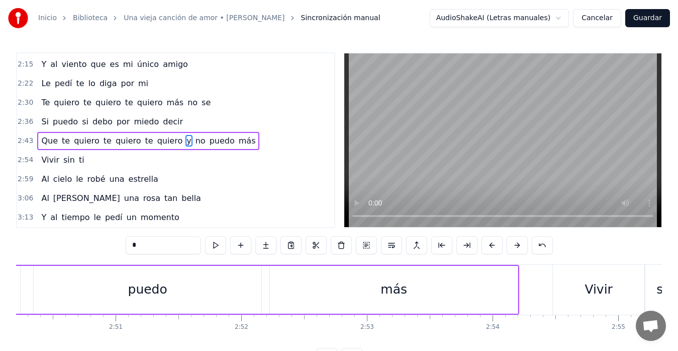
scroll to position [0, 21310]
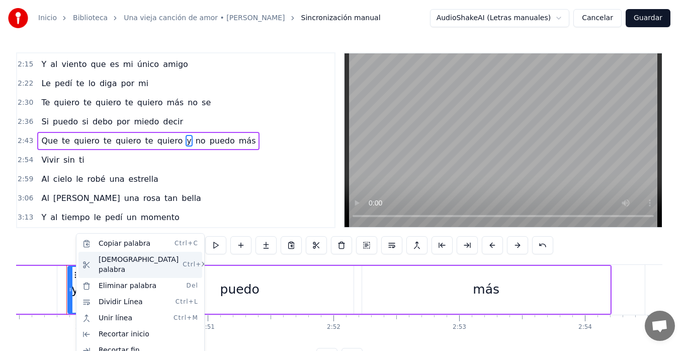
click at [105, 260] on div "Cortar palabra Ctrl+X" at bounding box center [140, 264] width 124 height 26
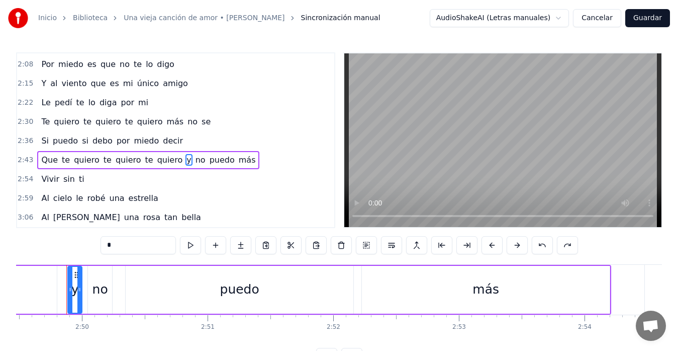
scroll to position [343, 0]
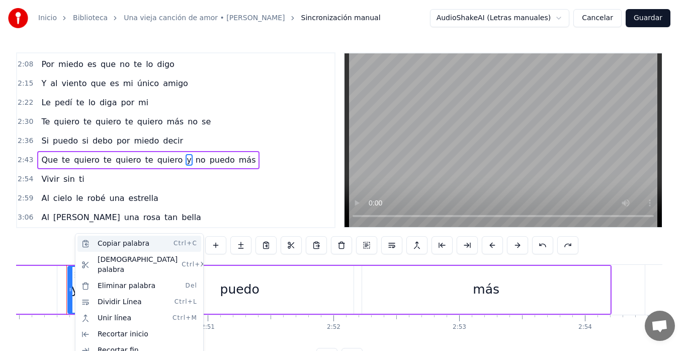
click at [112, 246] on div "Copiar palabra Ctrl+C" at bounding box center [139, 243] width 124 height 16
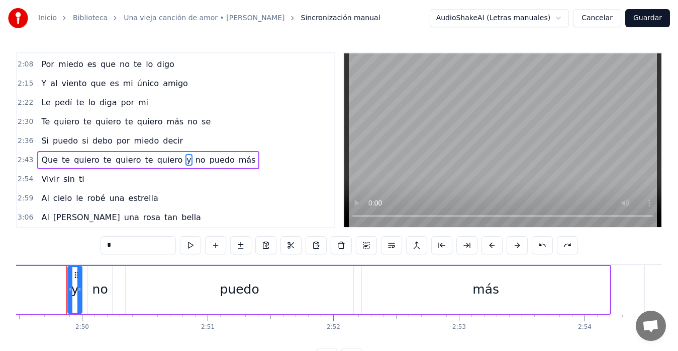
click at [41, 142] on span "Si" at bounding box center [45, 141] width 10 height 12
type input "**"
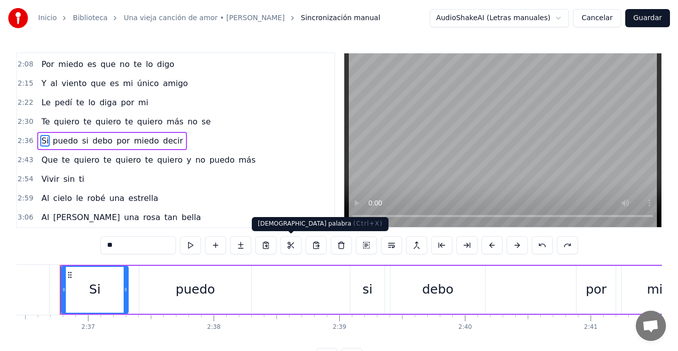
scroll to position [0, 19663]
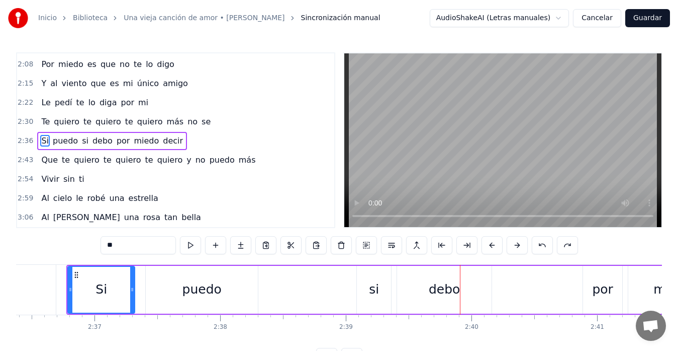
click at [302, 290] on div "Si puedo si debo por miedo decir" at bounding box center [516, 290] width 900 height 50
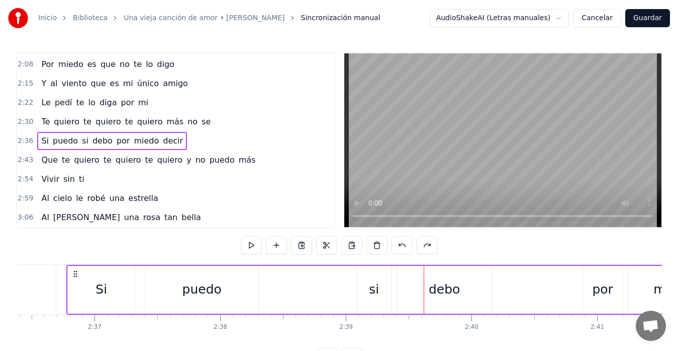
click at [367, 281] on div "si" at bounding box center [374, 290] width 34 height 48
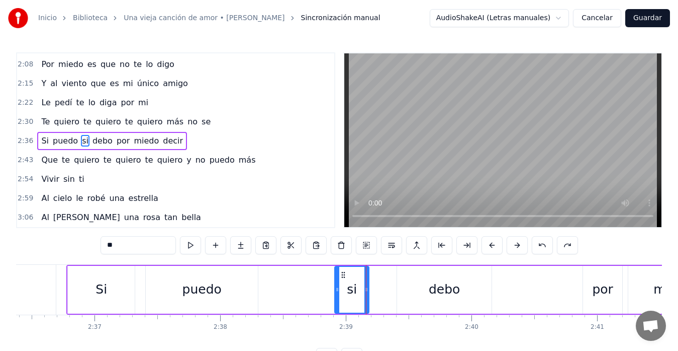
drag, startPoint x: 367, startPoint y: 277, endPoint x: 345, endPoint y: 279, distance: 22.2
click at [345, 279] on div "si" at bounding box center [351, 290] width 33 height 46
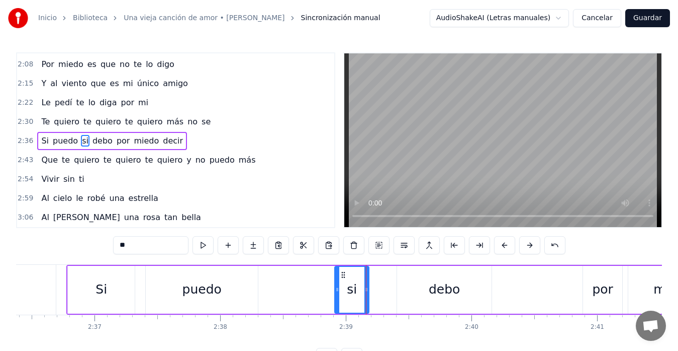
click at [305, 282] on div "Si puedo si debo por miedo decir" at bounding box center [516, 290] width 900 height 50
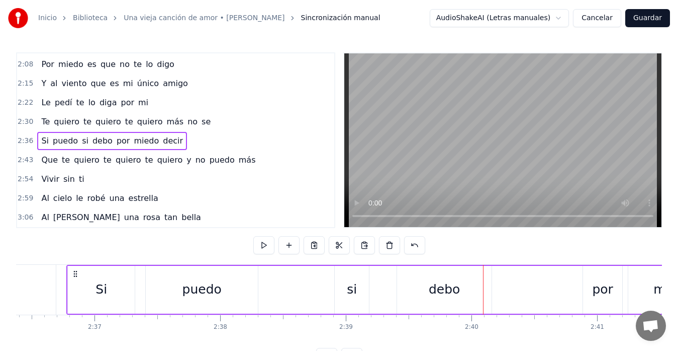
click at [410, 290] on div "debo" at bounding box center [444, 290] width 95 height 48
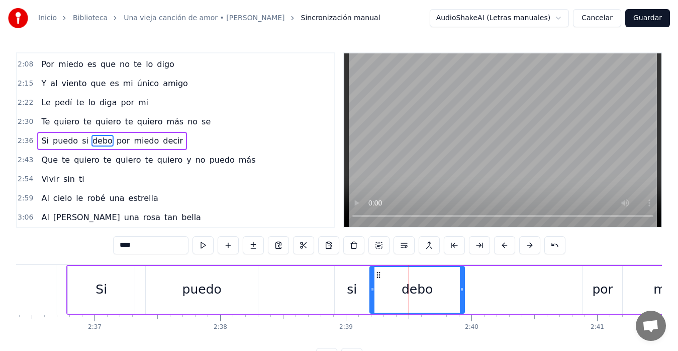
drag, startPoint x: 406, startPoint y: 274, endPoint x: 378, endPoint y: 278, distance: 28.0
click at [378, 278] on icon at bounding box center [379, 275] width 8 height 8
click at [298, 281] on div "Si puedo si debo por miedo decir" at bounding box center [516, 290] width 900 height 50
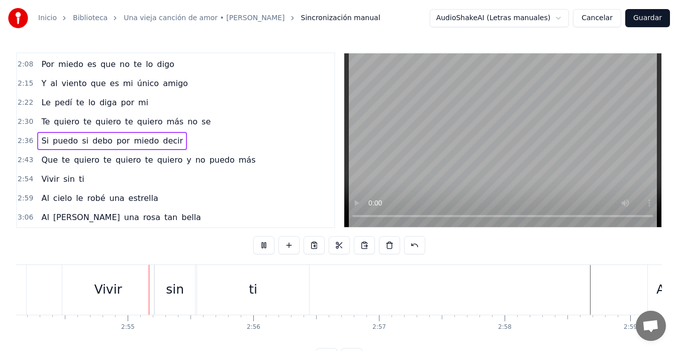
scroll to position [0, 21905]
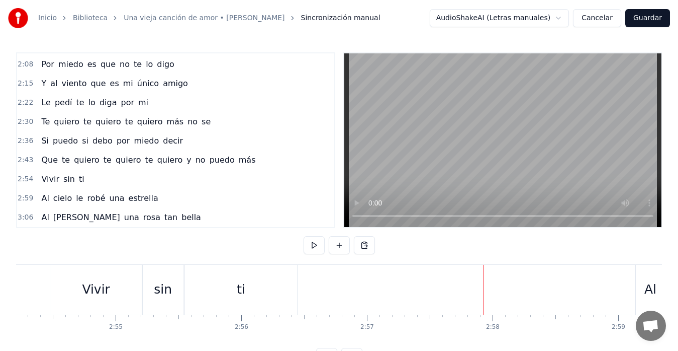
click at [236, 290] on div "ti" at bounding box center [241, 290] width 112 height 50
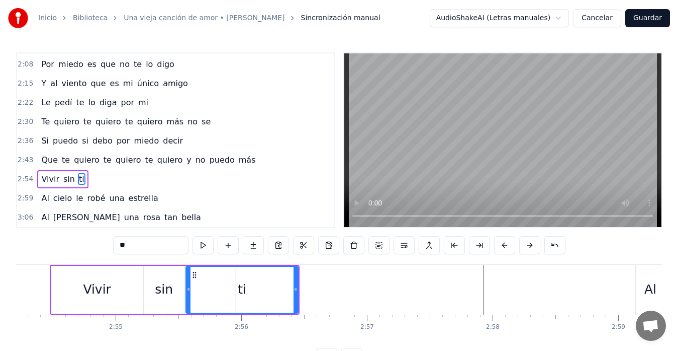
scroll to position [4, 0]
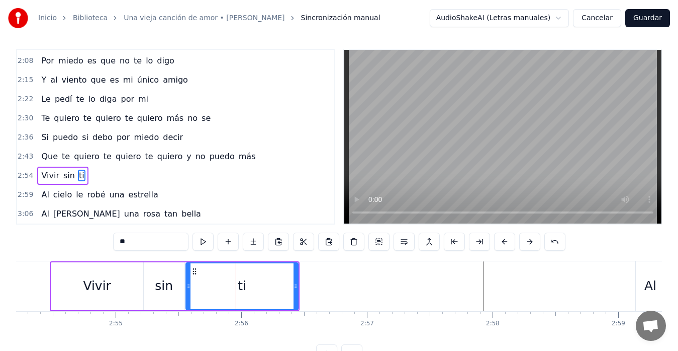
click at [69, 267] on div "Vivir" at bounding box center [97, 286] width 92 height 48
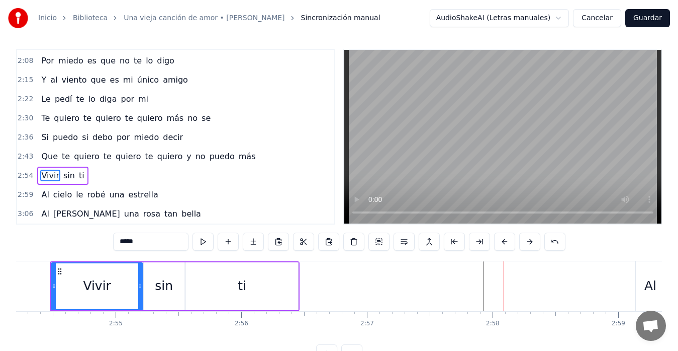
click at [288, 289] on div "ti" at bounding box center [242, 286] width 112 height 48
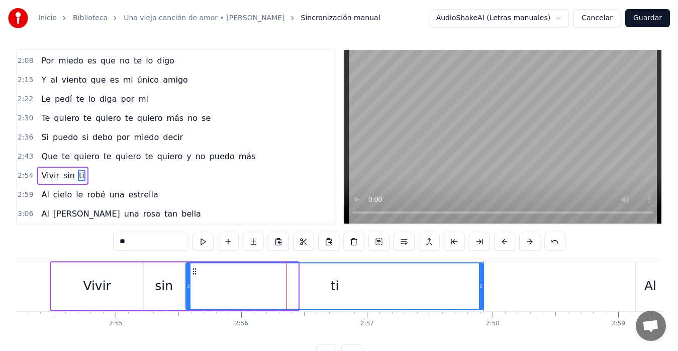
drag, startPoint x: 297, startPoint y: 290, endPoint x: 482, endPoint y: 296, distance: 185.7
click at [482, 296] on div at bounding box center [481, 286] width 4 height 46
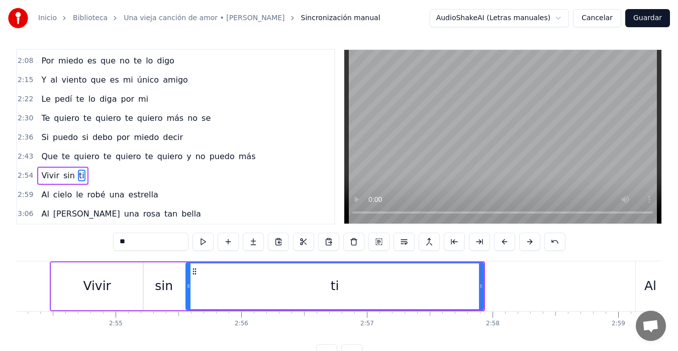
click at [178, 275] on div "sin" at bounding box center [164, 286] width 40 height 48
type input "***"
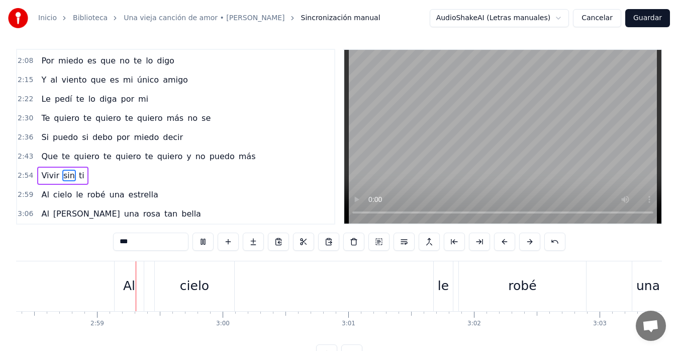
scroll to position [0, 22451]
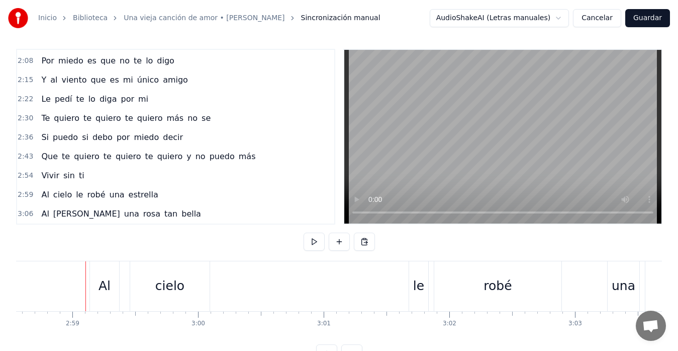
click at [123, 284] on div "Al cielo le robé una estrella" at bounding box center [434, 286] width 689 height 50
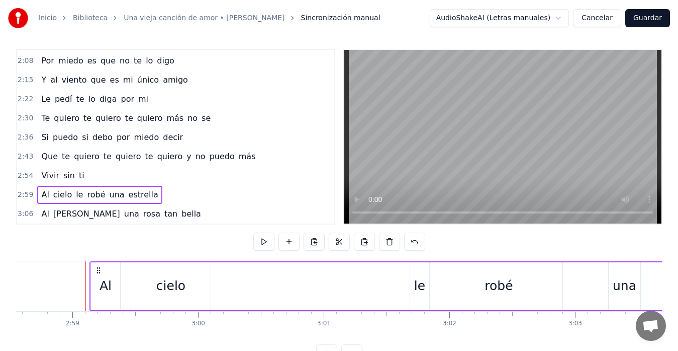
click at [125, 285] on div "Al cielo le robé una estrella" at bounding box center [434, 286] width 689 height 50
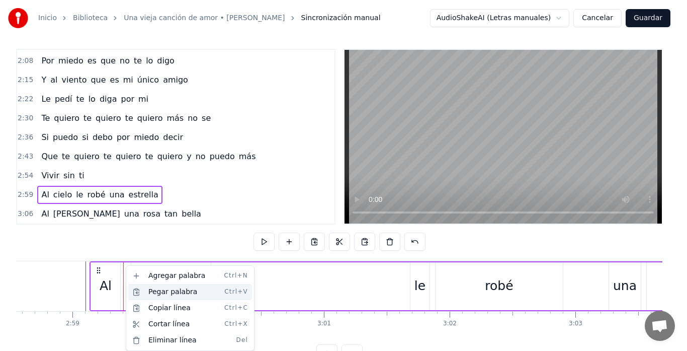
click at [171, 297] on div "Pegar palabra Ctrl+V" at bounding box center [190, 292] width 124 height 16
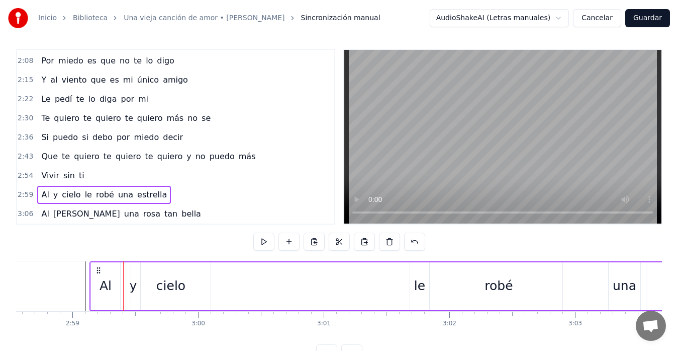
click at [132, 288] on div "cielo" at bounding box center [170, 286] width 79 height 48
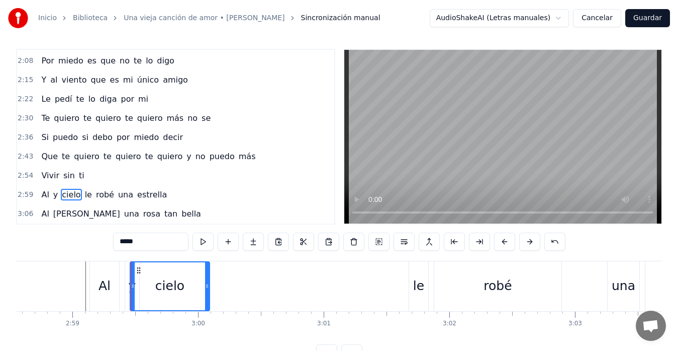
scroll to position [23, 0]
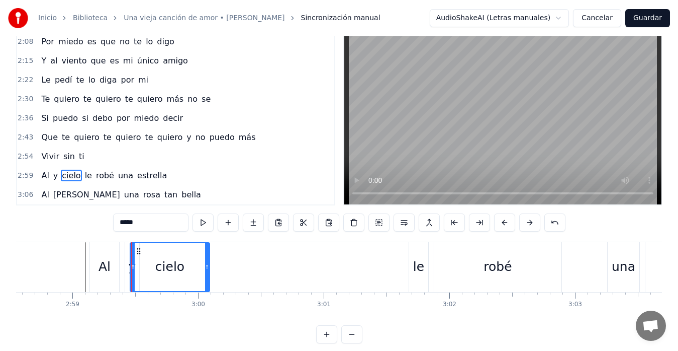
click at [126, 272] on div "y" at bounding box center [132, 267] width 14 height 50
type input "*"
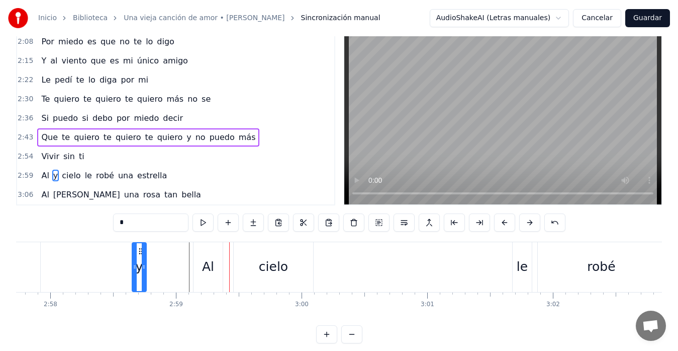
scroll to position [0, 22338]
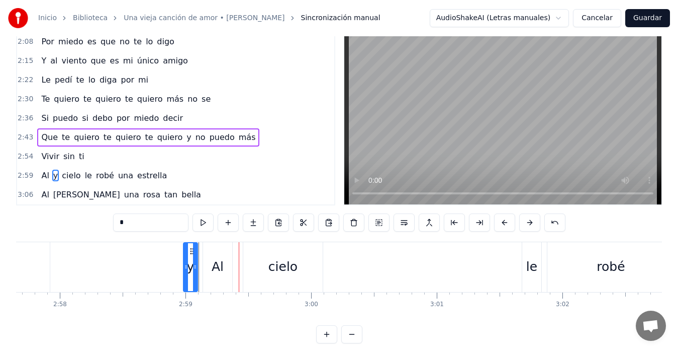
drag, startPoint x: 132, startPoint y: 253, endPoint x: 191, endPoint y: 258, distance: 58.5
click at [191, 258] on div "y" at bounding box center [190, 267] width 13 height 48
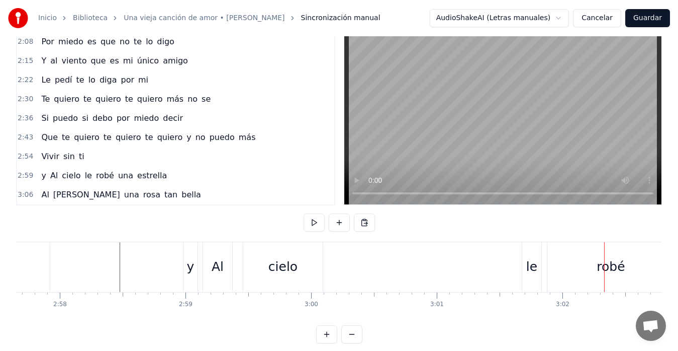
click at [545, 253] on div "y Al cielo le robé una estrella" at bounding box center [547, 267] width 689 height 50
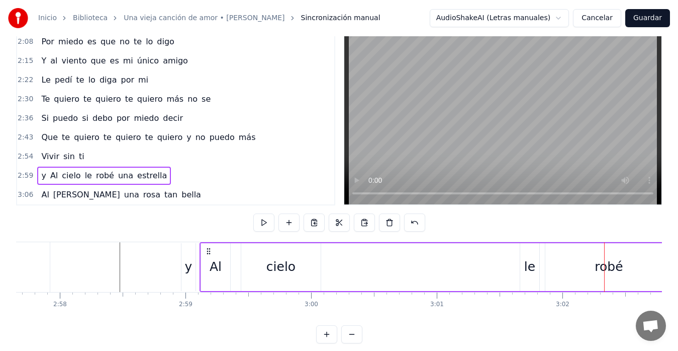
click at [209, 256] on div "y Al cielo le robé una estrella" at bounding box center [544, 267] width 689 height 50
click at [530, 259] on div "le" at bounding box center [530, 266] width 11 height 19
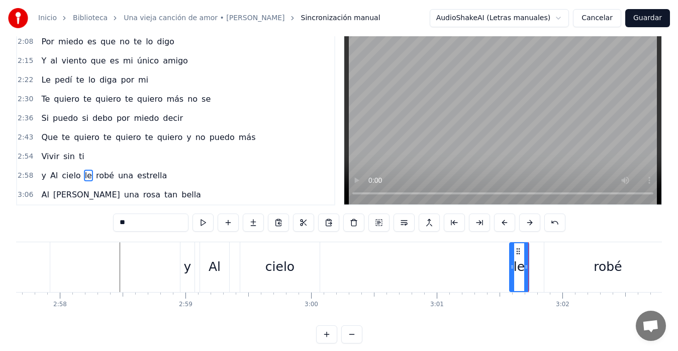
drag, startPoint x: 528, startPoint y: 252, endPoint x: 519, endPoint y: 256, distance: 10.2
click at [519, 256] on div "le" at bounding box center [520, 267] width 18 height 48
click at [560, 253] on div "robé" at bounding box center [608, 267] width 127 height 50
type input "****"
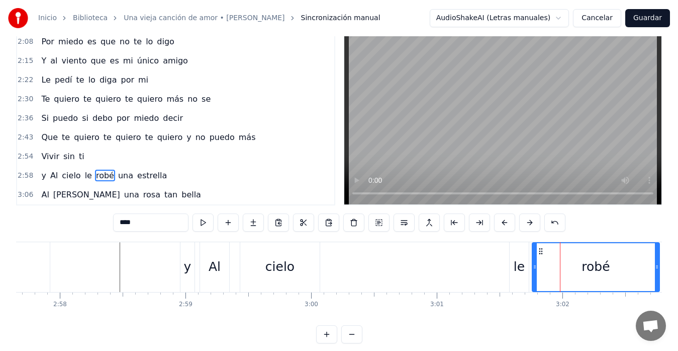
drag, startPoint x: 552, startPoint y: 252, endPoint x: 540, endPoint y: 255, distance: 12.3
click at [540, 255] on div "robé" at bounding box center [596, 267] width 126 height 48
click at [463, 262] on div "y Al cielo le robé una estrella" at bounding box center [534, 267] width 708 height 50
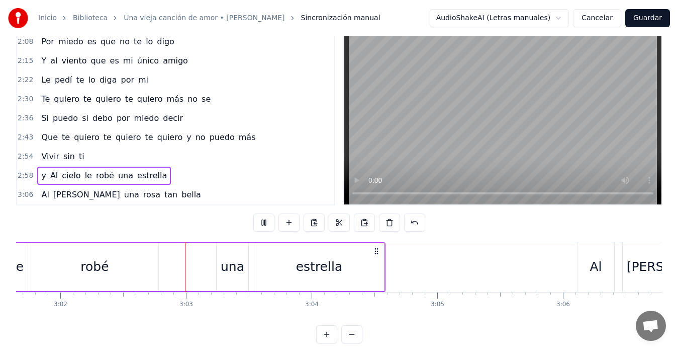
scroll to position [0, 22895]
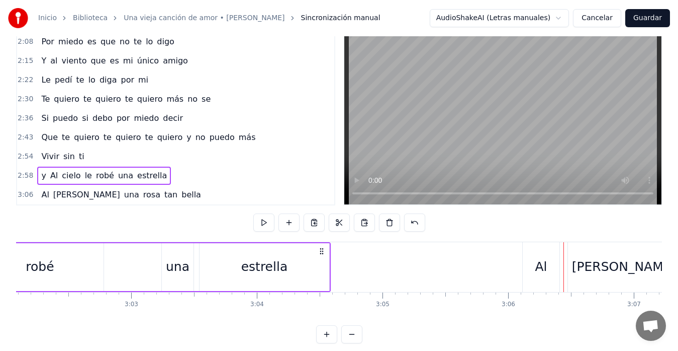
click at [179, 259] on div "una" at bounding box center [178, 266] width 24 height 19
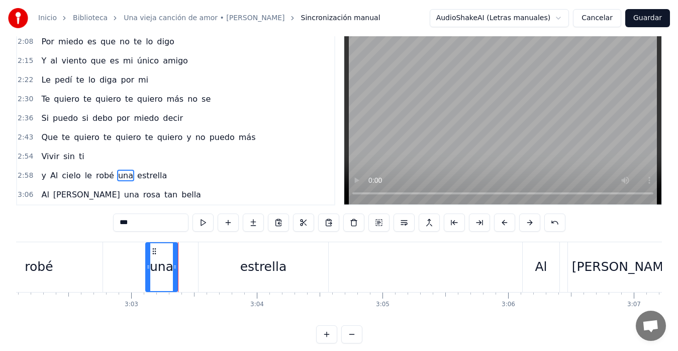
drag, startPoint x: 169, startPoint y: 251, endPoint x: 154, endPoint y: 256, distance: 15.6
click at [154, 256] on div "una" at bounding box center [161, 267] width 31 height 48
click at [218, 251] on div "estrella" at bounding box center [264, 267] width 130 height 50
type input "********"
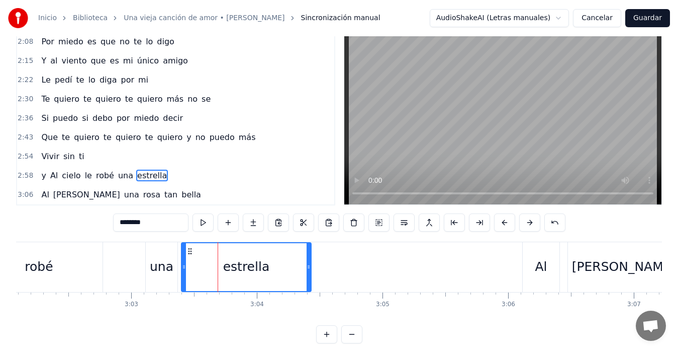
drag, startPoint x: 207, startPoint y: 251, endPoint x: 190, endPoint y: 254, distance: 17.3
click at [190, 254] on icon at bounding box center [190, 251] width 8 height 8
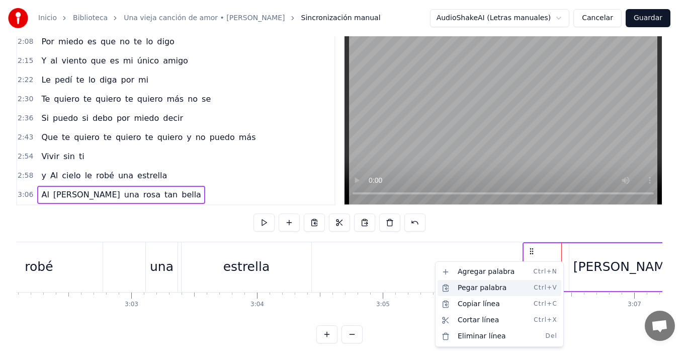
click at [482, 288] on div "Pegar palabra Ctrl+V" at bounding box center [500, 288] width 124 height 16
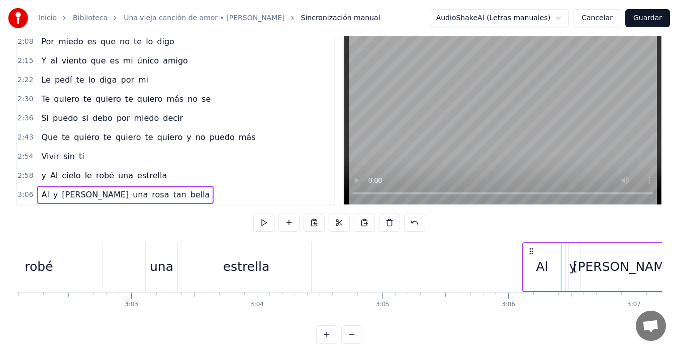
click at [567, 264] on div "y" at bounding box center [573, 267] width 14 height 48
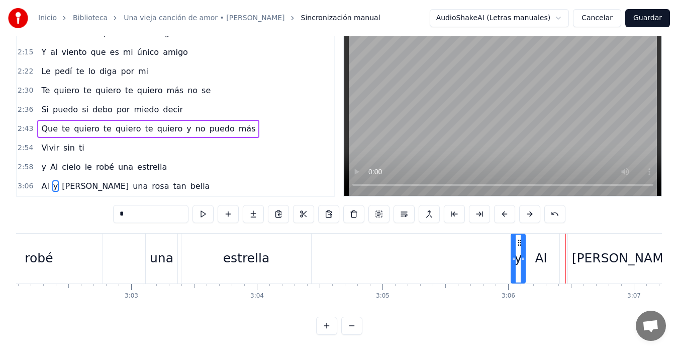
drag, startPoint x: 572, startPoint y: 235, endPoint x: 518, endPoint y: 247, distance: 55.2
click at [518, 247] on div "y" at bounding box center [518, 258] width 13 height 48
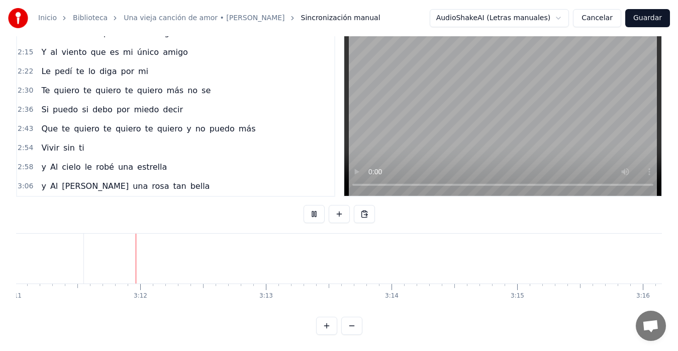
scroll to position [0, 24025]
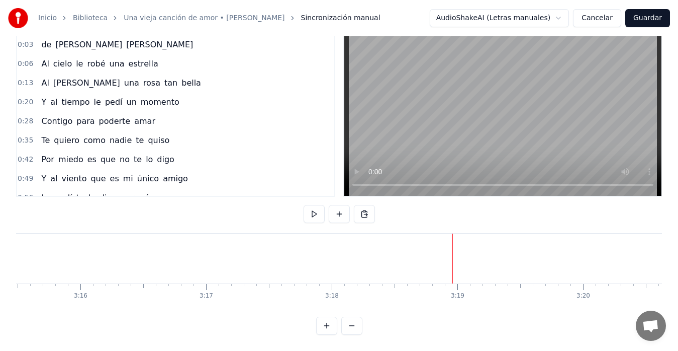
scroll to position [16, 0]
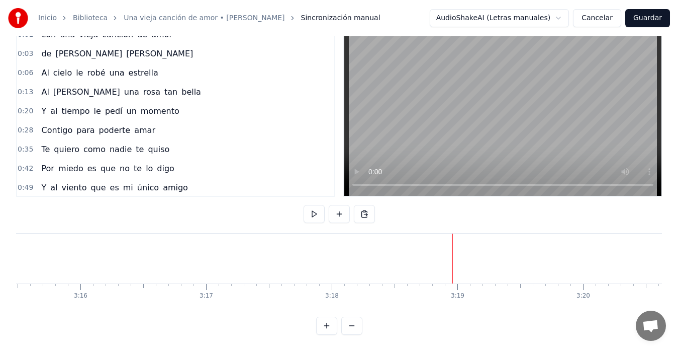
click at [49, 105] on span "al" at bounding box center [53, 111] width 9 height 12
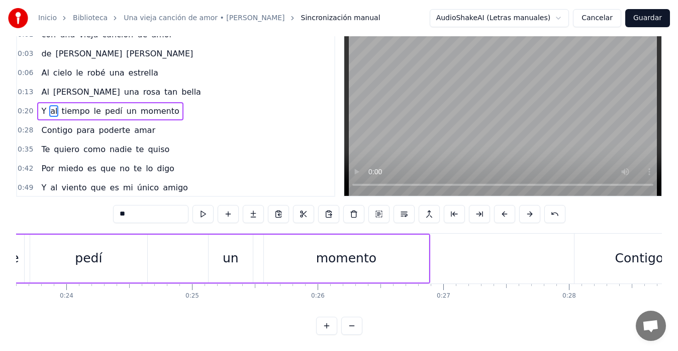
scroll to position [0, 2582]
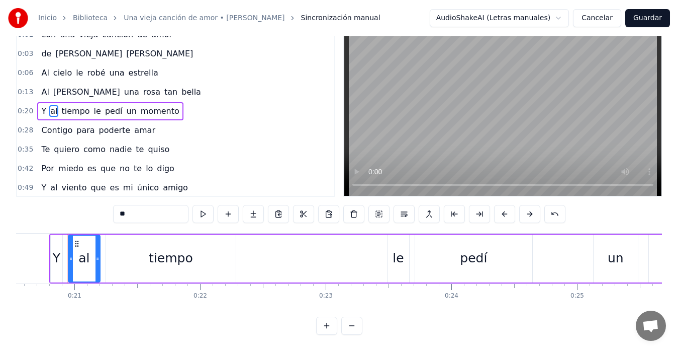
click at [104, 239] on div "Y al tiempo le pedí un momento" at bounding box center [432, 258] width 767 height 50
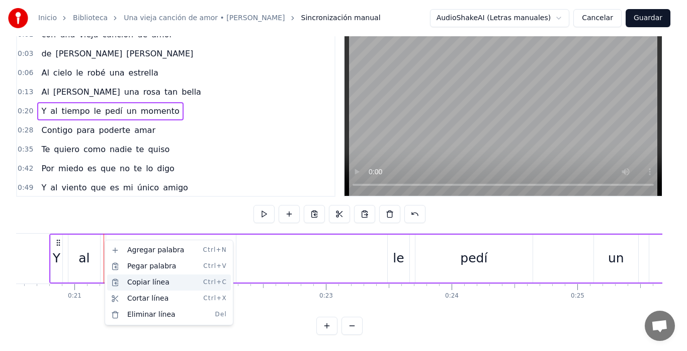
click at [152, 282] on div "Copiar línea Ctrl+C" at bounding box center [169, 282] width 124 height 16
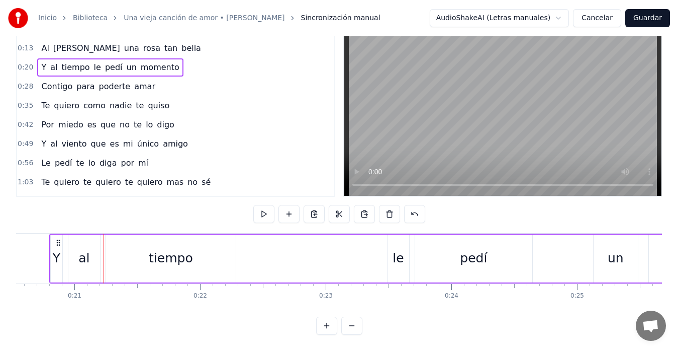
scroll to position [343, 0]
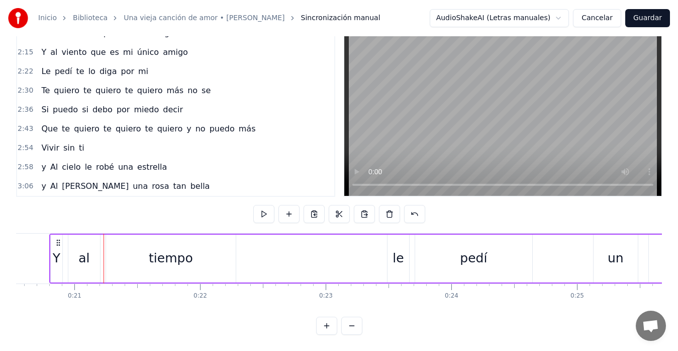
click at [51, 180] on span "Al" at bounding box center [54, 186] width 10 height 12
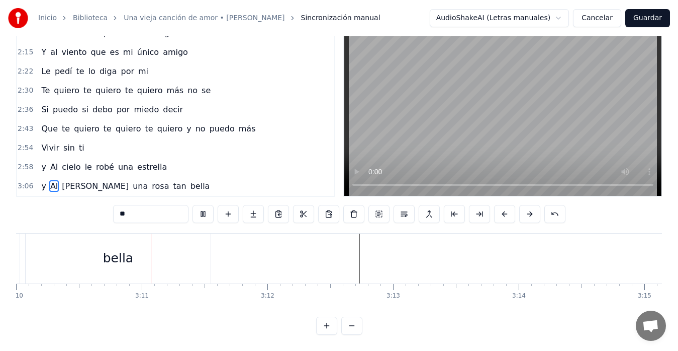
scroll to position [0, 23924]
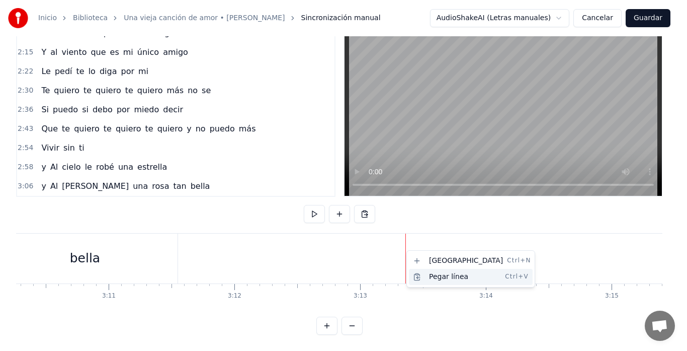
click at [448, 279] on div "Pegar línea Ctrl+V" at bounding box center [471, 277] width 124 height 16
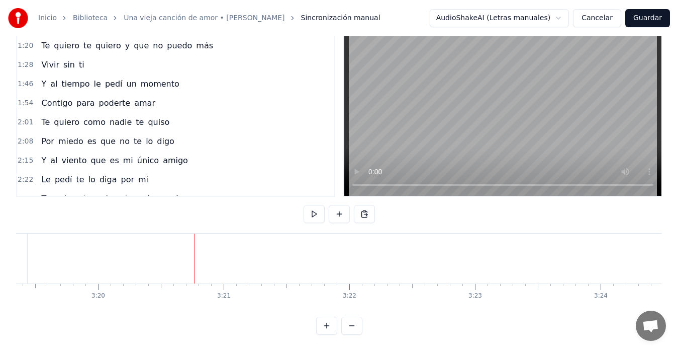
scroll to position [212, 0]
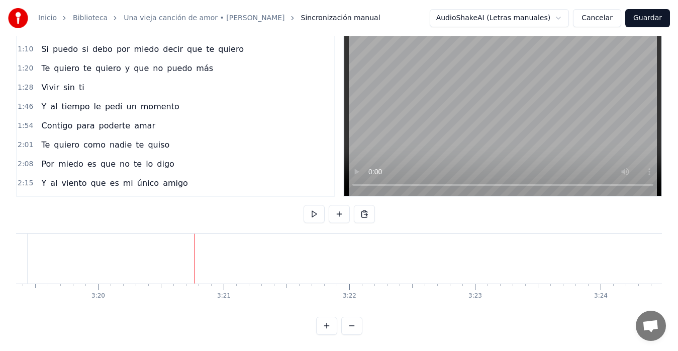
click at [65, 120] on span "Contigo" at bounding box center [56, 126] width 33 height 12
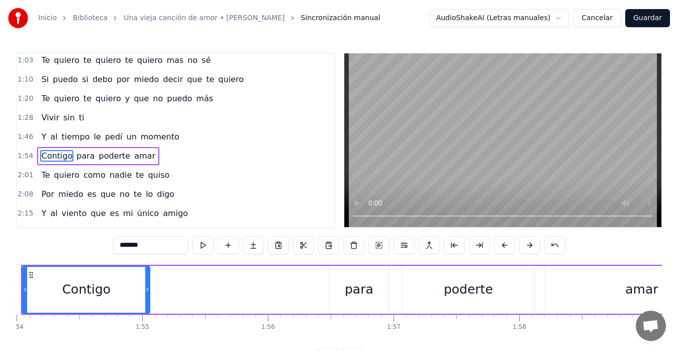
scroll to position [0, 14289]
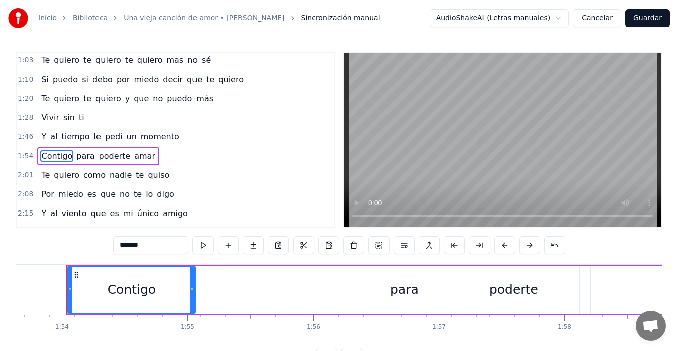
click at [221, 277] on div "Contigo para poderte amar" at bounding box center [425, 290] width 719 height 50
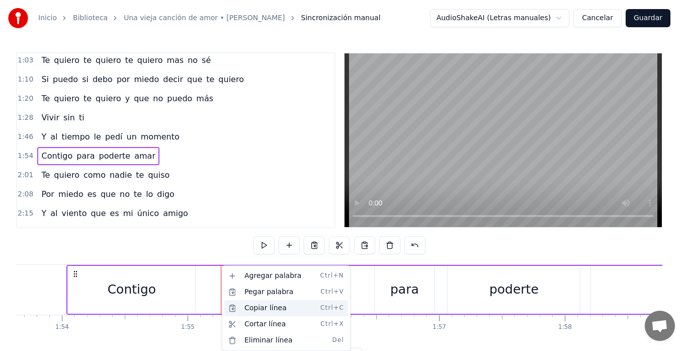
click at [254, 309] on div "Copiar línea Ctrl+C" at bounding box center [286, 308] width 124 height 16
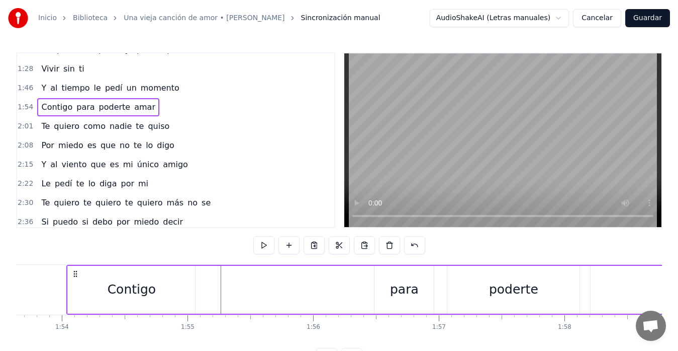
scroll to position [362, 0]
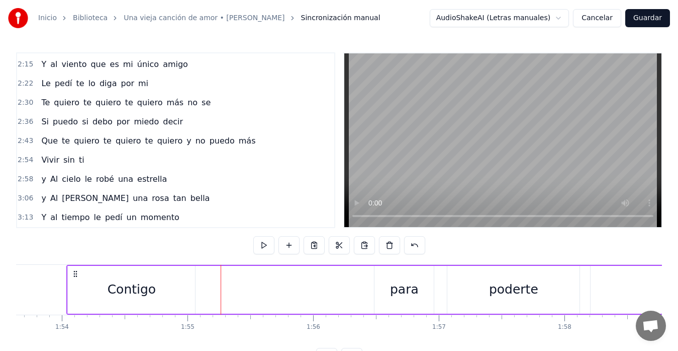
click at [162, 215] on span "momento" at bounding box center [160, 217] width 41 height 12
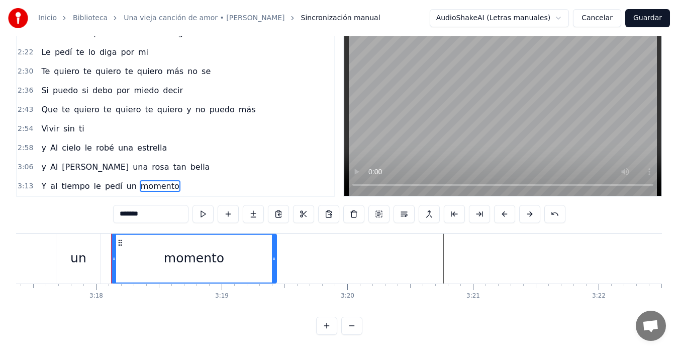
scroll to position [0, 24861]
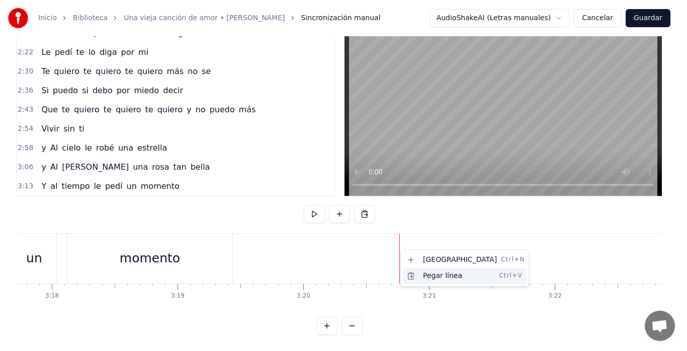
click at [423, 270] on div "Pegar línea Ctrl+V" at bounding box center [465, 276] width 124 height 16
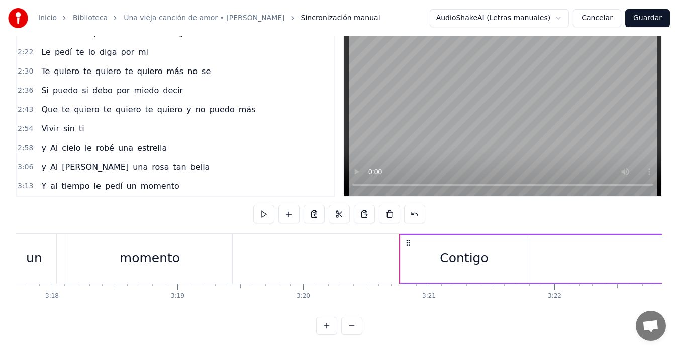
click at [184, 241] on div "momento" at bounding box center [149, 258] width 165 height 50
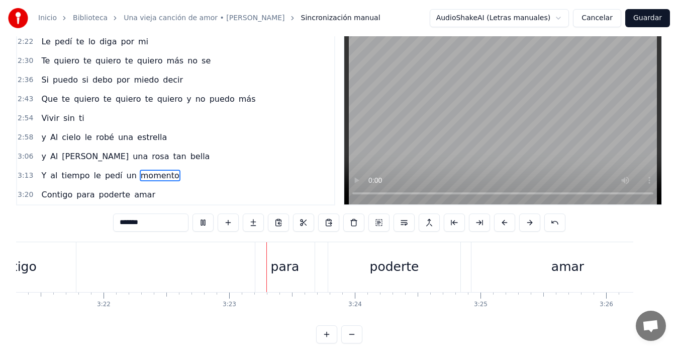
scroll to position [0, 25316]
click at [643, 21] on button "Guardar" at bounding box center [648, 18] width 45 height 18
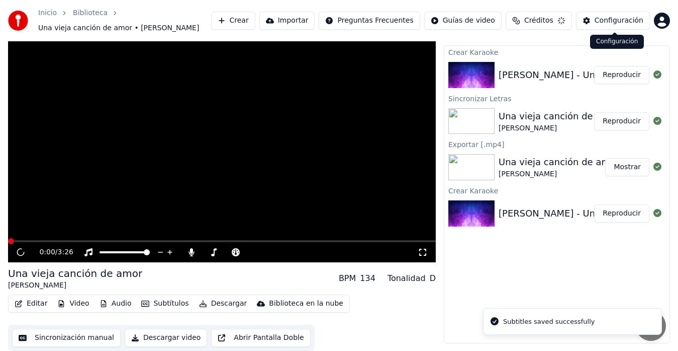
scroll to position [20, 0]
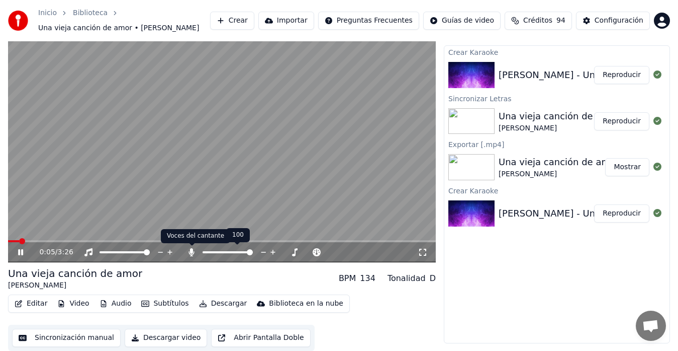
click at [192, 254] on icon at bounding box center [192, 252] width 6 height 8
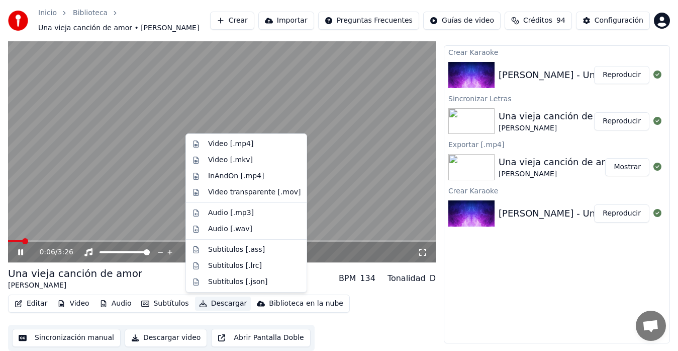
click at [218, 304] on button "Descargar" at bounding box center [223, 303] width 56 height 14
click at [222, 145] on div "Video [.mp4]" at bounding box center [230, 144] width 45 height 10
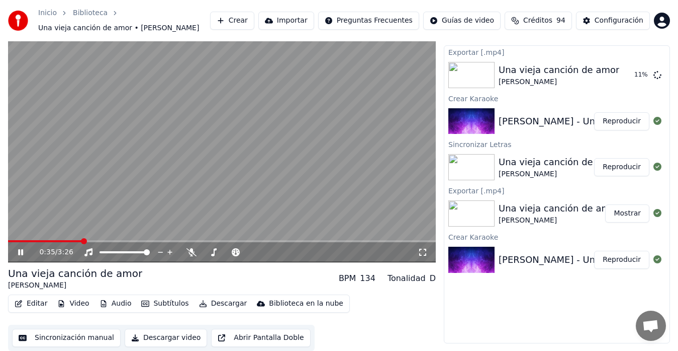
click at [19, 252] on icon at bounding box center [20, 252] width 5 height 6
click at [78, 330] on button "Sincronización manual" at bounding box center [66, 337] width 109 height 18
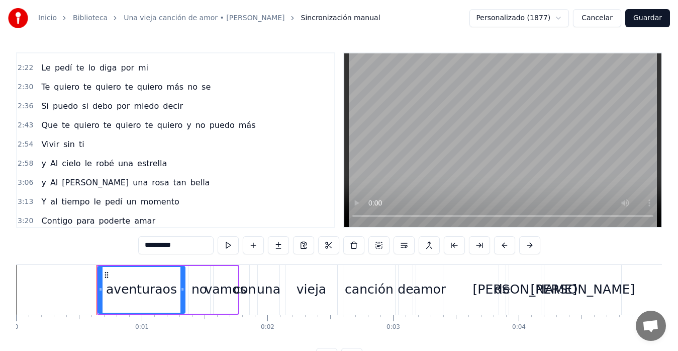
scroll to position [381, 0]
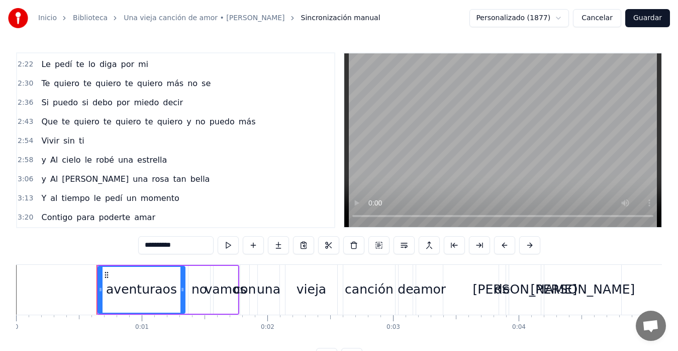
click at [50, 162] on span "Al" at bounding box center [54, 160] width 10 height 12
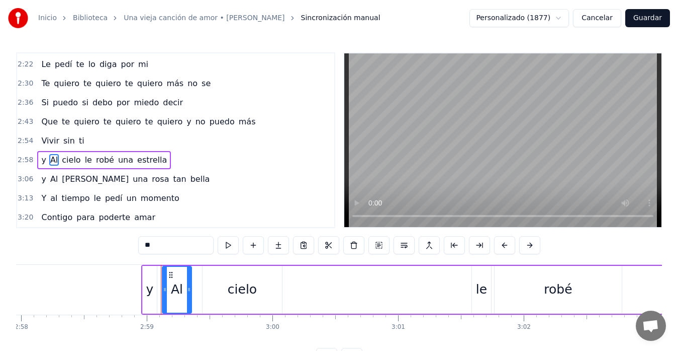
scroll to position [0, 22471]
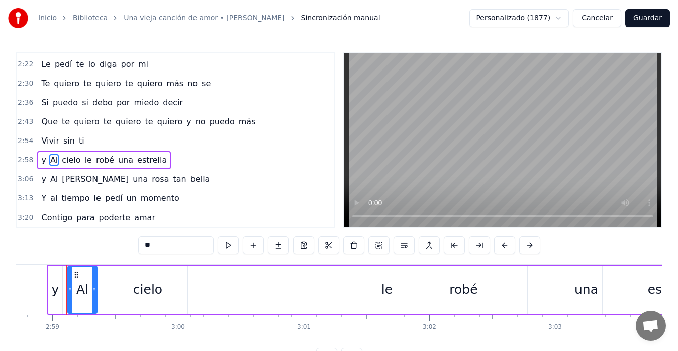
click at [146, 243] on input "**" at bounding box center [175, 245] width 75 height 18
click at [146, 245] on input "**" at bounding box center [175, 245] width 75 height 18
click at [53, 180] on span "Al" at bounding box center [54, 179] width 10 height 12
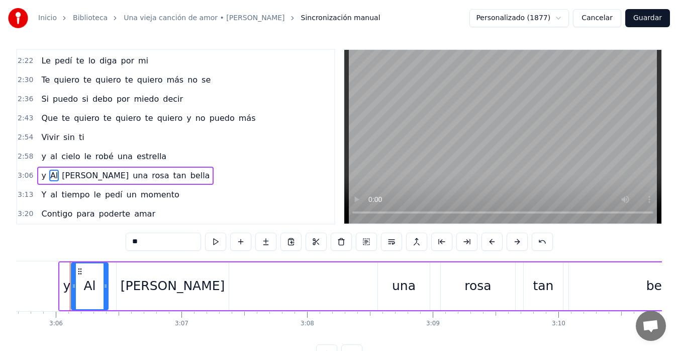
scroll to position [0, 23351]
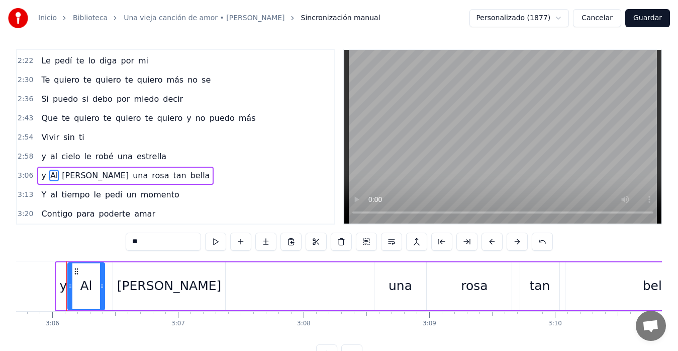
click at [50, 177] on span "Al" at bounding box center [54, 175] width 10 height 12
click at [133, 241] on input "**" at bounding box center [163, 241] width 75 height 18
click at [132, 242] on input "**" at bounding box center [163, 241] width 75 height 18
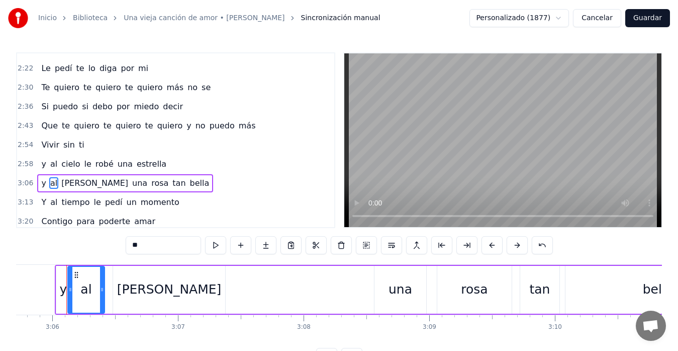
scroll to position [381, 0]
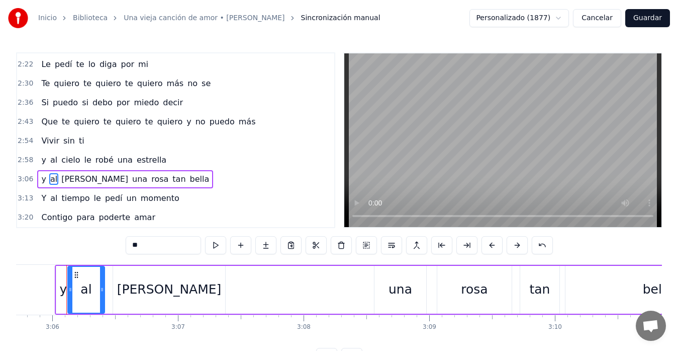
type input "**"
click at [643, 20] on button "Guardar" at bounding box center [648, 18] width 45 height 18
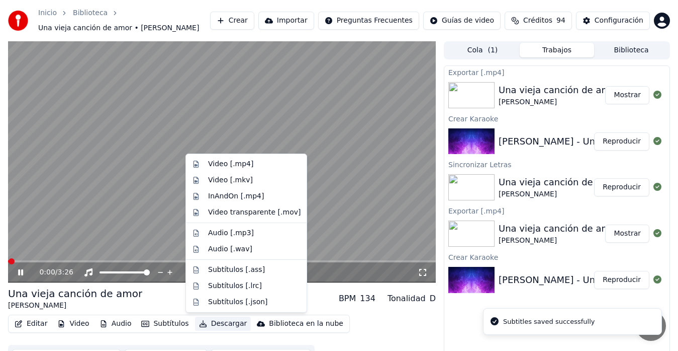
click at [218, 323] on button "Descargar" at bounding box center [223, 323] width 56 height 14
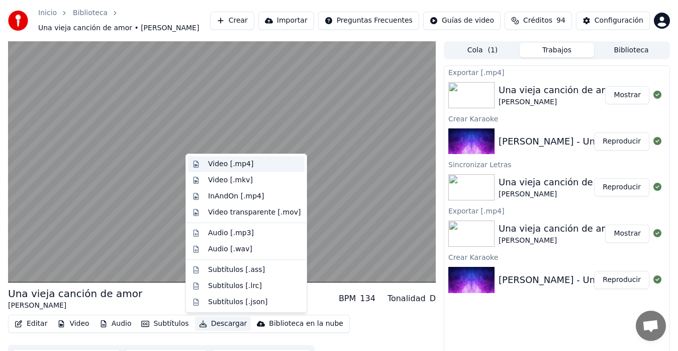
click at [225, 166] on div "Video [.mp4]" at bounding box center [230, 164] width 45 height 10
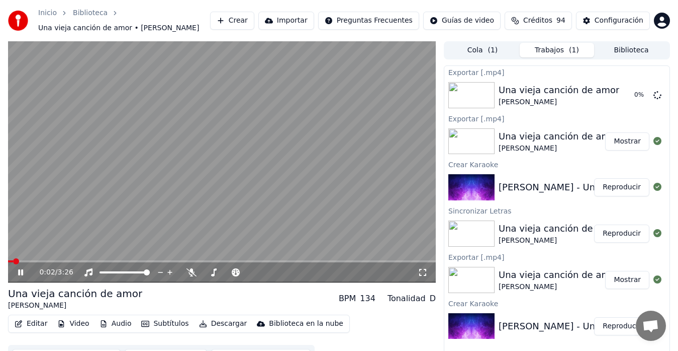
click at [21, 272] on icon at bounding box center [27, 272] width 23 height 8
click at [643, 95] on icon at bounding box center [658, 95] width 8 height 8
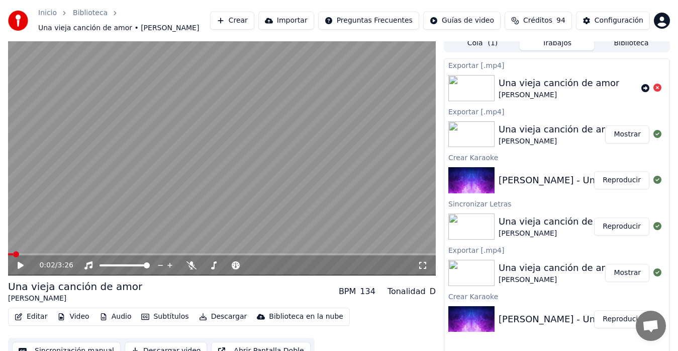
scroll to position [20, 0]
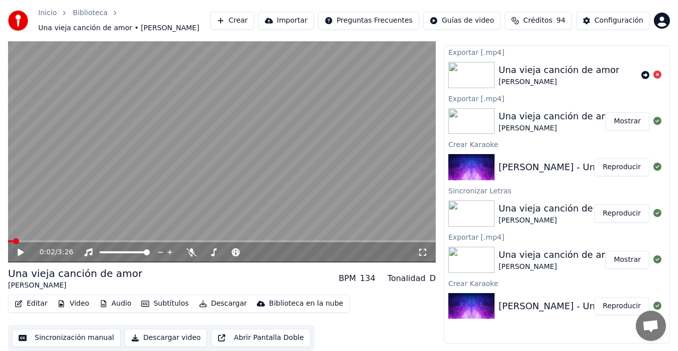
click at [66, 335] on button "Sincronización manual" at bounding box center [66, 337] width 109 height 18
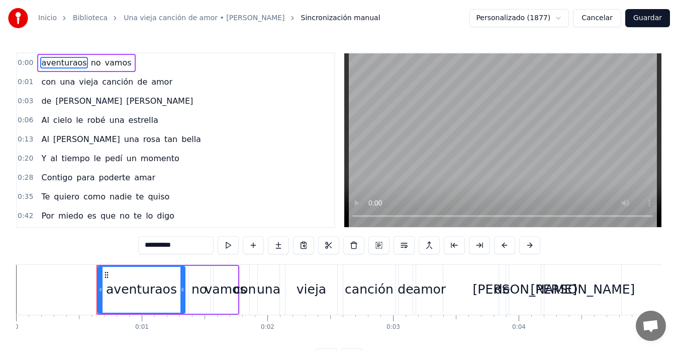
click at [212, 276] on div "aventuraos no vamos" at bounding box center [168, 290] width 143 height 50
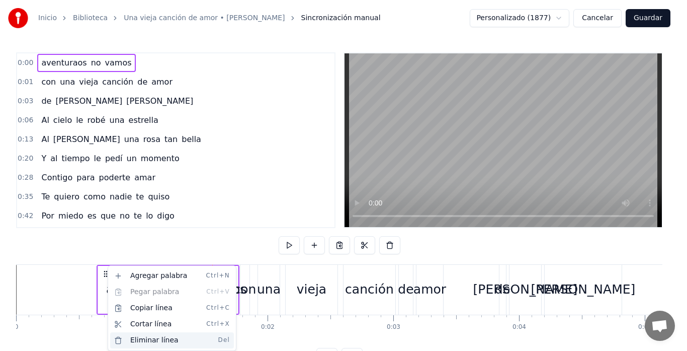
click at [158, 340] on div "Eliminar línea Del" at bounding box center [172, 340] width 124 height 16
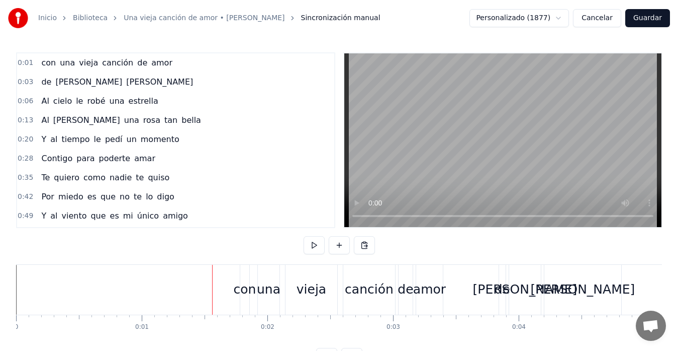
click at [251, 279] on div "con una vieja canción de amor" at bounding box center [343, 290] width 206 height 50
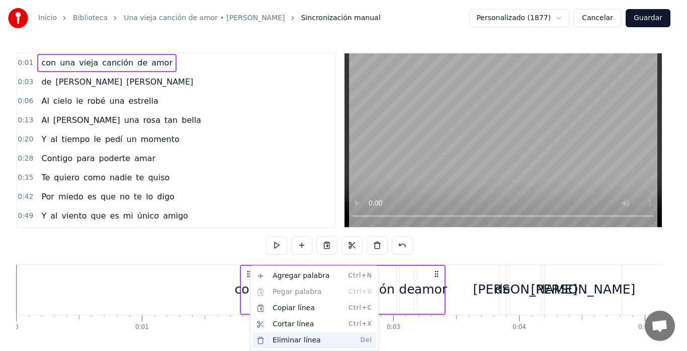
click at [292, 340] on div "Eliminar línea Del" at bounding box center [314, 340] width 124 height 16
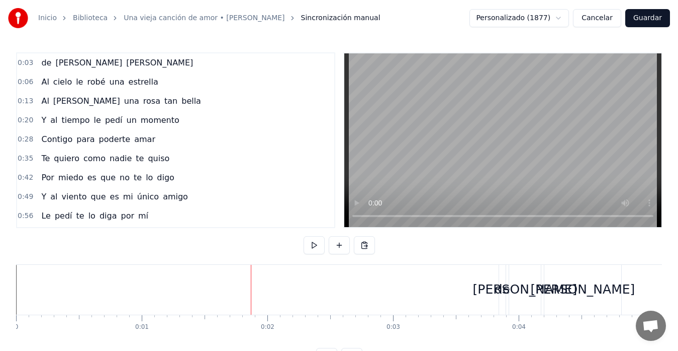
click at [507, 275] on div "de [PERSON_NAME]" at bounding box center [561, 290] width 125 height 50
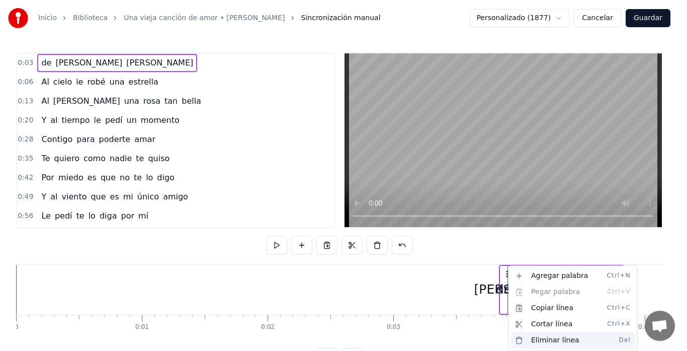
click at [556, 338] on div "Eliminar línea Del" at bounding box center [573, 340] width 124 height 16
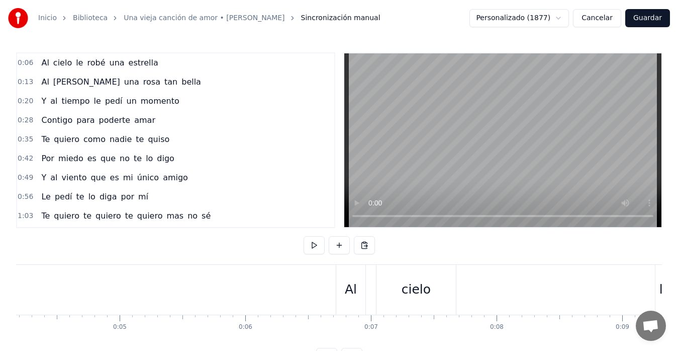
scroll to position [0, 543]
click at [643, 22] on button "Guardar" at bounding box center [648, 18] width 45 height 18
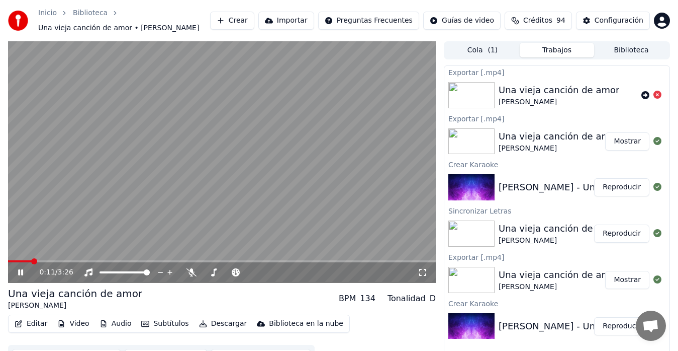
click at [25, 275] on icon at bounding box center [27, 272] width 23 height 8
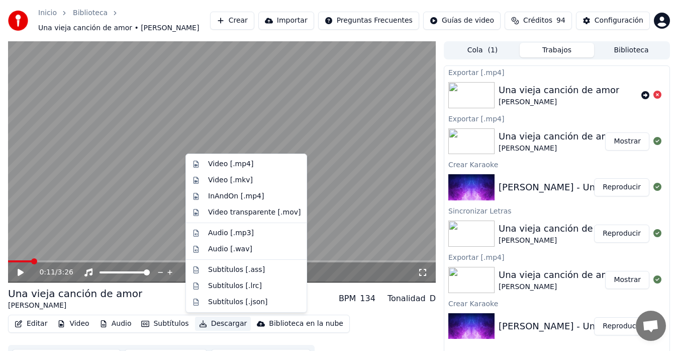
click at [218, 321] on button "Descargar" at bounding box center [223, 323] width 56 height 14
click at [225, 165] on div "Video [.mp4]" at bounding box center [230, 164] width 45 height 10
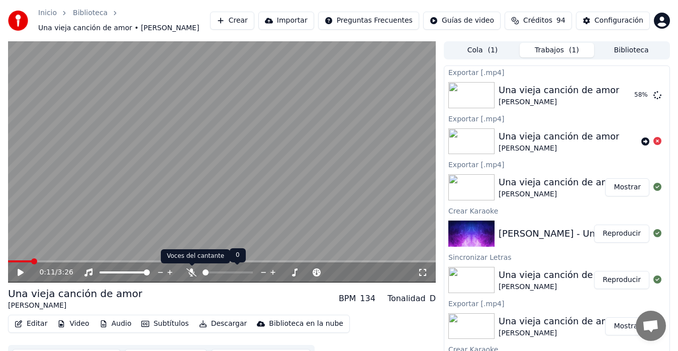
click at [192, 273] on icon at bounding box center [192, 272] width 10 height 8
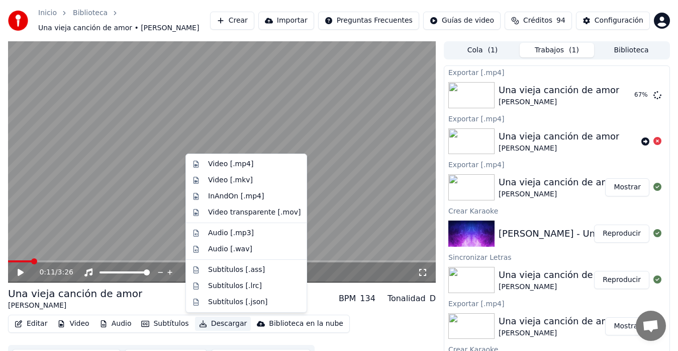
click at [220, 323] on button "Descargar" at bounding box center [223, 323] width 56 height 14
click at [220, 166] on div "Video [.mp4]" at bounding box center [230, 164] width 45 height 10
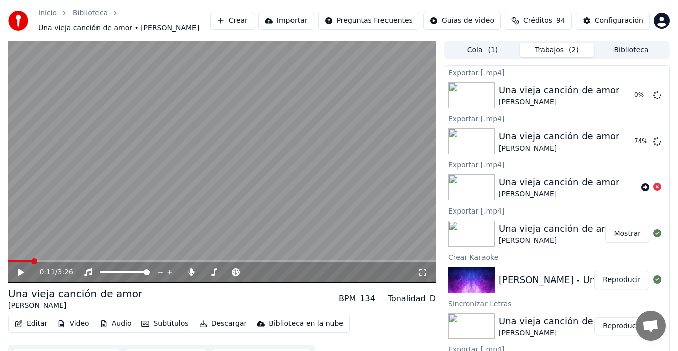
click at [630, 51] on button "Biblioteca" at bounding box center [631, 50] width 74 height 15
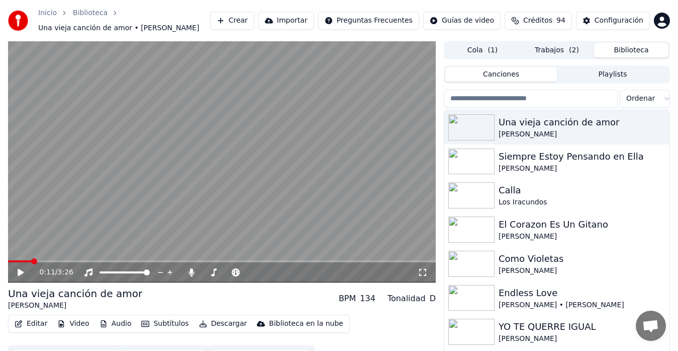
click at [556, 53] on button "Trabajos ( 2 )" at bounding box center [557, 50] width 74 height 15
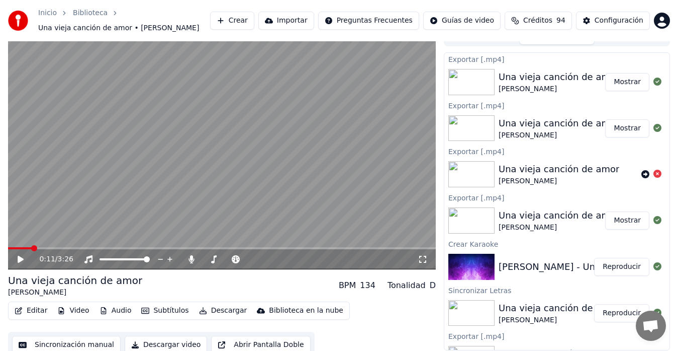
scroll to position [20, 0]
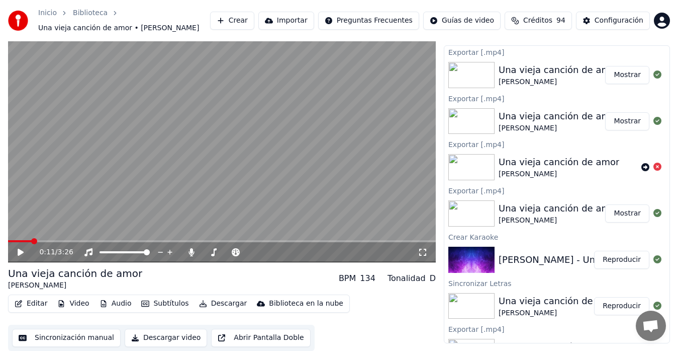
click at [68, 341] on button "Sincronización manual" at bounding box center [66, 337] width 109 height 18
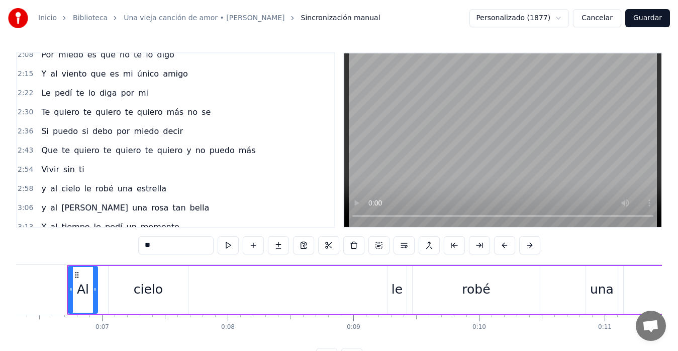
scroll to position [296, 0]
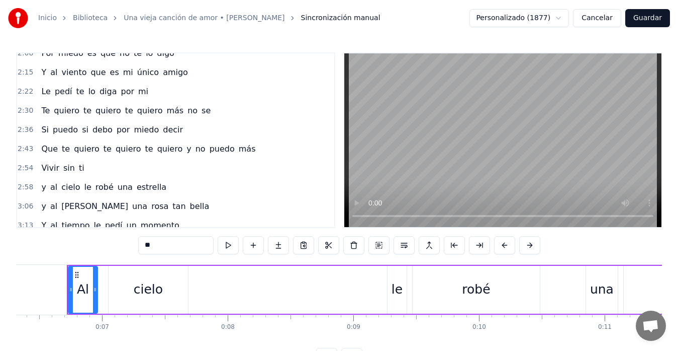
click at [44, 149] on span "Que" at bounding box center [49, 149] width 19 height 12
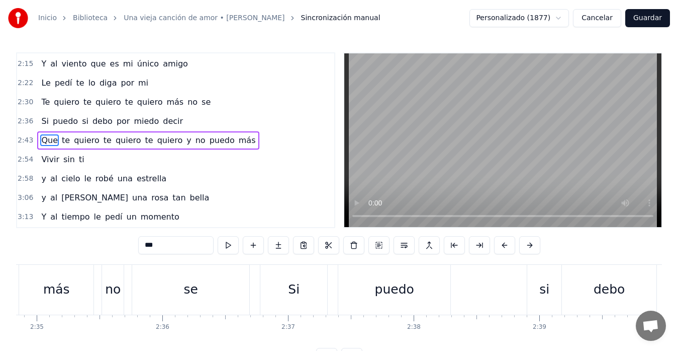
scroll to position [0, 20568]
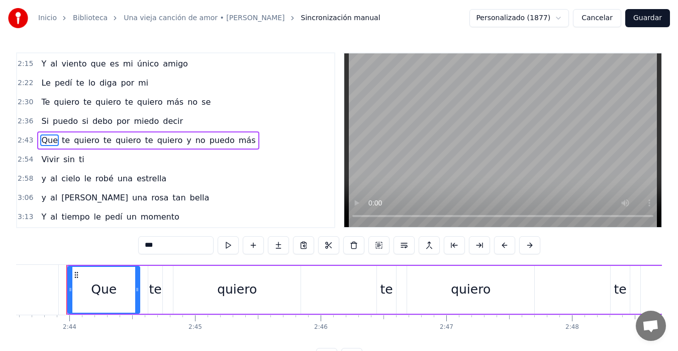
click at [42, 142] on span "Que" at bounding box center [49, 140] width 19 height 12
drag, startPoint x: 148, startPoint y: 246, endPoint x: 141, endPoint y: 246, distance: 7.0
click at [141, 246] on input "***" at bounding box center [175, 245] width 75 height 18
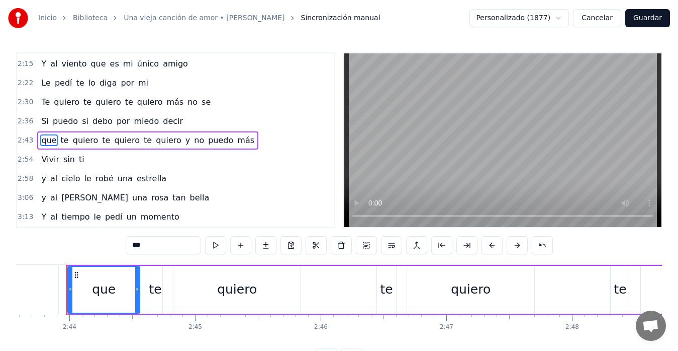
click at [159, 284] on div "te" at bounding box center [155, 289] width 13 height 19
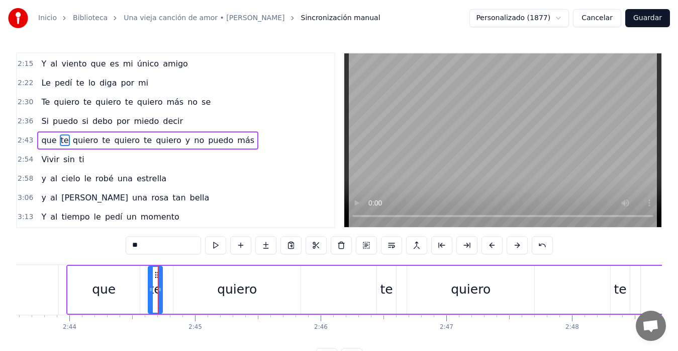
click at [52, 122] on span "puedo" at bounding box center [65, 121] width 27 height 12
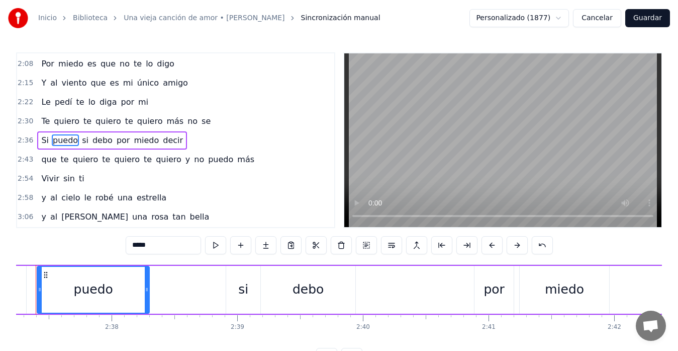
scroll to position [0, 19741]
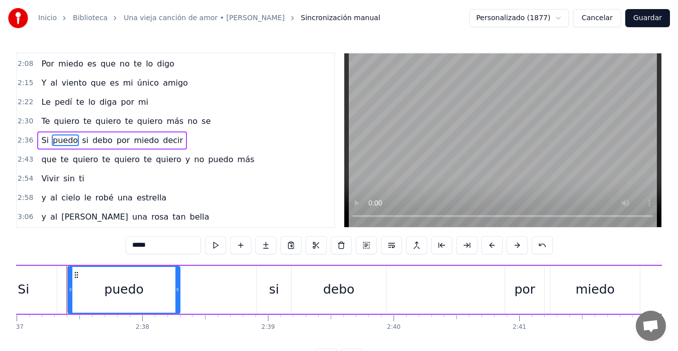
click at [42, 138] on span "Si" at bounding box center [45, 140] width 10 height 12
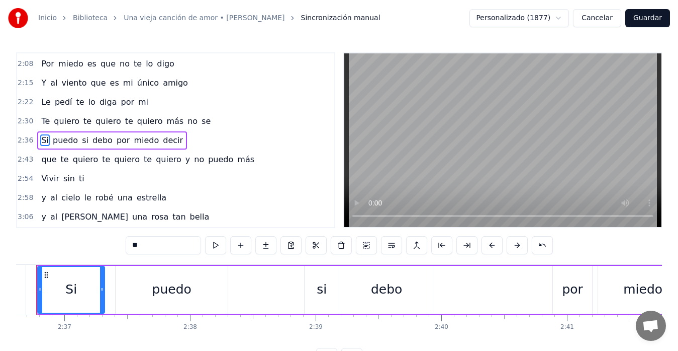
scroll to position [0, 19663]
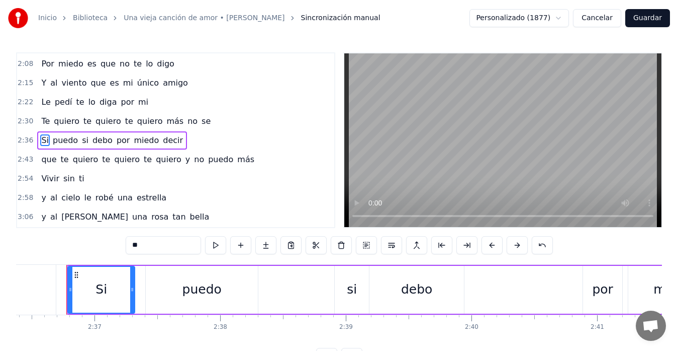
drag, startPoint x: 134, startPoint y: 244, endPoint x: 128, endPoint y: 244, distance: 6.1
click at [128, 244] on input "**" at bounding box center [163, 245] width 75 height 18
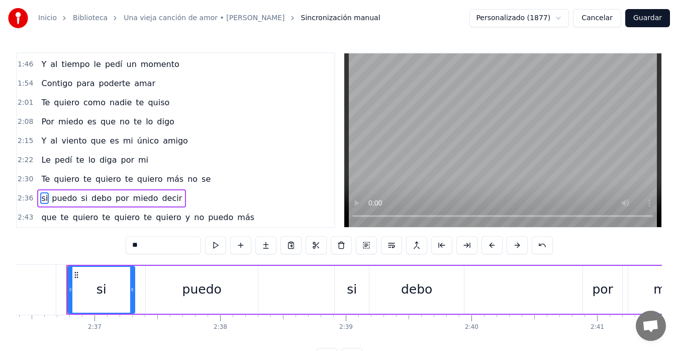
scroll to position [219, 0]
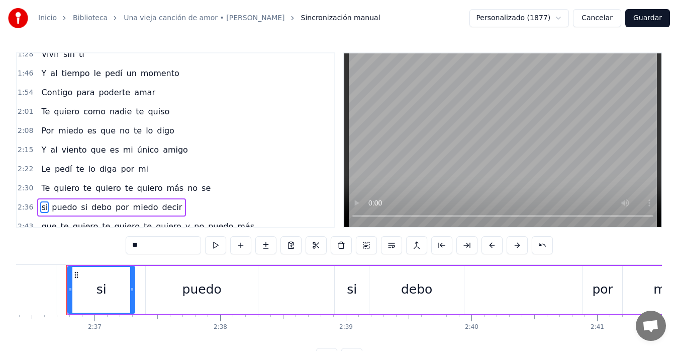
click at [60, 92] on span "Contigo" at bounding box center [56, 93] width 33 height 12
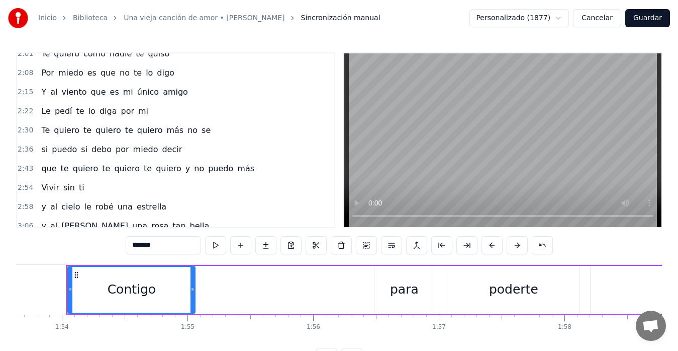
scroll to position [286, 0]
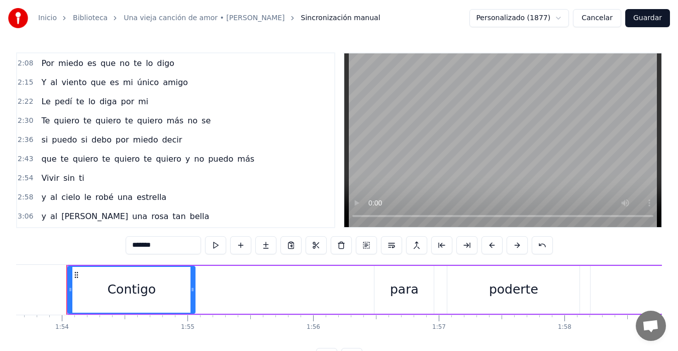
click at [42, 178] on span "Vivir" at bounding box center [50, 178] width 20 height 12
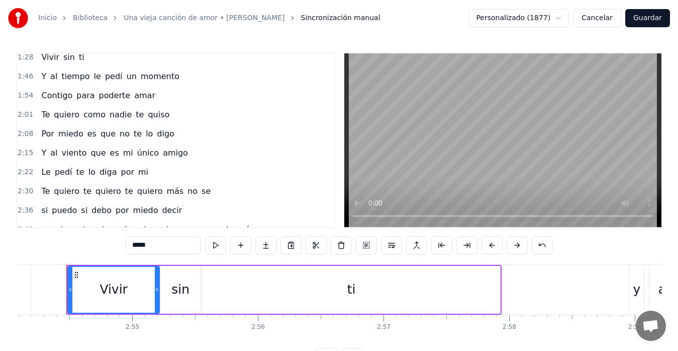
scroll to position [189, 0]
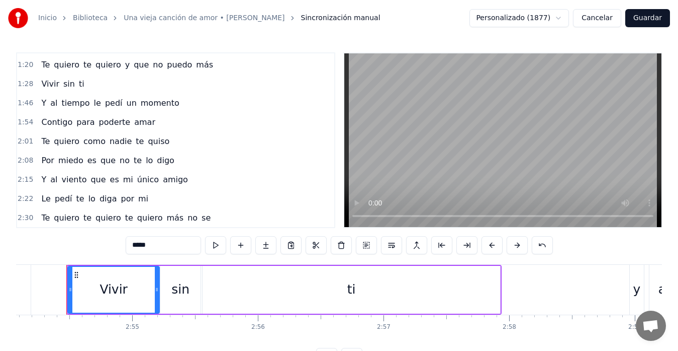
click at [55, 125] on span "Contigo" at bounding box center [56, 122] width 33 height 12
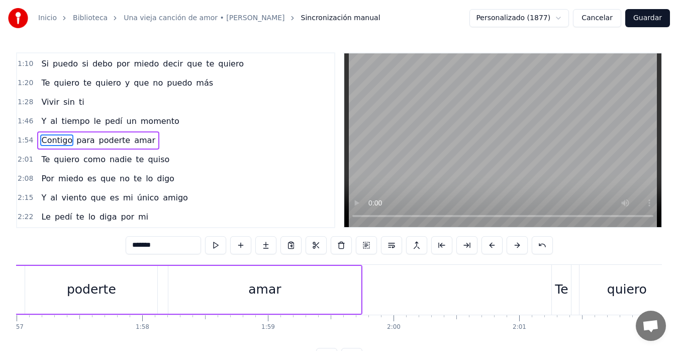
scroll to position [0, 14289]
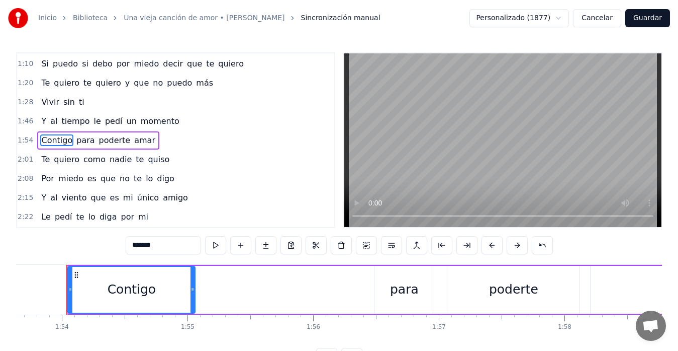
click at [52, 103] on span "Vivir" at bounding box center [50, 102] width 20 height 12
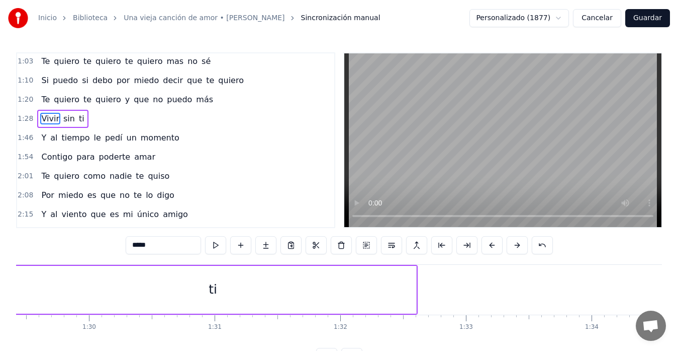
scroll to position [0, 11065]
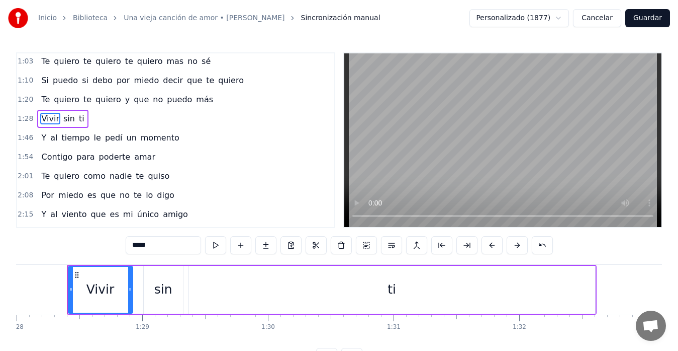
click at [56, 97] on span "quiero" at bounding box center [67, 100] width 28 height 12
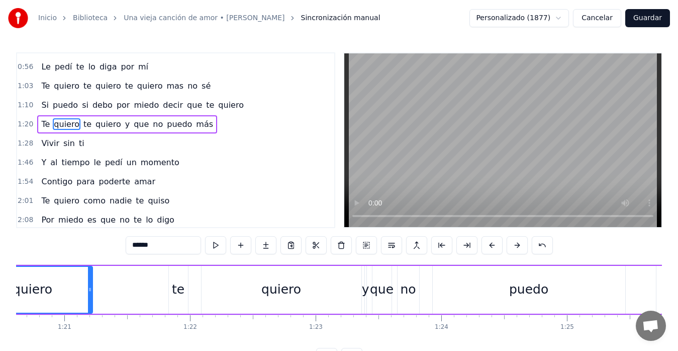
scroll to position [0, 10041]
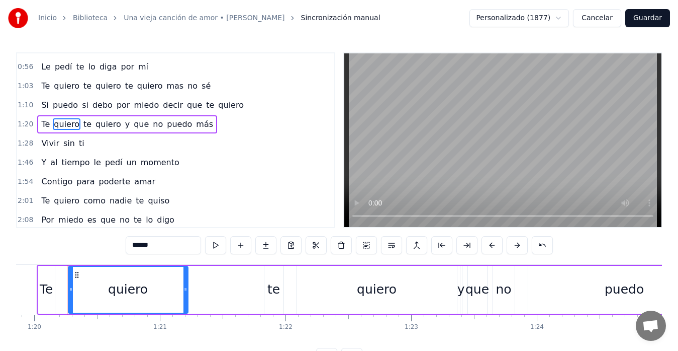
click at [116, 104] on span "por" at bounding box center [124, 105] width 16 height 12
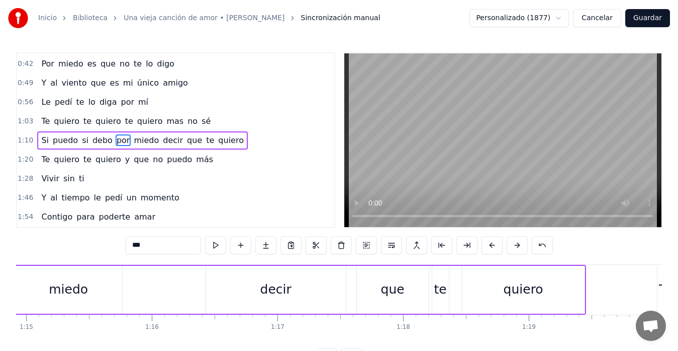
scroll to position [0, 9319]
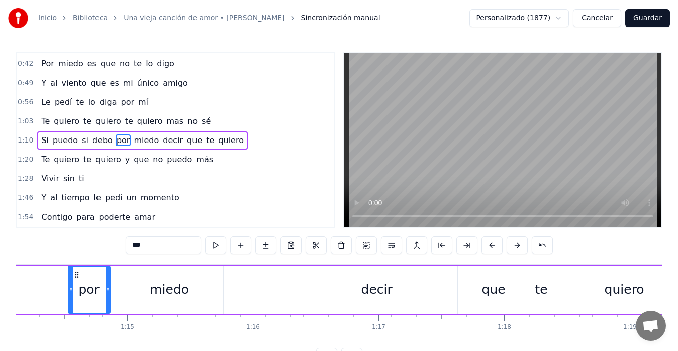
click at [67, 119] on span "quiero" at bounding box center [67, 121] width 28 height 12
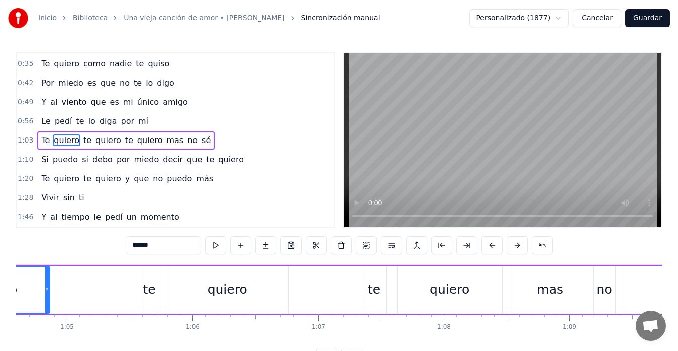
scroll to position [0, 7999]
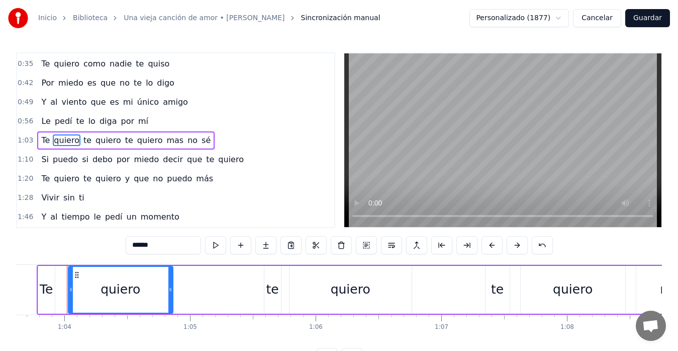
click at [60, 118] on span "pedí" at bounding box center [64, 121] width 20 height 12
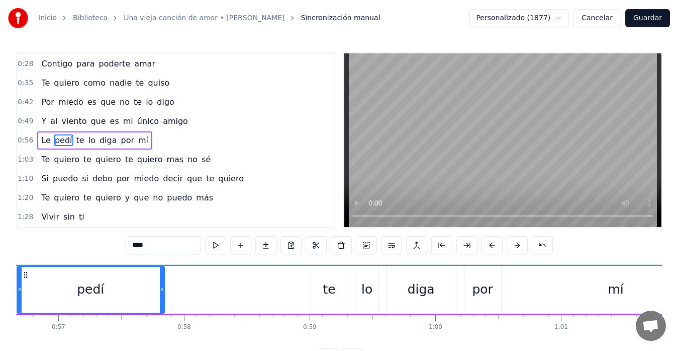
scroll to position [0, 7074]
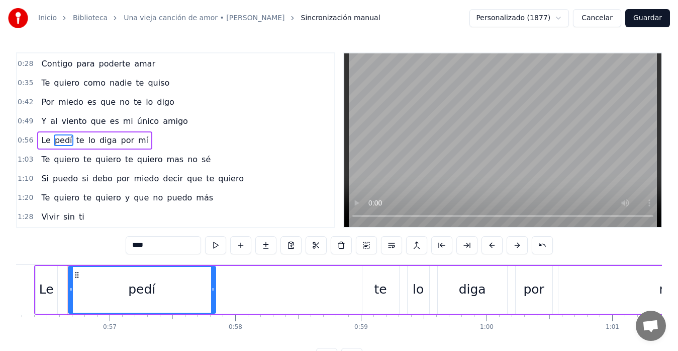
click at [60, 117] on span "viento" at bounding box center [73, 121] width 27 height 12
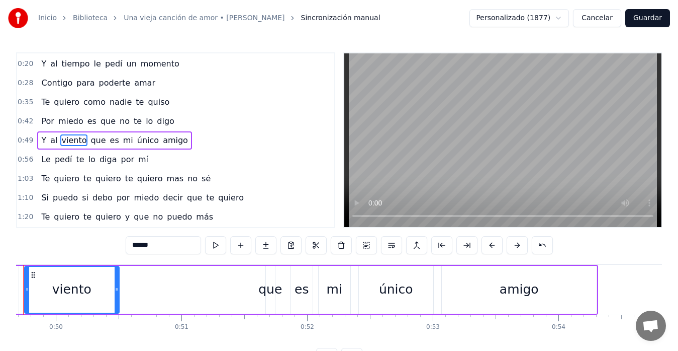
scroll to position [0, 6204]
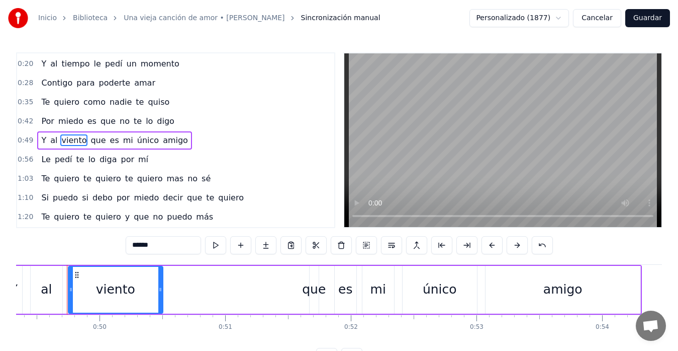
click at [61, 106] on span "quiero" at bounding box center [67, 102] width 28 height 12
type input "******"
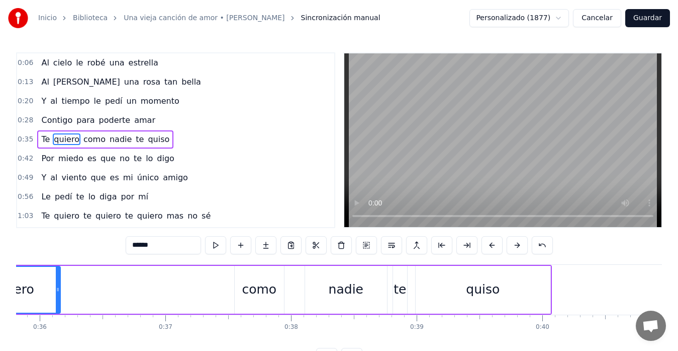
scroll to position [0, 4403]
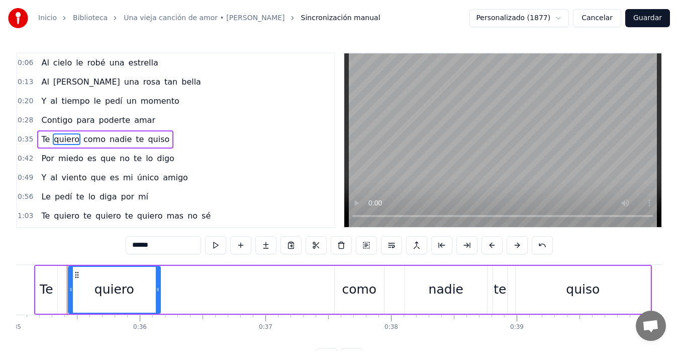
click at [64, 89] on div "[PERSON_NAME] una [PERSON_NAME] tan bella" at bounding box center [120, 82] width 167 height 18
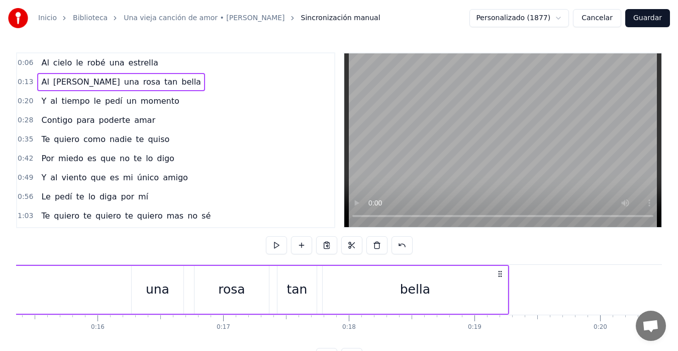
scroll to position [0, 1687]
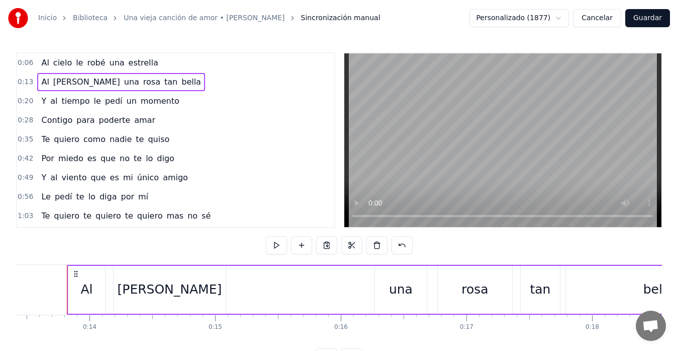
click at [67, 62] on div "Al cielo le robé una estrella" at bounding box center [99, 63] width 125 height 18
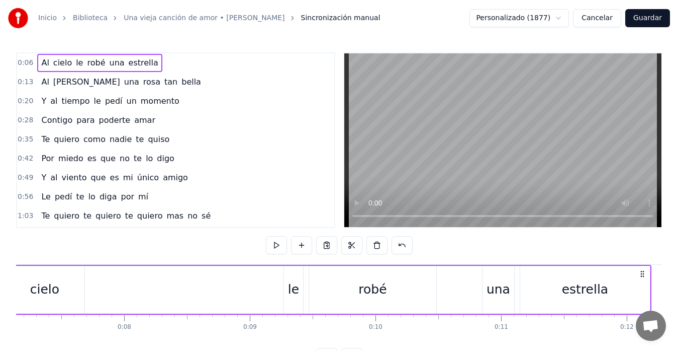
scroll to position [0, 794]
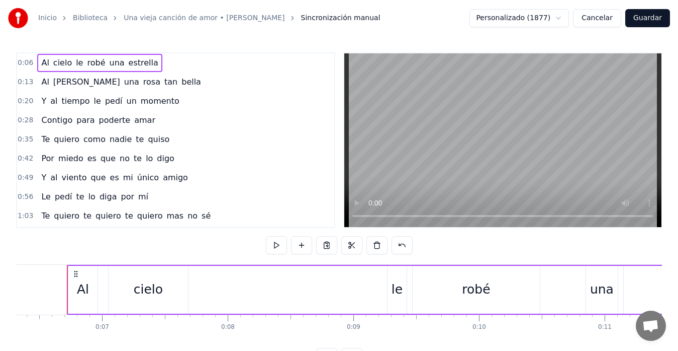
click at [643, 20] on button "Guardar" at bounding box center [648, 18] width 45 height 18
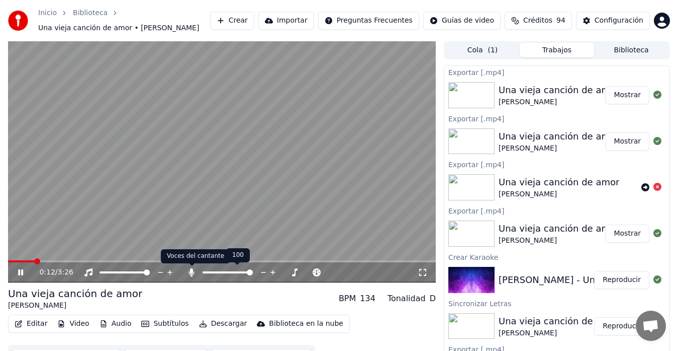
click at [195, 272] on icon at bounding box center [192, 272] width 10 height 8
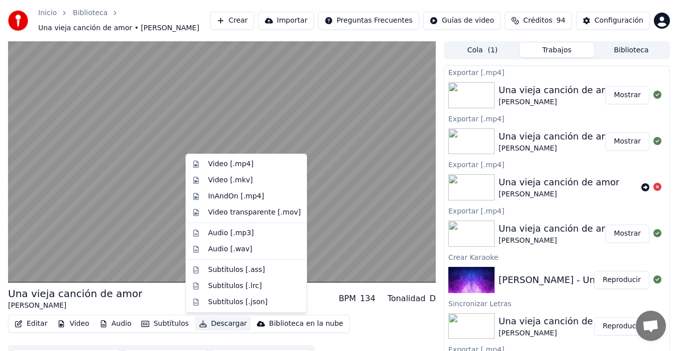
click at [212, 325] on button "Descargar" at bounding box center [223, 323] width 56 height 14
click at [222, 166] on div "Video [.mp4]" at bounding box center [230, 164] width 45 height 10
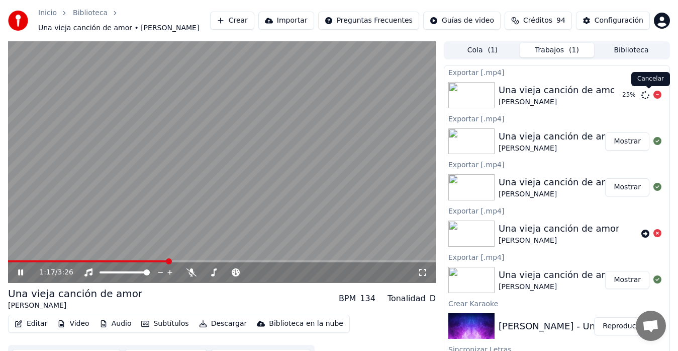
click at [643, 93] on icon at bounding box center [658, 95] width 8 height 8
click at [643, 96] on icon at bounding box center [658, 95] width 8 height 8
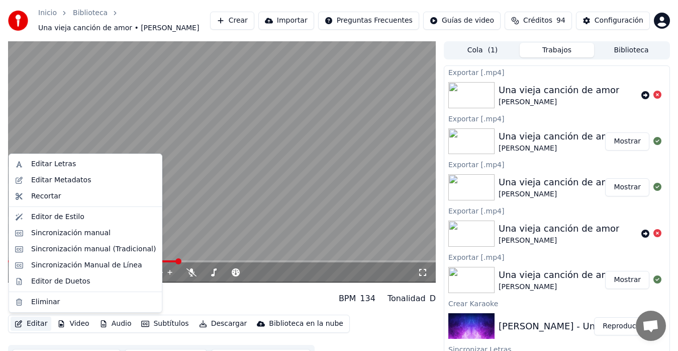
click at [41, 325] on button "Editar" at bounding box center [31, 323] width 41 height 14
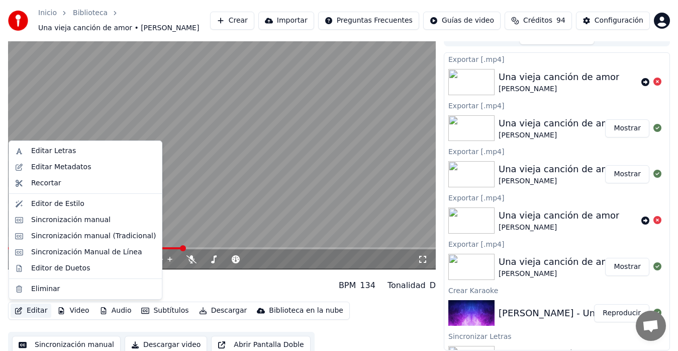
scroll to position [20, 0]
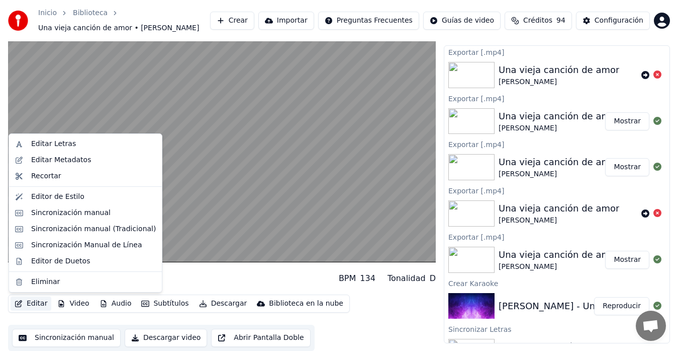
click at [57, 334] on button "Sincronización manual" at bounding box center [66, 337] width 109 height 18
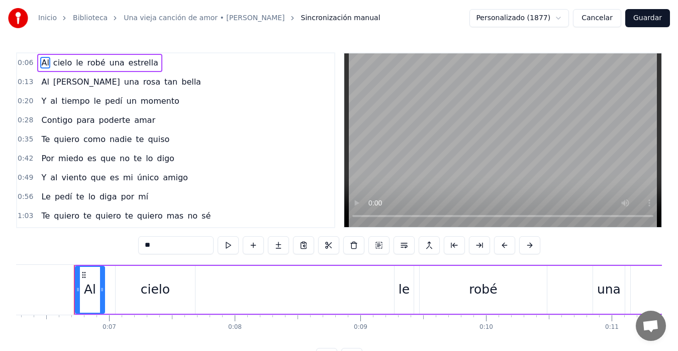
scroll to position [0, 794]
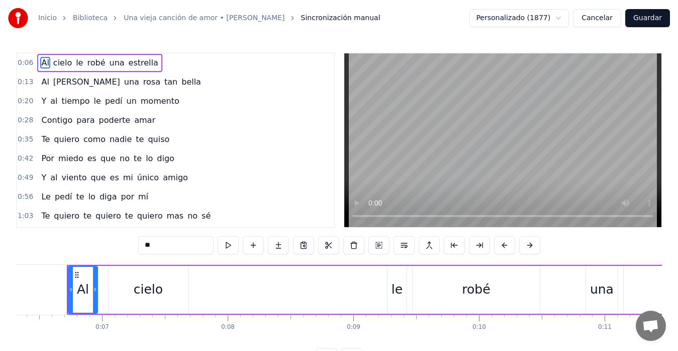
click at [82, 217] on span "te" at bounding box center [87, 216] width 10 height 12
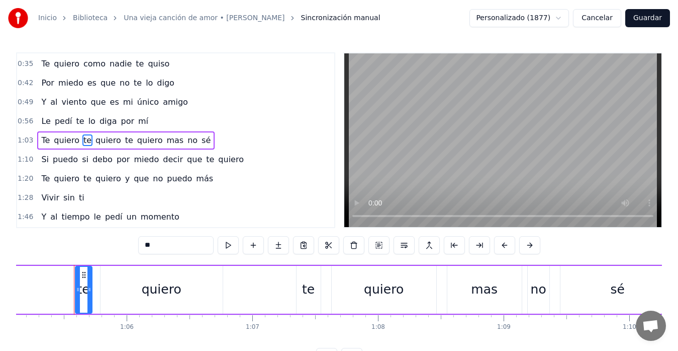
scroll to position [0, 8195]
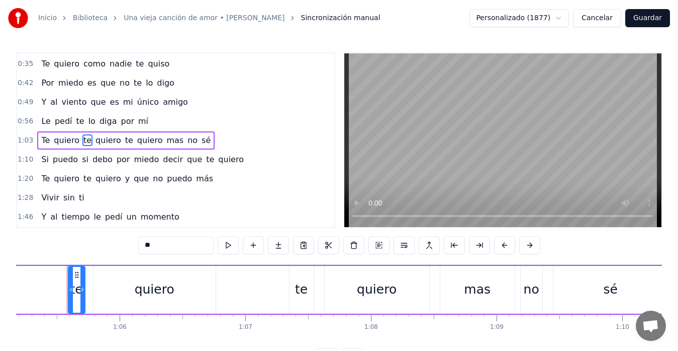
click at [143, 246] on input "**" at bounding box center [175, 245] width 75 height 18
click at [124, 143] on span "te" at bounding box center [129, 140] width 10 height 12
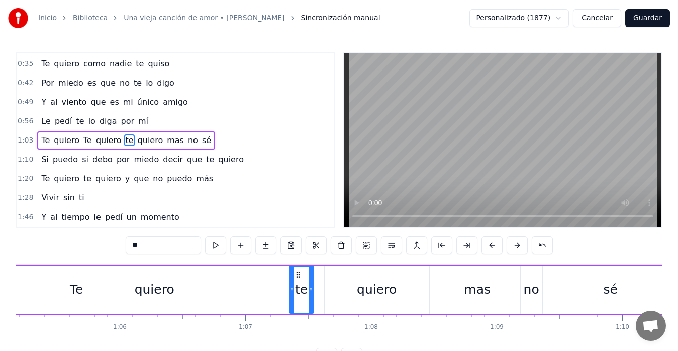
drag, startPoint x: 135, startPoint y: 244, endPoint x: 127, endPoint y: 247, distance: 8.3
click at [127, 247] on input "**" at bounding box center [163, 245] width 75 height 18
click at [41, 120] on span "Le" at bounding box center [45, 121] width 11 height 12
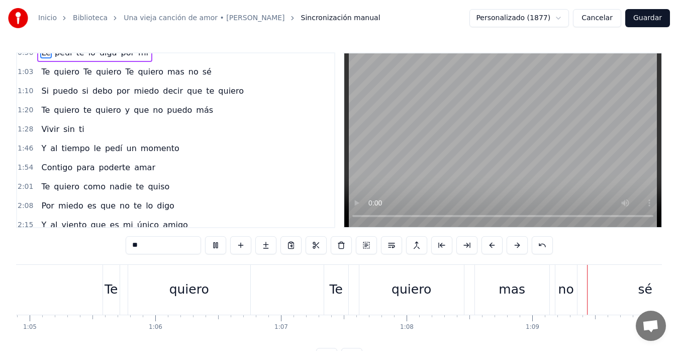
scroll to position [157, 0]
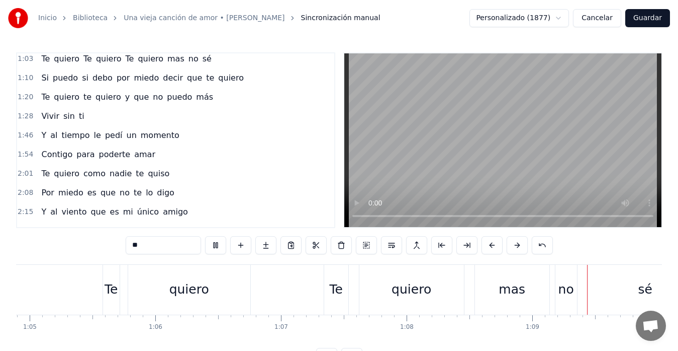
click at [82, 102] on span "te" at bounding box center [87, 97] width 10 height 12
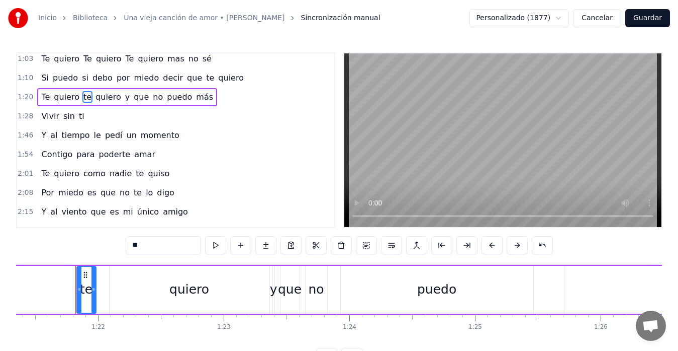
scroll to position [0, 10237]
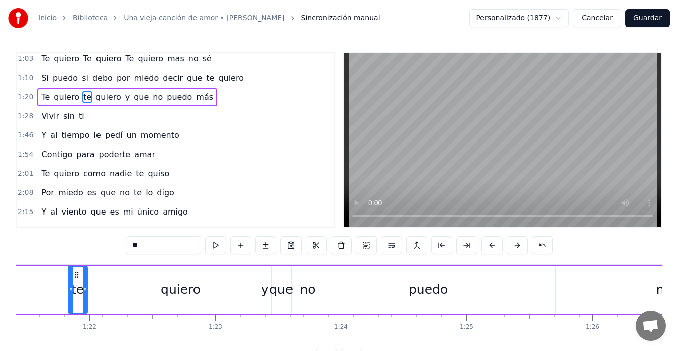
click at [82, 98] on span "te" at bounding box center [87, 97] width 10 height 12
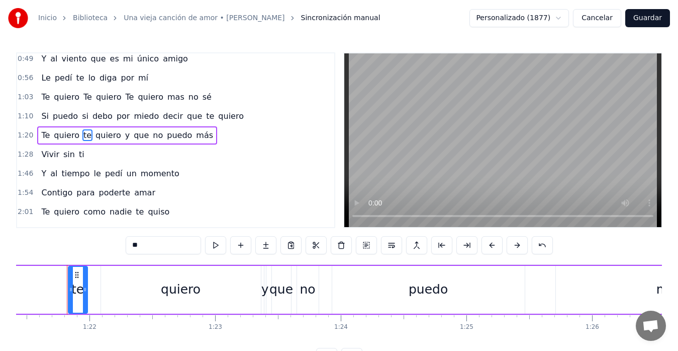
scroll to position [114, 0]
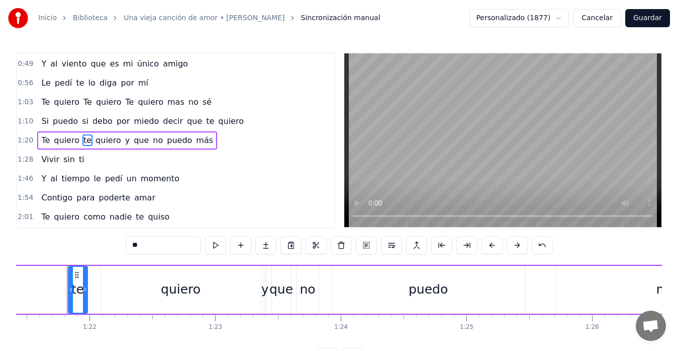
drag, startPoint x: 134, startPoint y: 245, endPoint x: 128, endPoint y: 246, distance: 6.1
click at [128, 246] on input "**" at bounding box center [163, 245] width 75 height 18
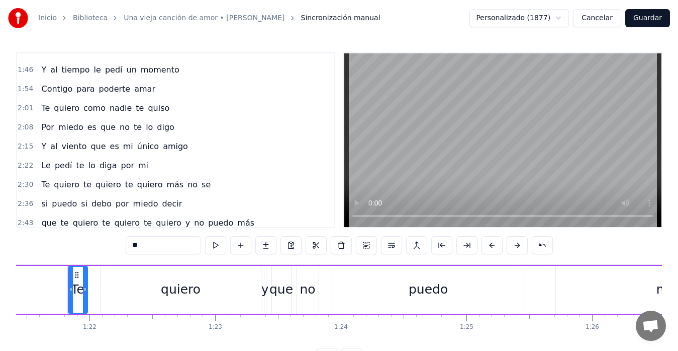
scroll to position [248, 0]
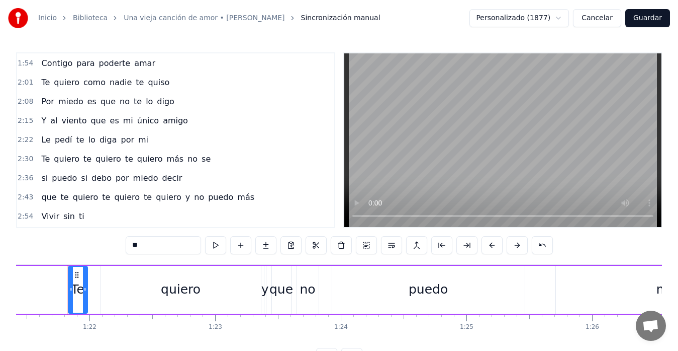
click at [82, 161] on span "te" at bounding box center [87, 159] width 10 height 12
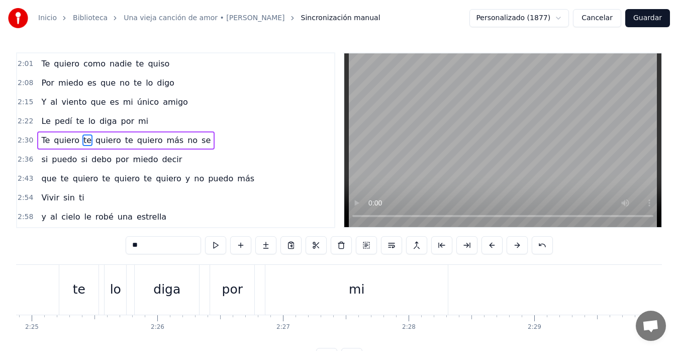
scroll to position [0, 19039]
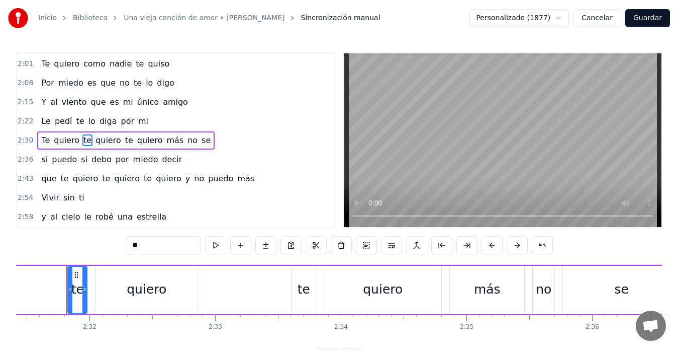
drag, startPoint x: 134, startPoint y: 244, endPoint x: 127, endPoint y: 246, distance: 7.3
click at [127, 246] on input "**" at bounding box center [163, 245] width 75 height 18
click at [124, 145] on span "te" at bounding box center [129, 140] width 10 height 12
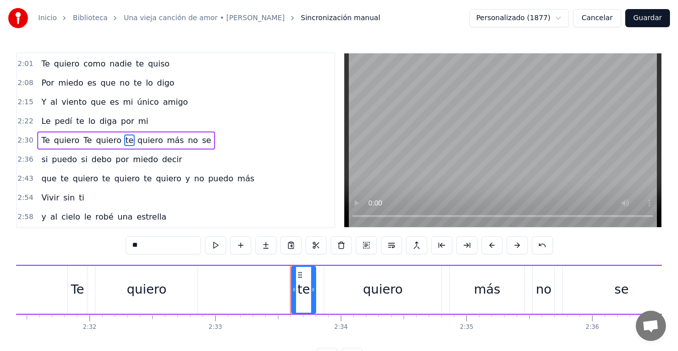
drag, startPoint x: 135, startPoint y: 243, endPoint x: 130, endPoint y: 246, distance: 5.6
click at [130, 246] on input "**" at bounding box center [163, 245] width 75 height 18
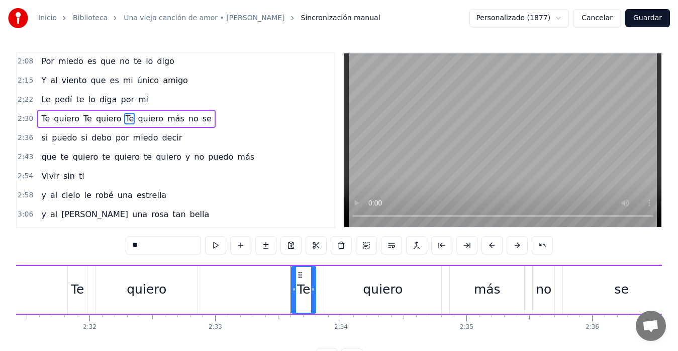
scroll to position [300, 0]
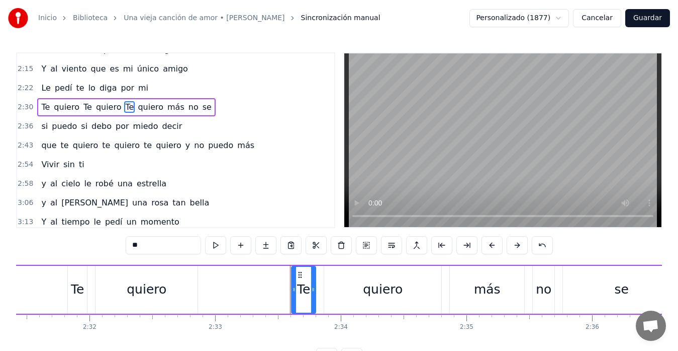
click at [73, 146] on span "quiero" at bounding box center [86, 145] width 28 height 12
type input "******"
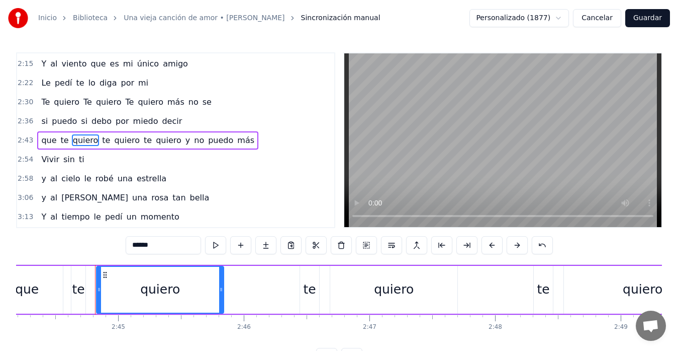
scroll to position [0, 20674]
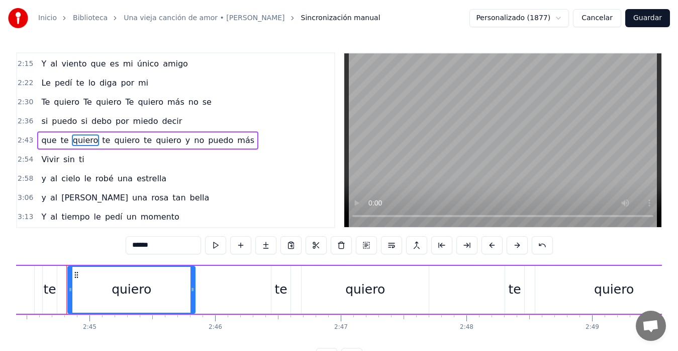
click at [113, 141] on span "quiero" at bounding box center [127, 140] width 28 height 12
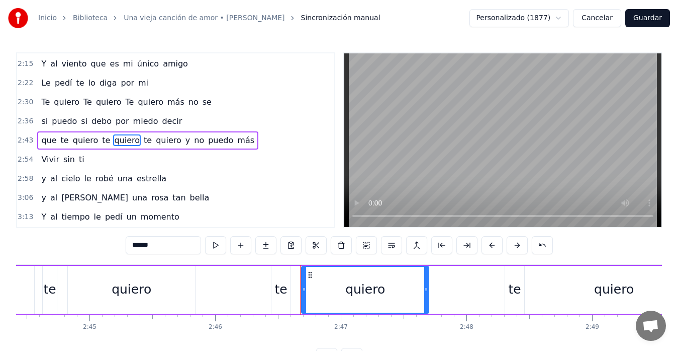
click at [155, 141] on span "quiero" at bounding box center [169, 140] width 28 height 12
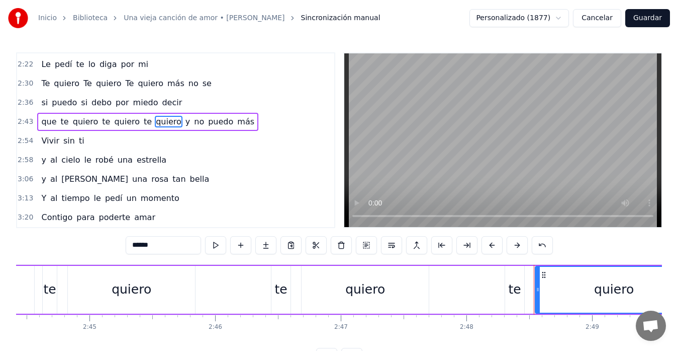
scroll to position [40, 0]
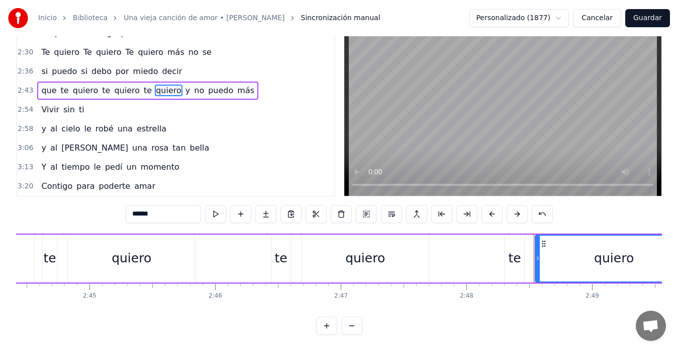
click at [643, 17] on button "Guardar" at bounding box center [648, 18] width 45 height 18
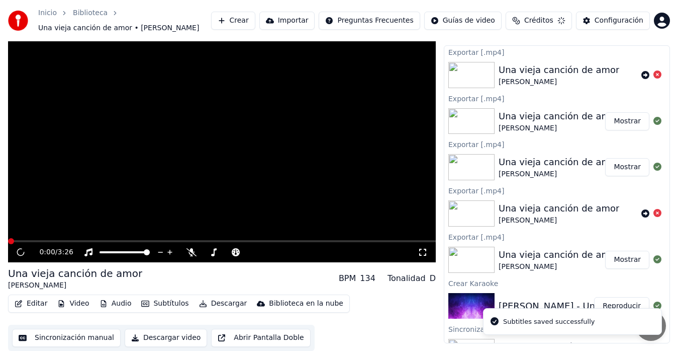
scroll to position [20, 0]
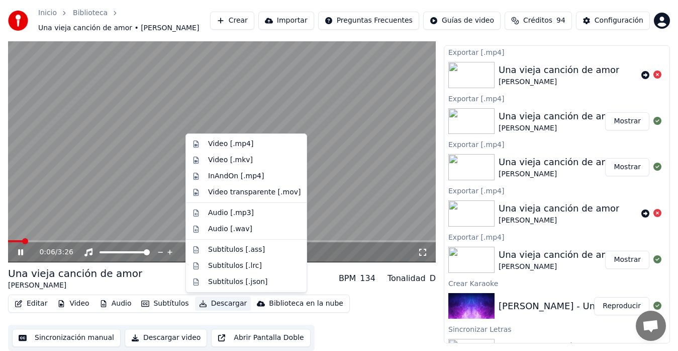
click at [209, 306] on button "Descargar" at bounding box center [223, 303] width 56 height 14
click at [214, 146] on div "Video [.mp4]" at bounding box center [230, 144] width 45 height 10
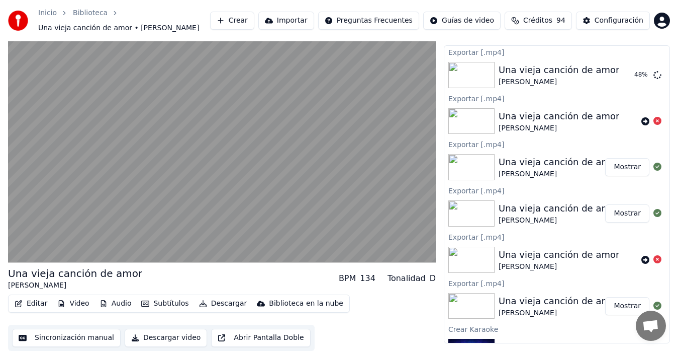
click at [54, 336] on button "Sincronización manual" at bounding box center [66, 337] width 109 height 18
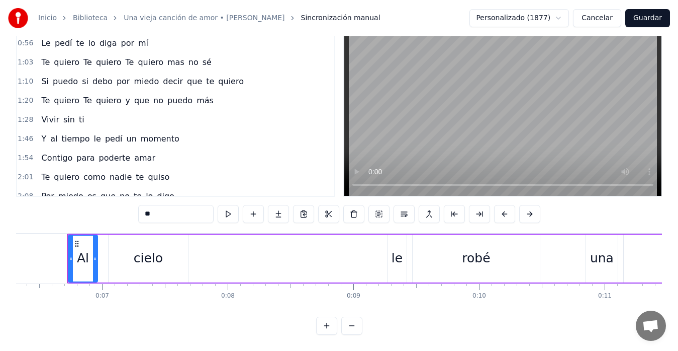
scroll to position [89, 0]
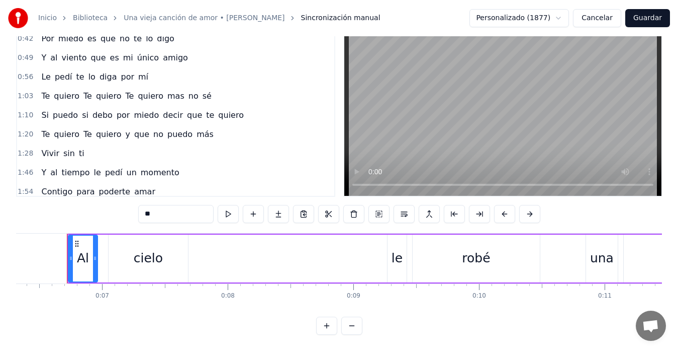
click at [81, 109] on span "si" at bounding box center [85, 115] width 9 height 12
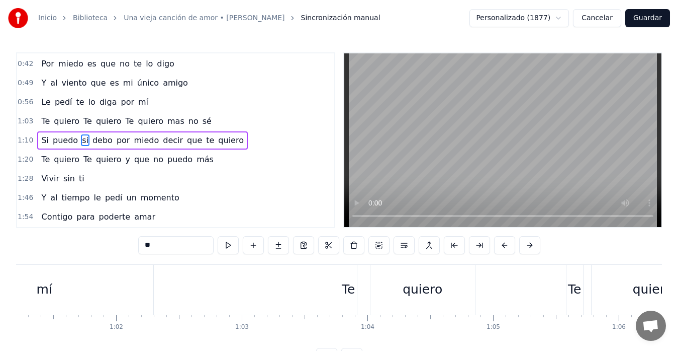
scroll to position [0, 9098]
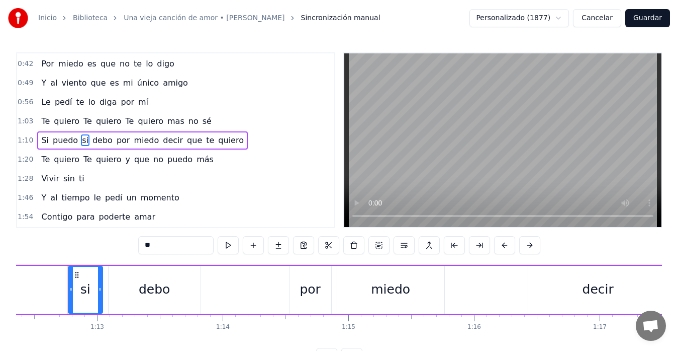
click at [143, 248] on input "**" at bounding box center [175, 245] width 75 height 18
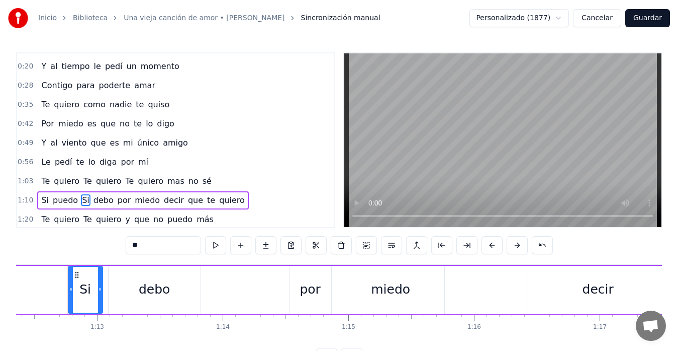
scroll to position [0, 0]
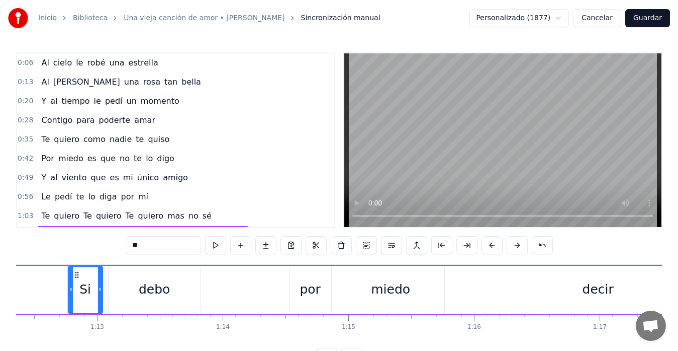
type input "**"
click at [643, 23] on button "Guardar" at bounding box center [648, 18] width 45 height 18
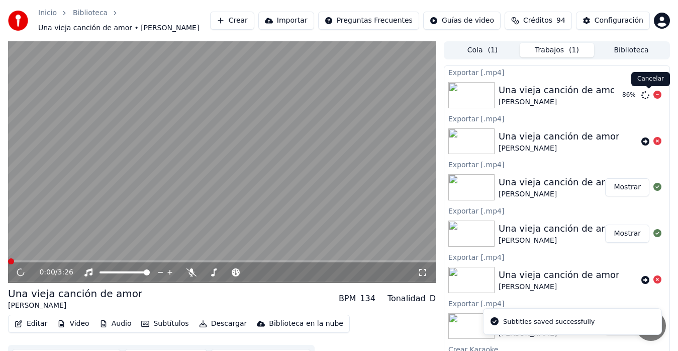
click at [643, 97] on icon at bounding box center [658, 95] width 8 height 8
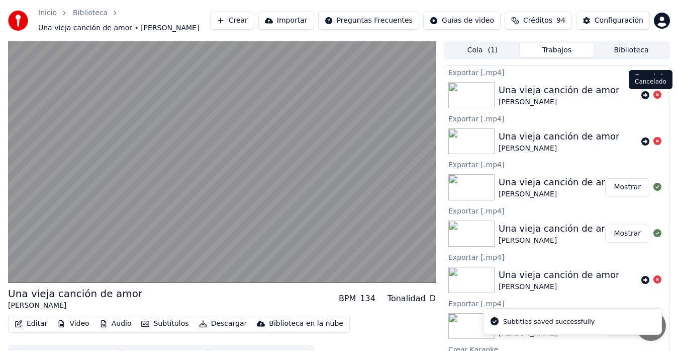
click at [643, 96] on icon at bounding box center [658, 95] width 8 height 8
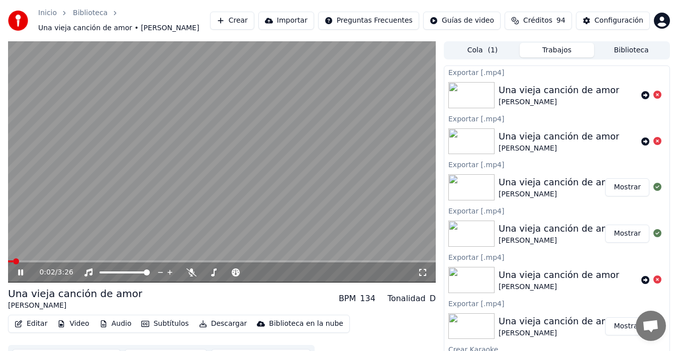
click at [16, 272] on icon at bounding box center [27, 272] width 23 height 8
click at [211, 324] on button "Descargar" at bounding box center [223, 323] width 56 height 14
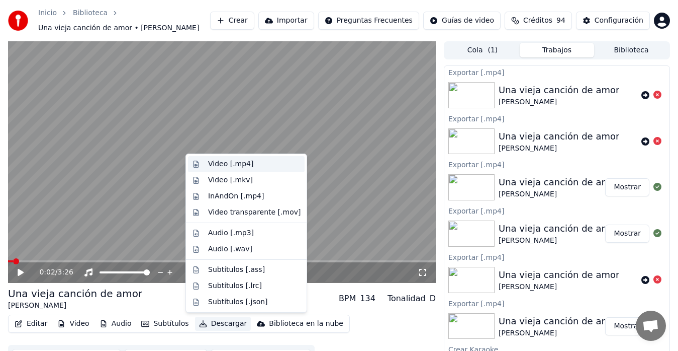
click at [220, 165] on div "Video [.mp4]" at bounding box center [230, 164] width 45 height 10
